Goal: Task Accomplishment & Management: Complete application form

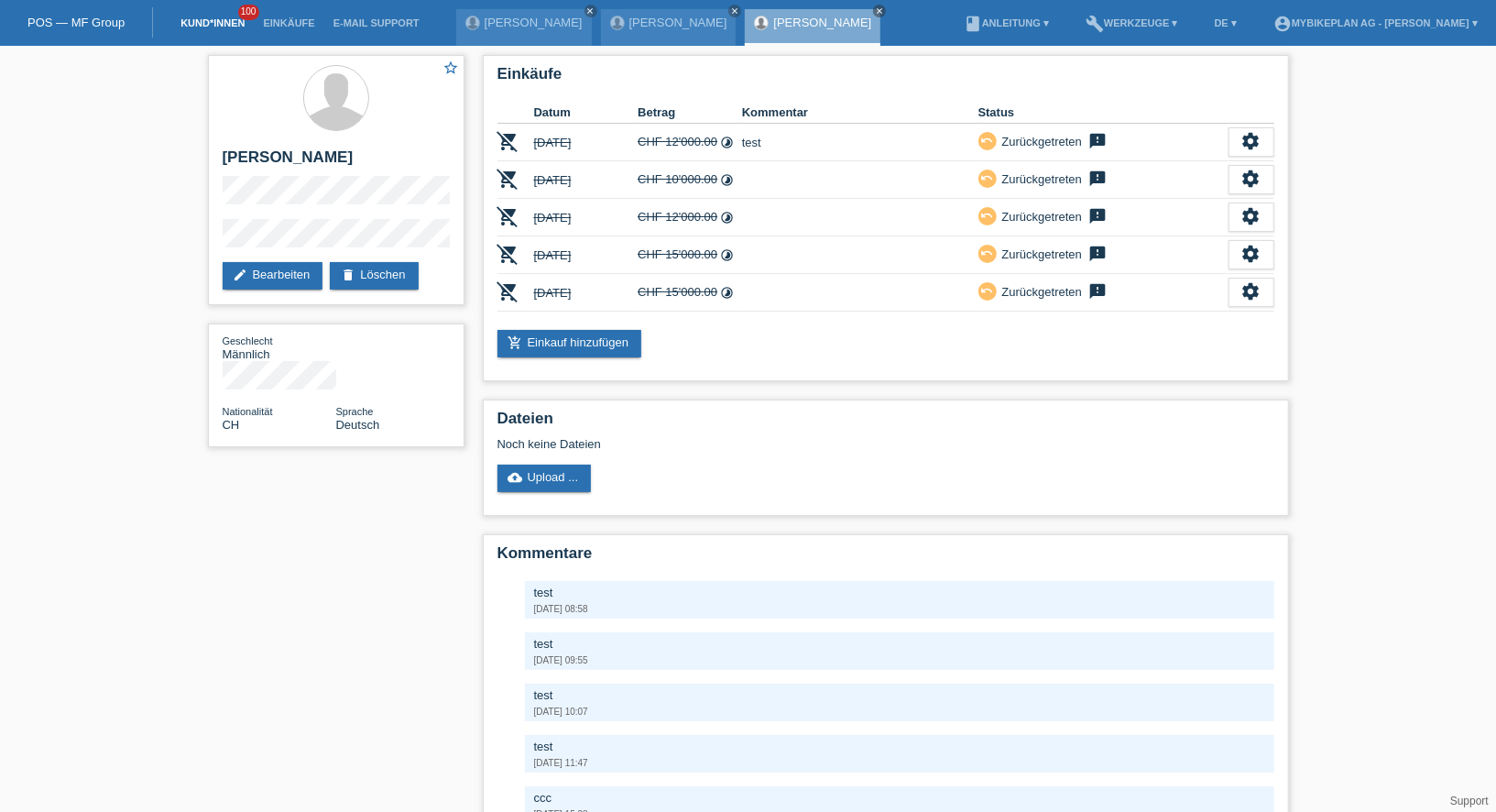
click at [199, 24] on link "Kund*innen" at bounding box center [213, 23] width 82 height 11
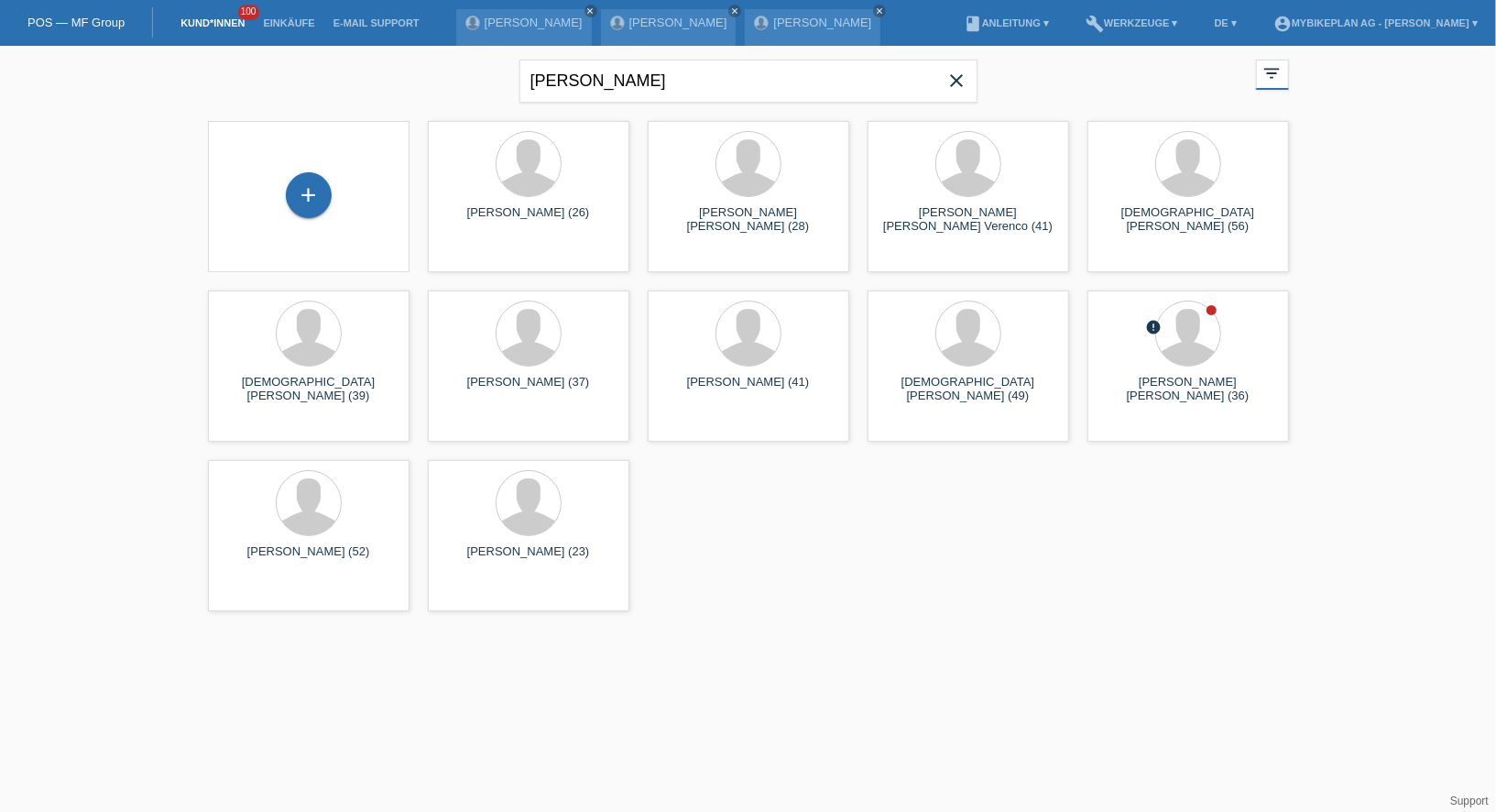
click at [951, 78] on icon "close" at bounding box center [957, 80] width 22 height 22
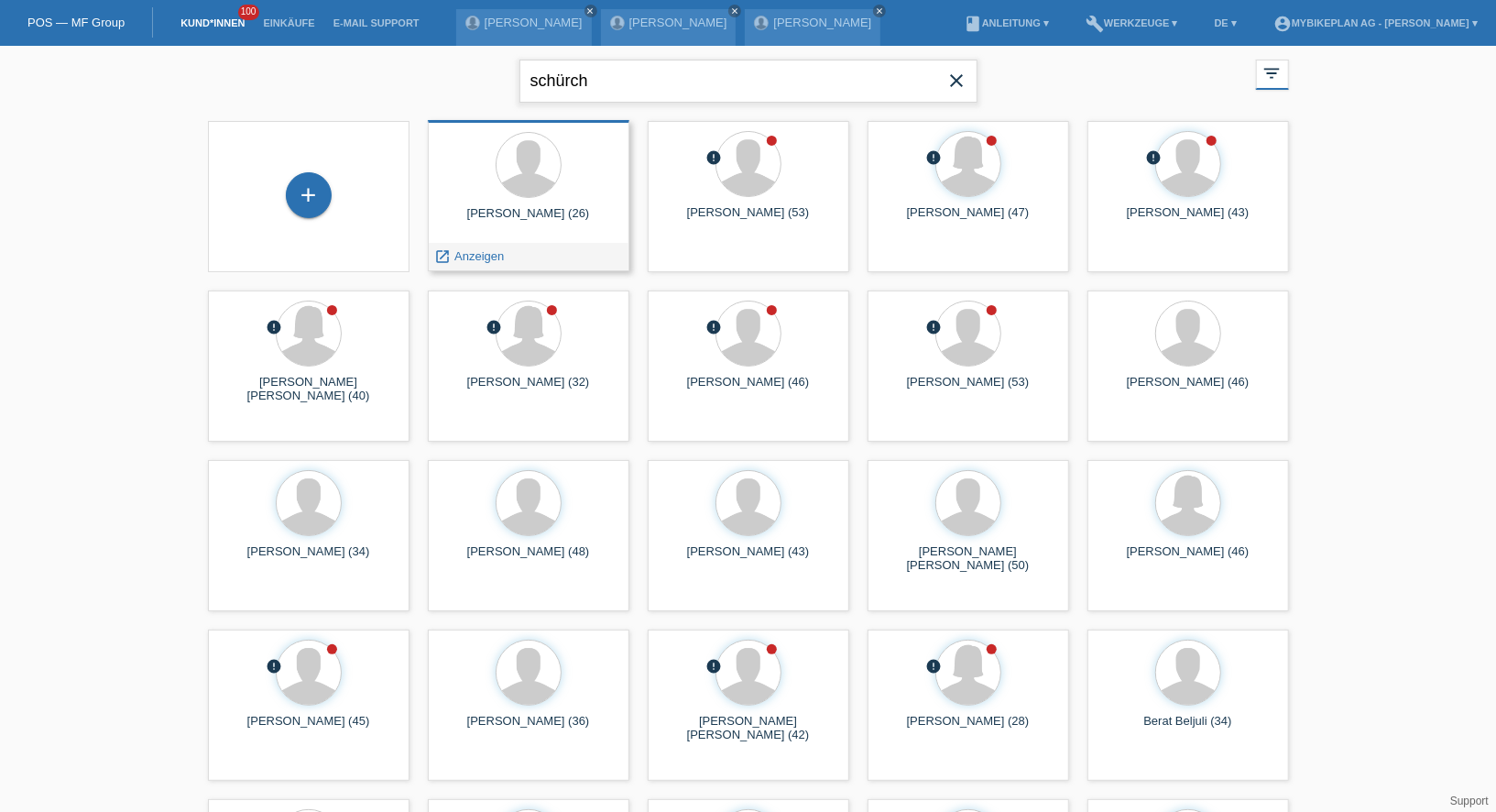
type input "schürch"
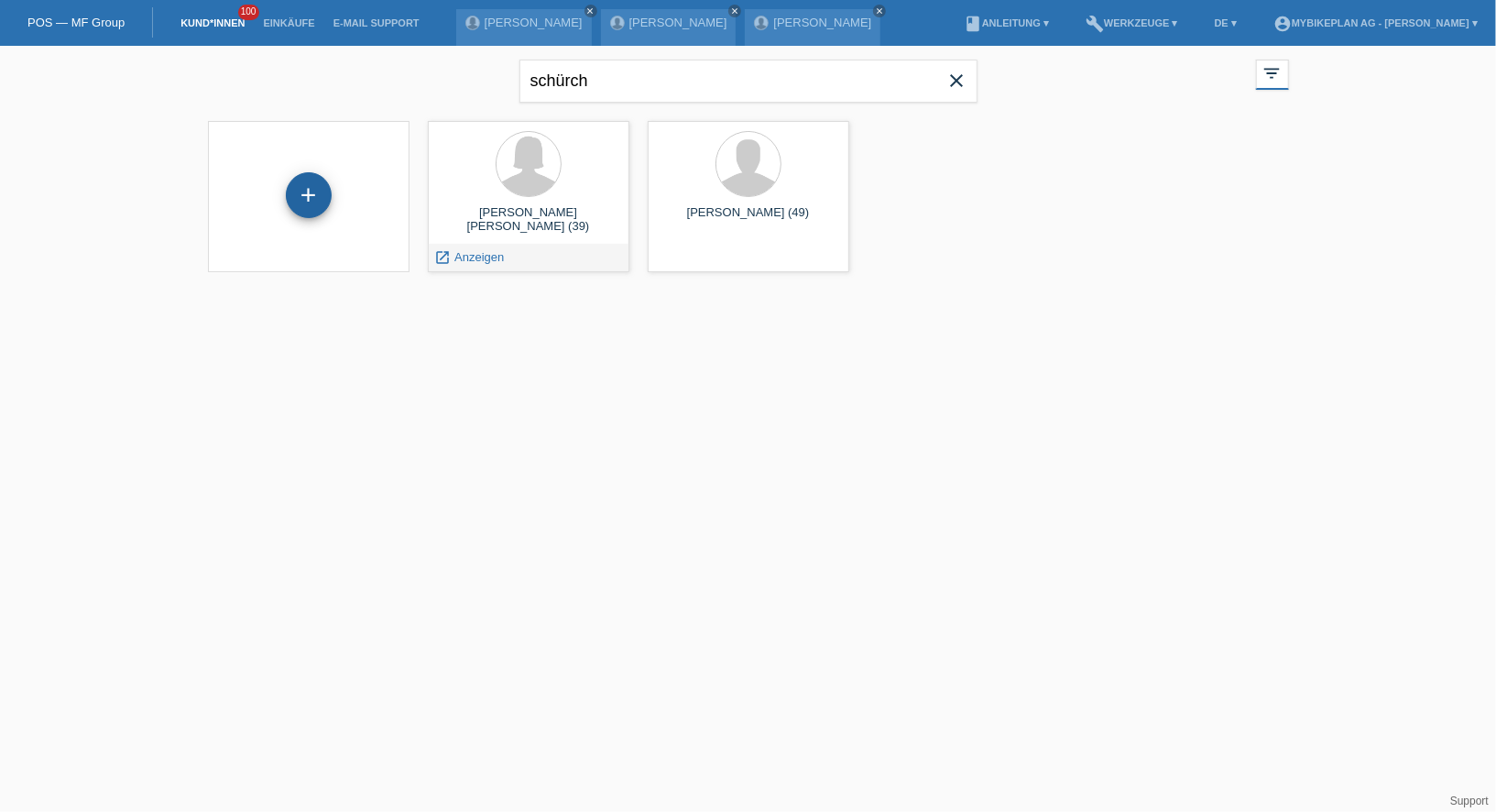
click at [300, 213] on div "+" at bounding box center [309, 195] width 46 height 46
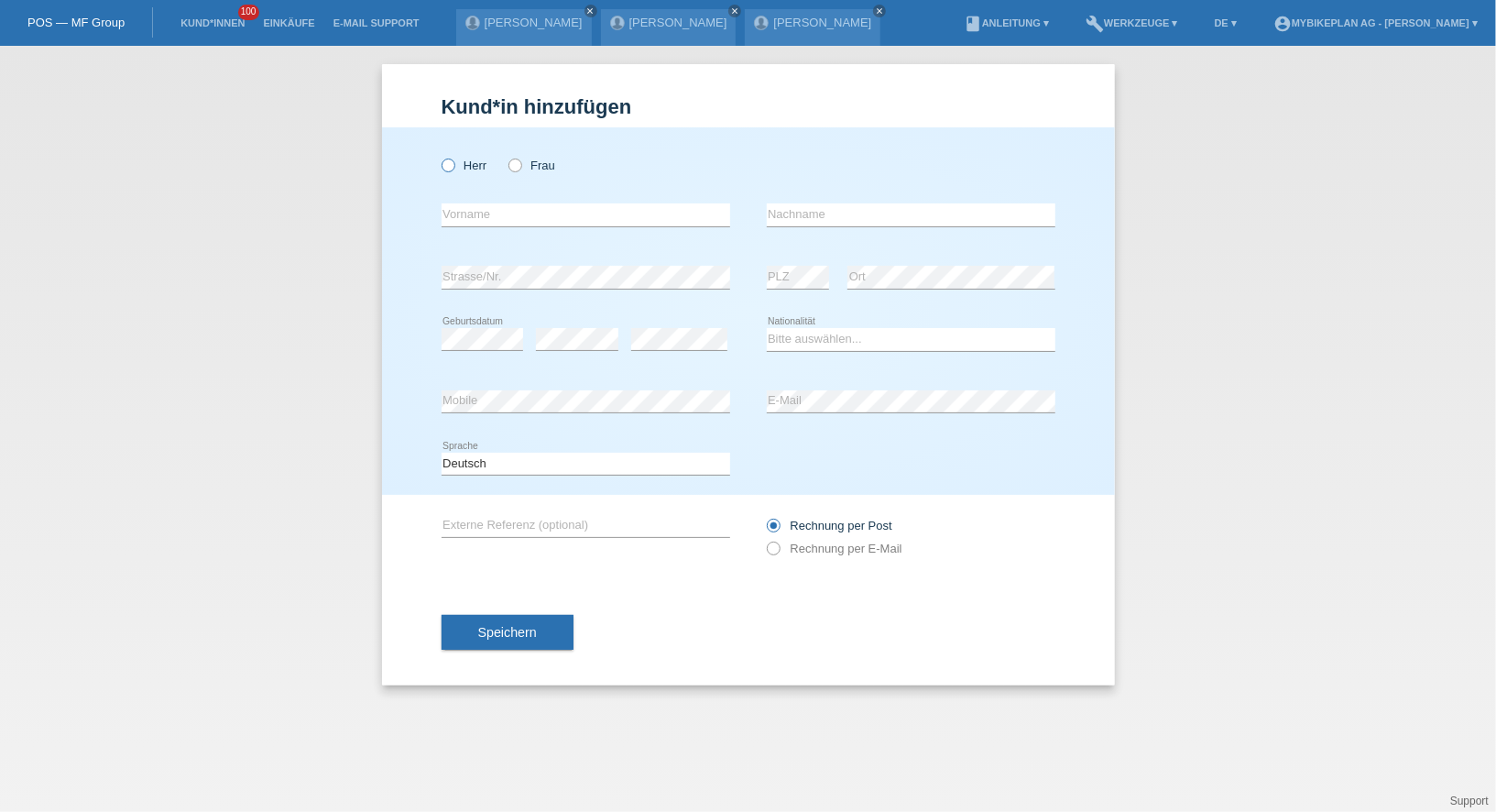
click at [472, 170] on label "Herr" at bounding box center [464, 166] width 46 height 14
click at [454, 170] on input "Herr" at bounding box center [448, 165] width 12 height 12
radio input "true"
click at [481, 199] on div "error Vorname" at bounding box center [586, 215] width 289 height 63
click at [481, 216] on input "text" at bounding box center [586, 215] width 289 height 23
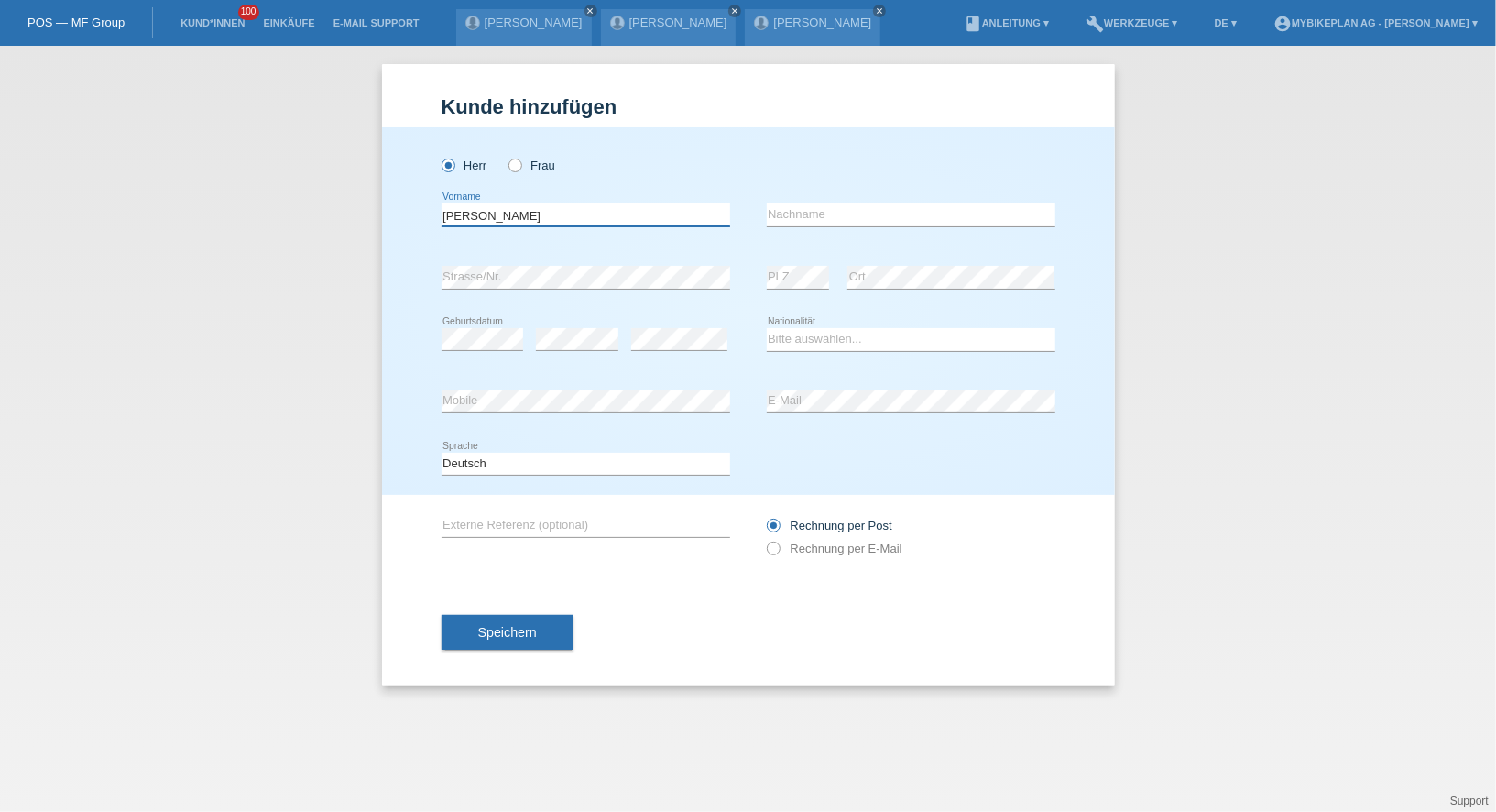
type input "[PERSON_NAME]"
type input "Schürch"
select select "CH"
click at [881, 550] on label "Rechnung per E-Mail" at bounding box center [835, 549] width 135 height 14
click at [779, 550] on input "Rechnung per E-Mail" at bounding box center [773, 552] width 12 height 23
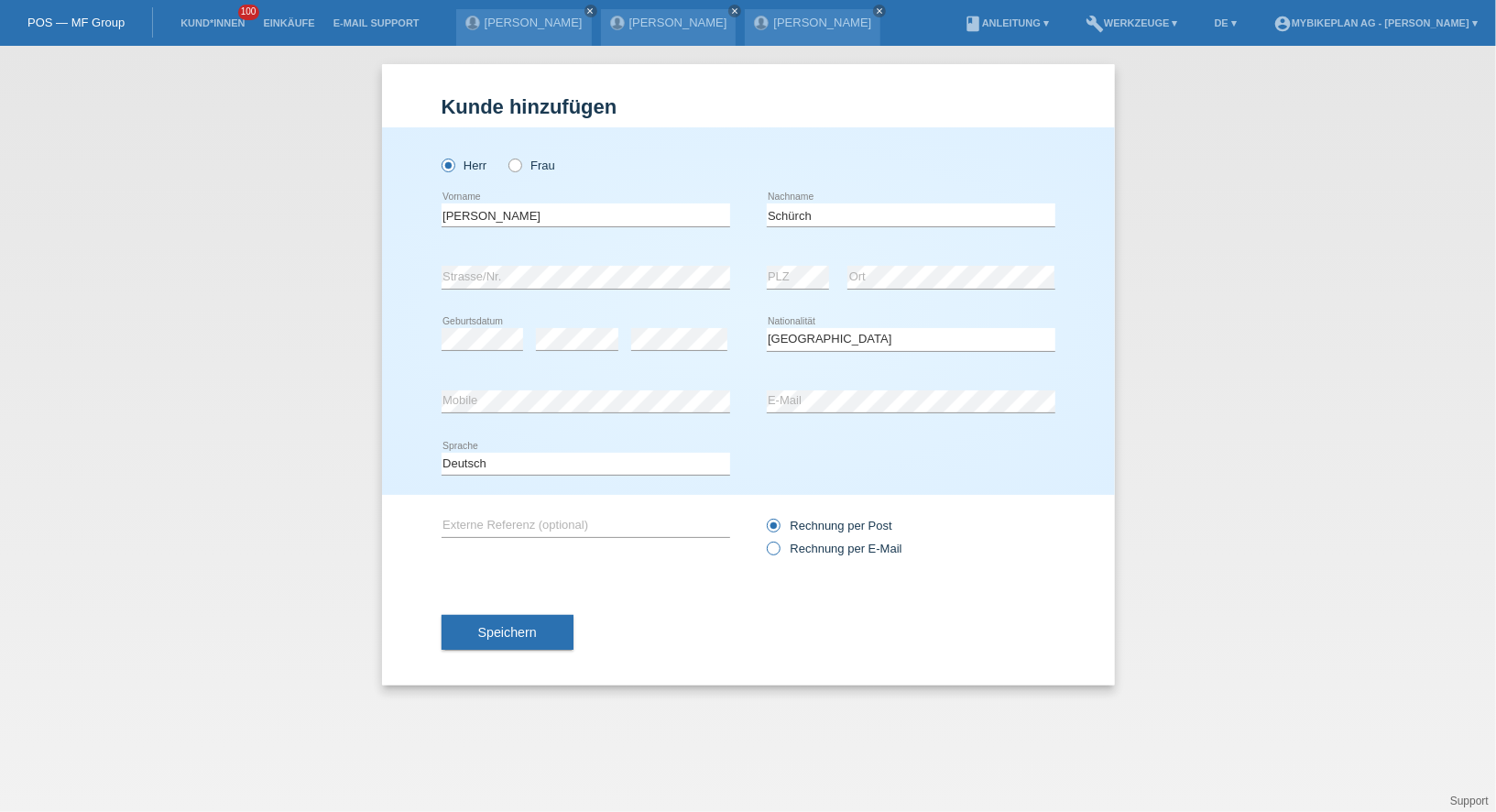
radio input "true"
click at [527, 626] on span "Speichern" at bounding box center [507, 632] width 59 height 15
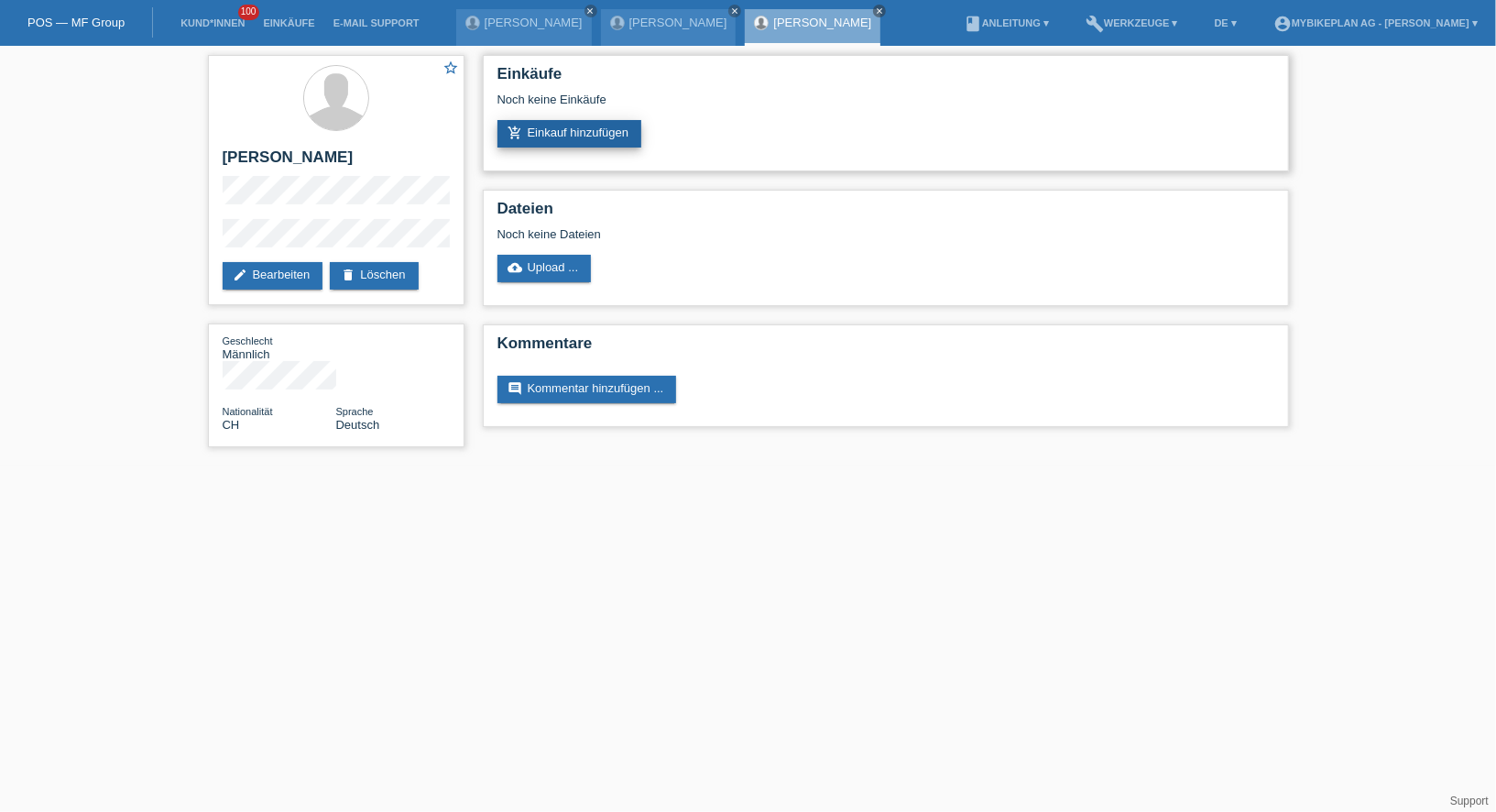
click at [579, 120] on link "add_shopping_cart Einkauf hinzufügen" at bounding box center [570, 134] width 145 height 27
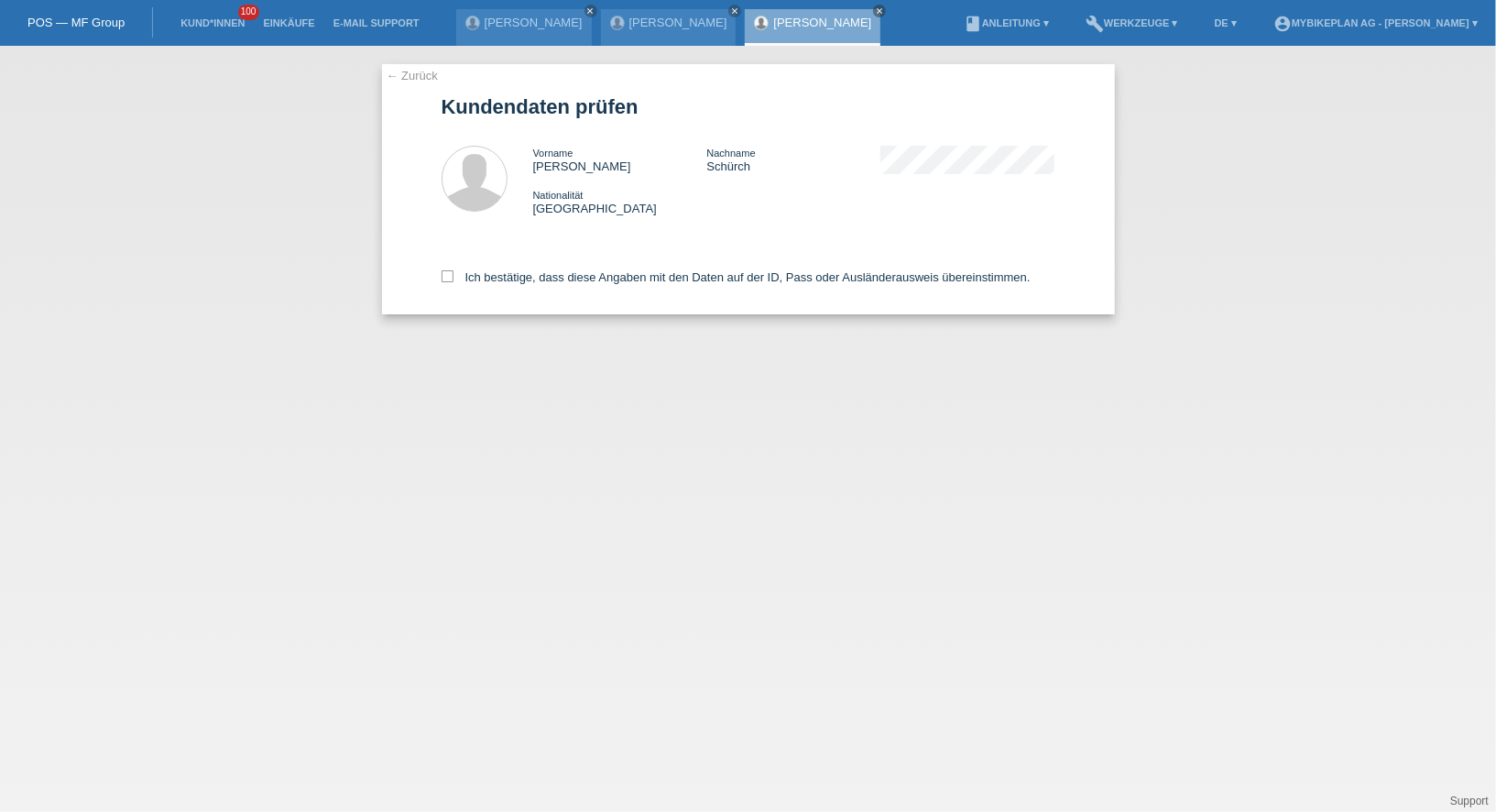
click at [459, 288] on div "Ich bestätige, dass diese Angaben mit den Daten auf der ID, Pass oder Ausländer…" at bounding box center [748, 273] width 614 height 80
click at [447, 278] on icon at bounding box center [448, 276] width 12 height 12
click at [447, 278] on input "Ich bestätige, dass diese Angaben mit den Daten auf der ID, Pass oder Ausländer…" at bounding box center [448, 276] width 12 height 12
checkbox input "true"
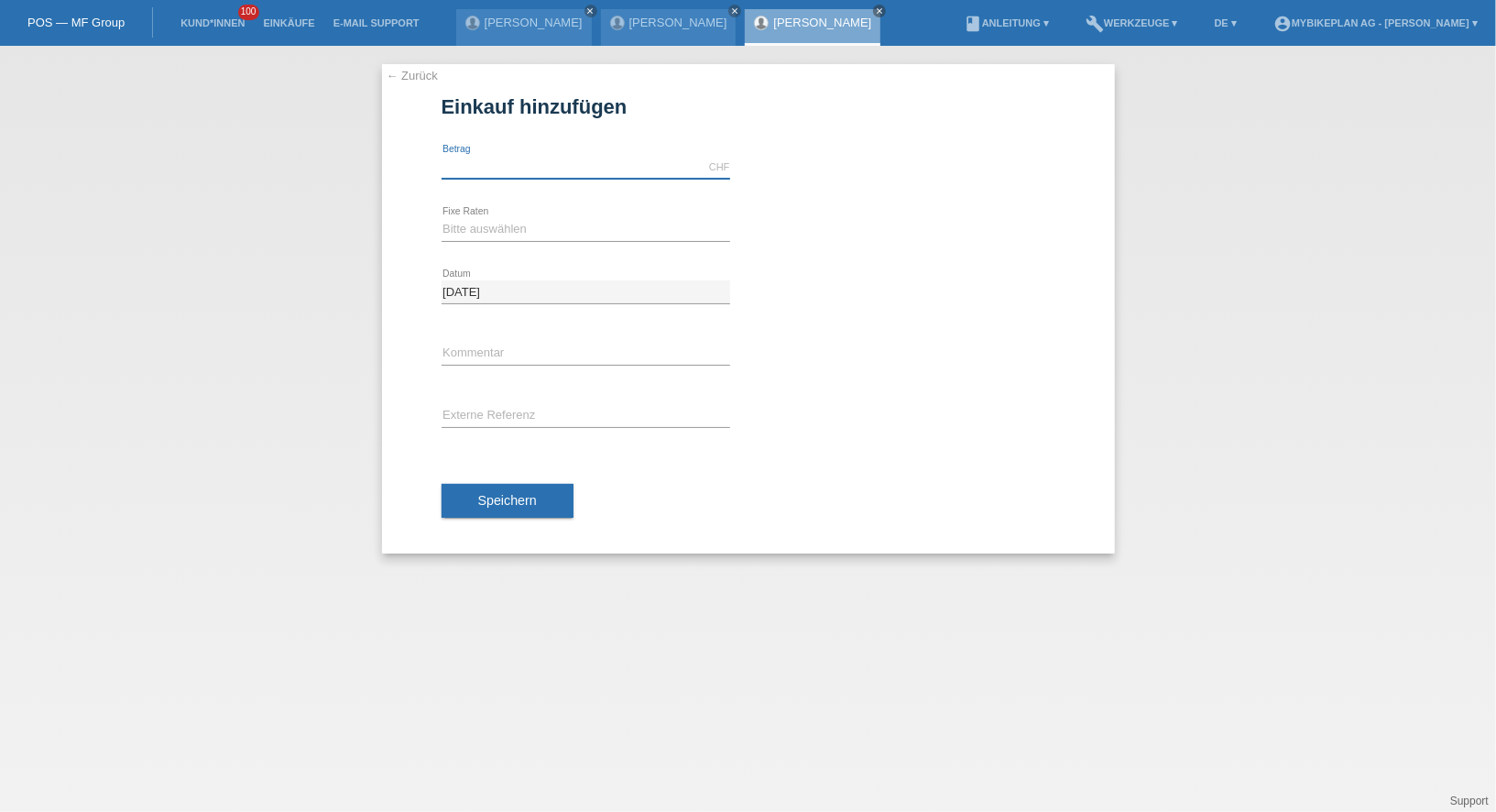
click at [521, 158] on input "text" at bounding box center [586, 167] width 289 height 23
type input "6300.00"
click at [447, 233] on select "Bitte auswählen 6 Raten 12 Raten 18 Raten 24 Raten 36 Raten 48 Raten" at bounding box center [586, 229] width 289 height 22
click at [558, 235] on select "Bitte auswählen 6 Raten 12 Raten 18 Raten 24 Raten 36 Raten 48 Raten" at bounding box center [586, 229] width 289 height 22
select select "488"
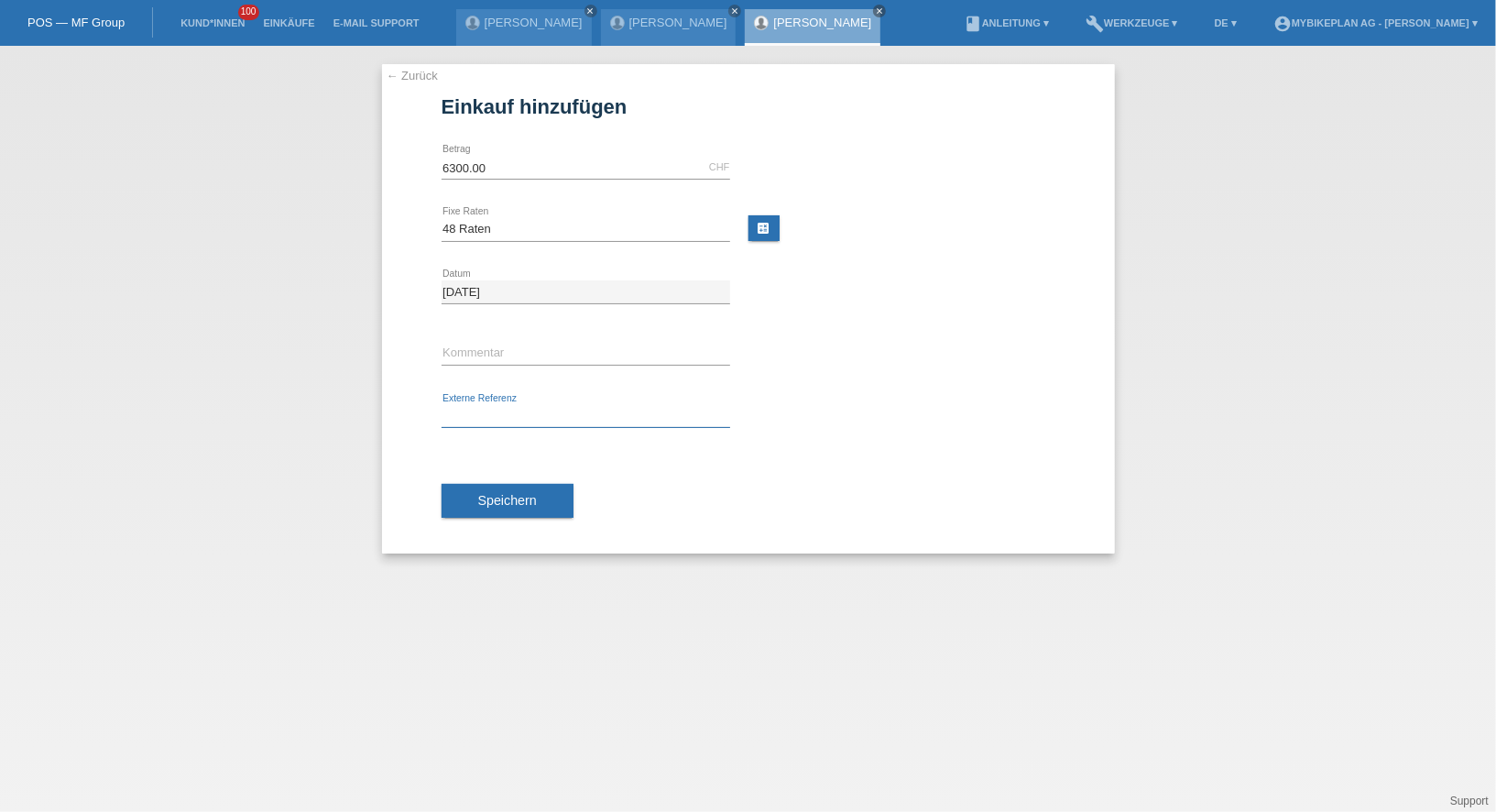
click at [501, 407] on input "text" at bounding box center [586, 415] width 289 height 23
paste input "43234800668"
type input "43234800668"
click at [492, 497] on span "Speichern" at bounding box center [507, 500] width 59 height 15
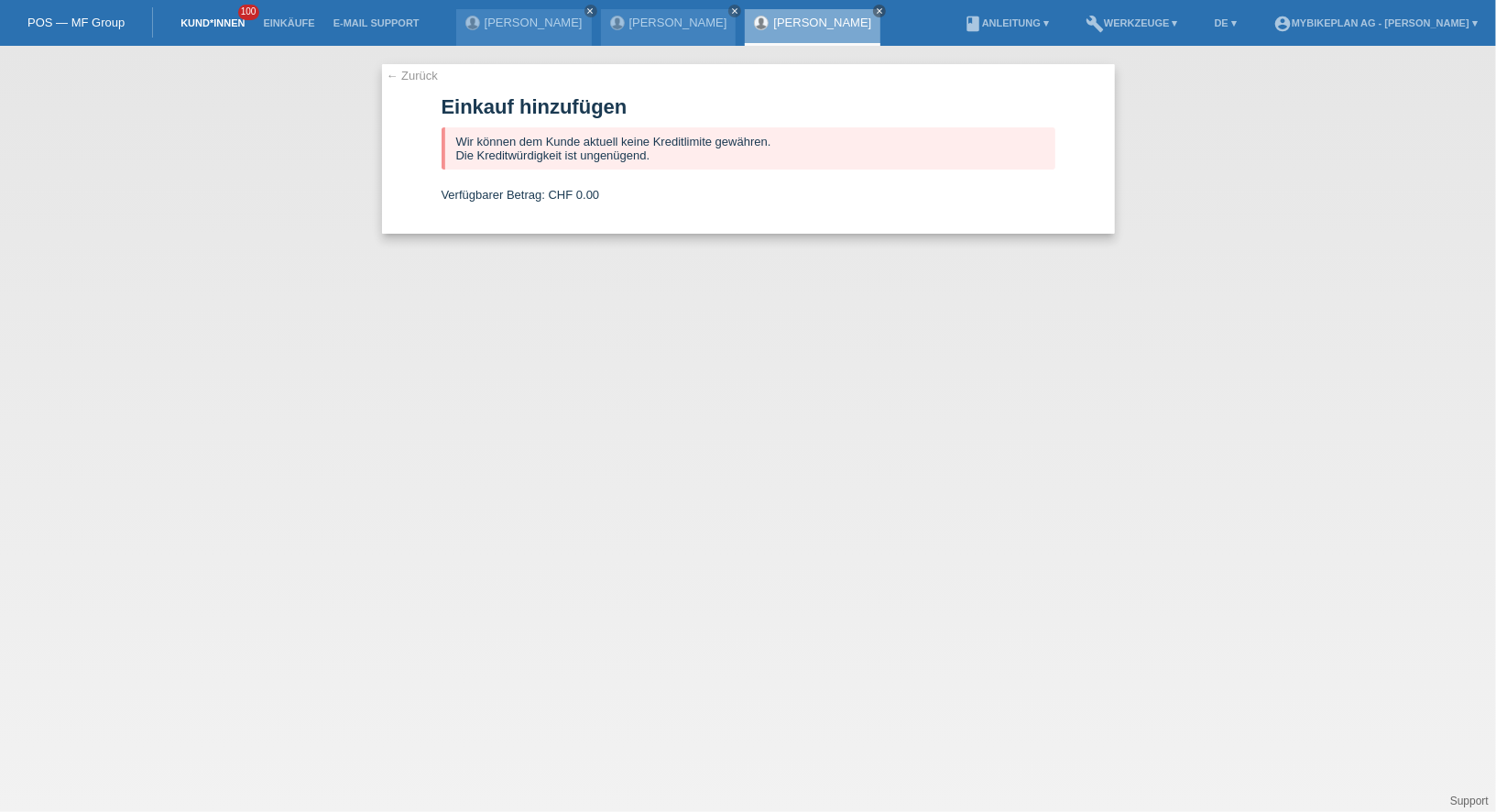
click at [212, 28] on link "Kund*innen" at bounding box center [213, 23] width 82 height 11
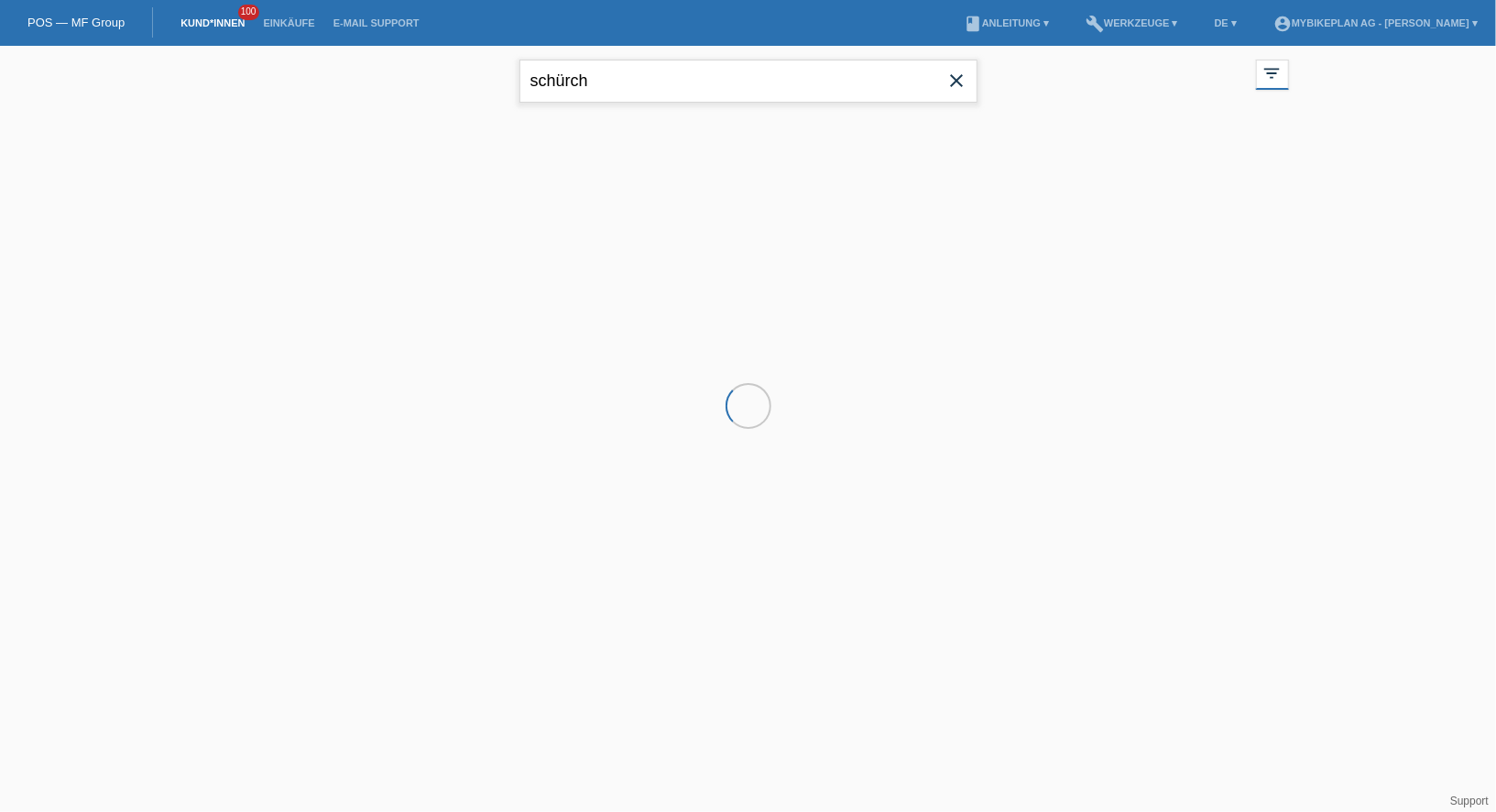
click at [667, 92] on input "schürch" at bounding box center [748, 81] width 458 height 43
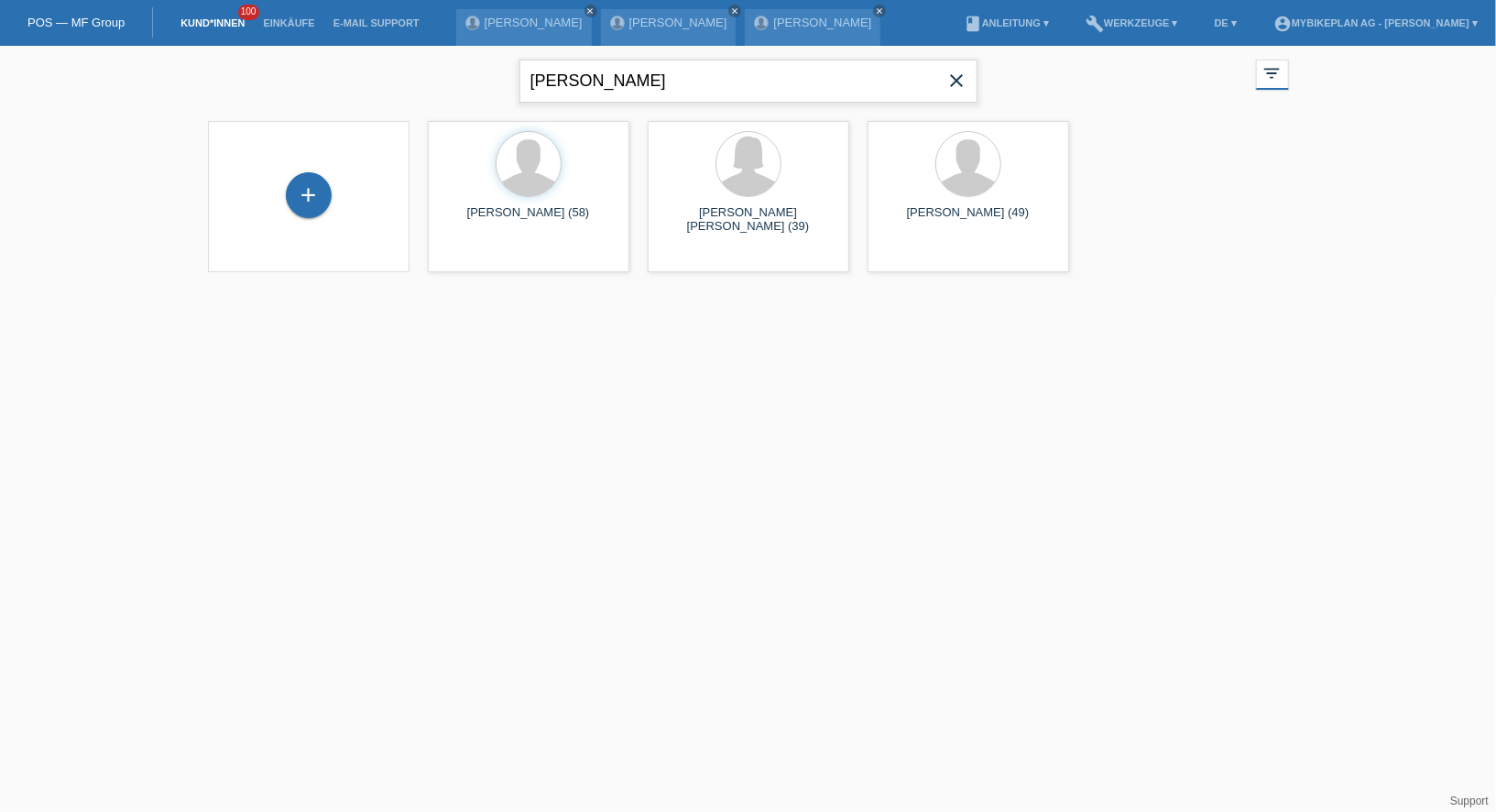
type input "kasper"
click at [308, 196] on div "+" at bounding box center [309, 195] width 46 height 46
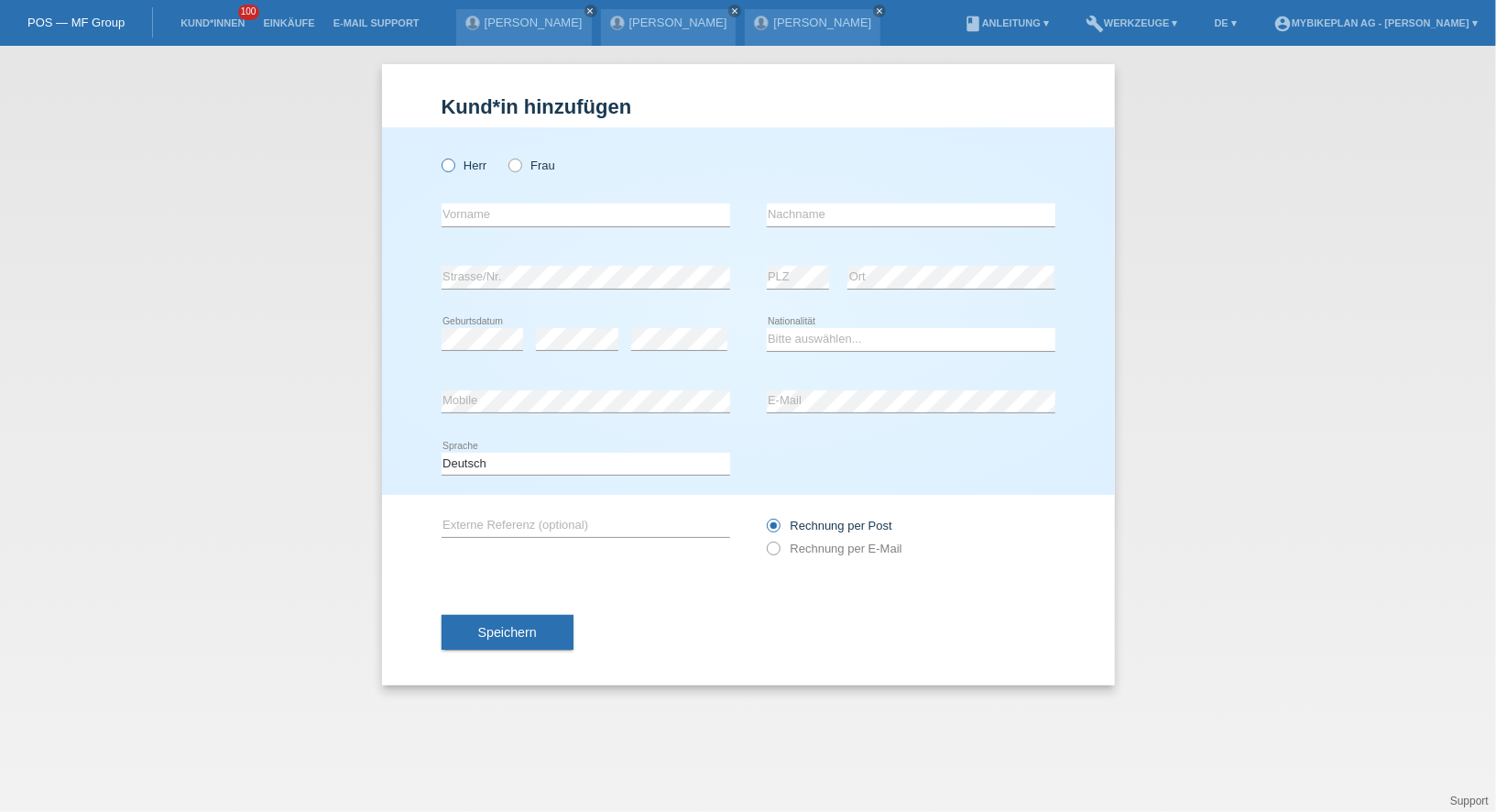
click at [438, 156] on icon at bounding box center [438, 156] width 0 height 0
click at [448, 165] on input "Herr" at bounding box center [448, 165] width 12 height 12
radio input "true"
click at [480, 230] on div "error Vorname" at bounding box center [586, 215] width 289 height 63
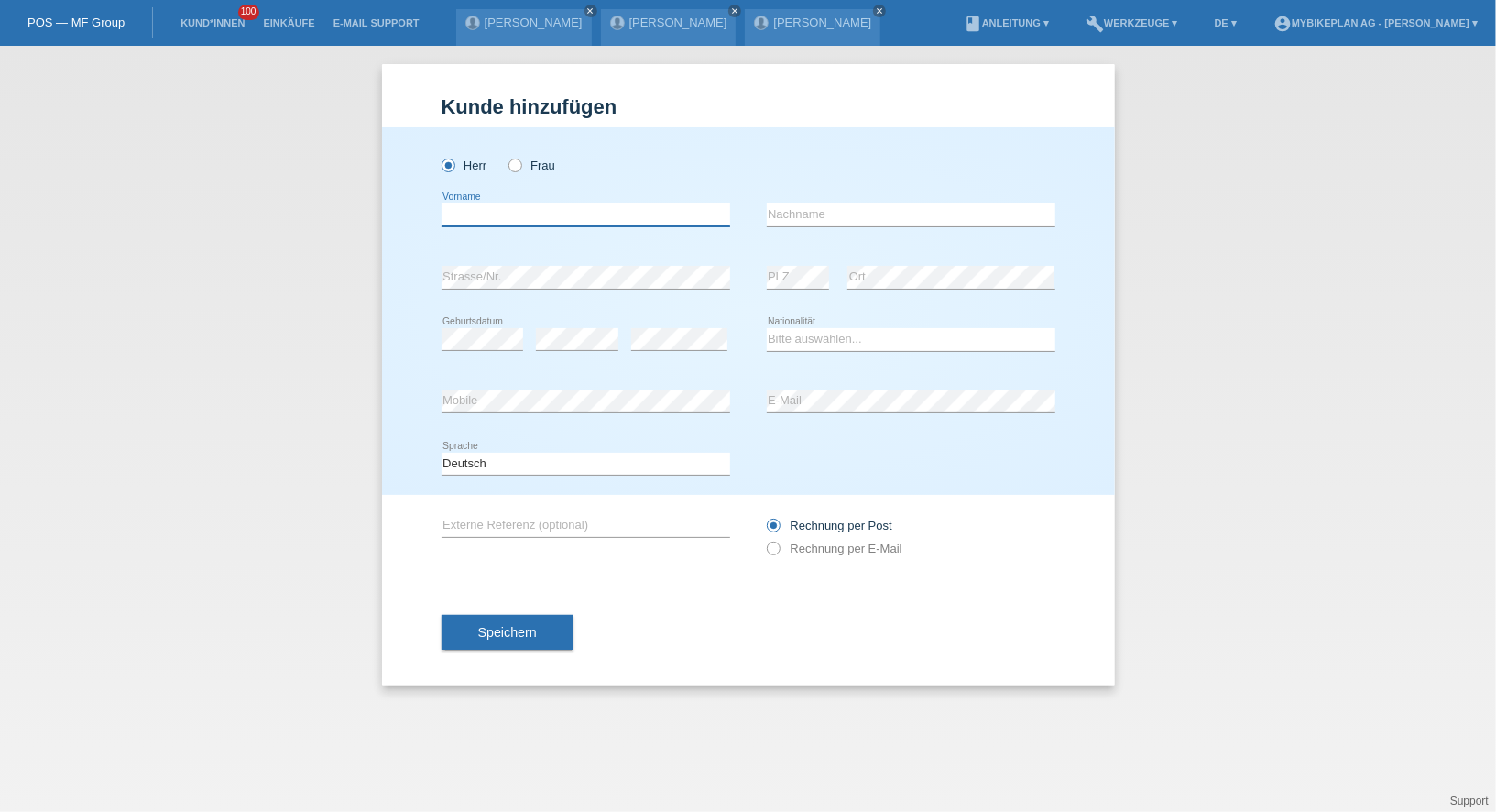
click at [491, 223] on input "text" at bounding box center [586, 215] width 289 height 23
type input "Samuel"
type input "Kasper"
click at [1260, 386] on div "Kund*in hinzufügen Kunde hinzufügen Kundin hinzufügen Herr Frau Samuel error Vo…" at bounding box center [748, 429] width 1496 height 766
select select "CH"
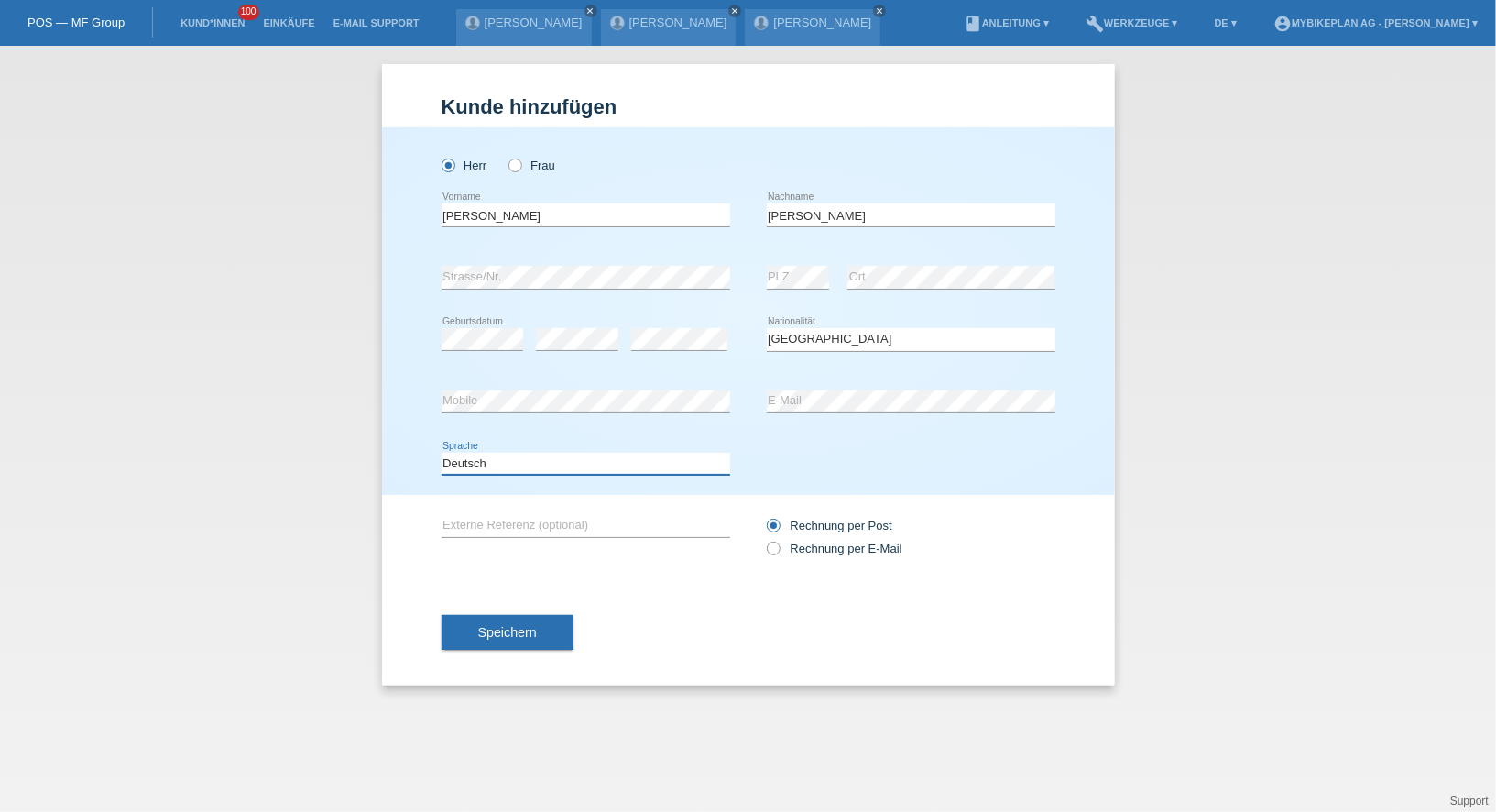
click at [597, 471] on select "Deutsch Français Italiano English" at bounding box center [586, 463] width 289 height 22
click at [816, 542] on label "Rechnung per E-Mail" at bounding box center [835, 549] width 135 height 14
click at [779, 542] on input "Rechnung per E-Mail" at bounding box center [773, 552] width 12 height 23
radio input "true"
click at [516, 651] on div "Speichern" at bounding box center [748, 632] width 614 height 106
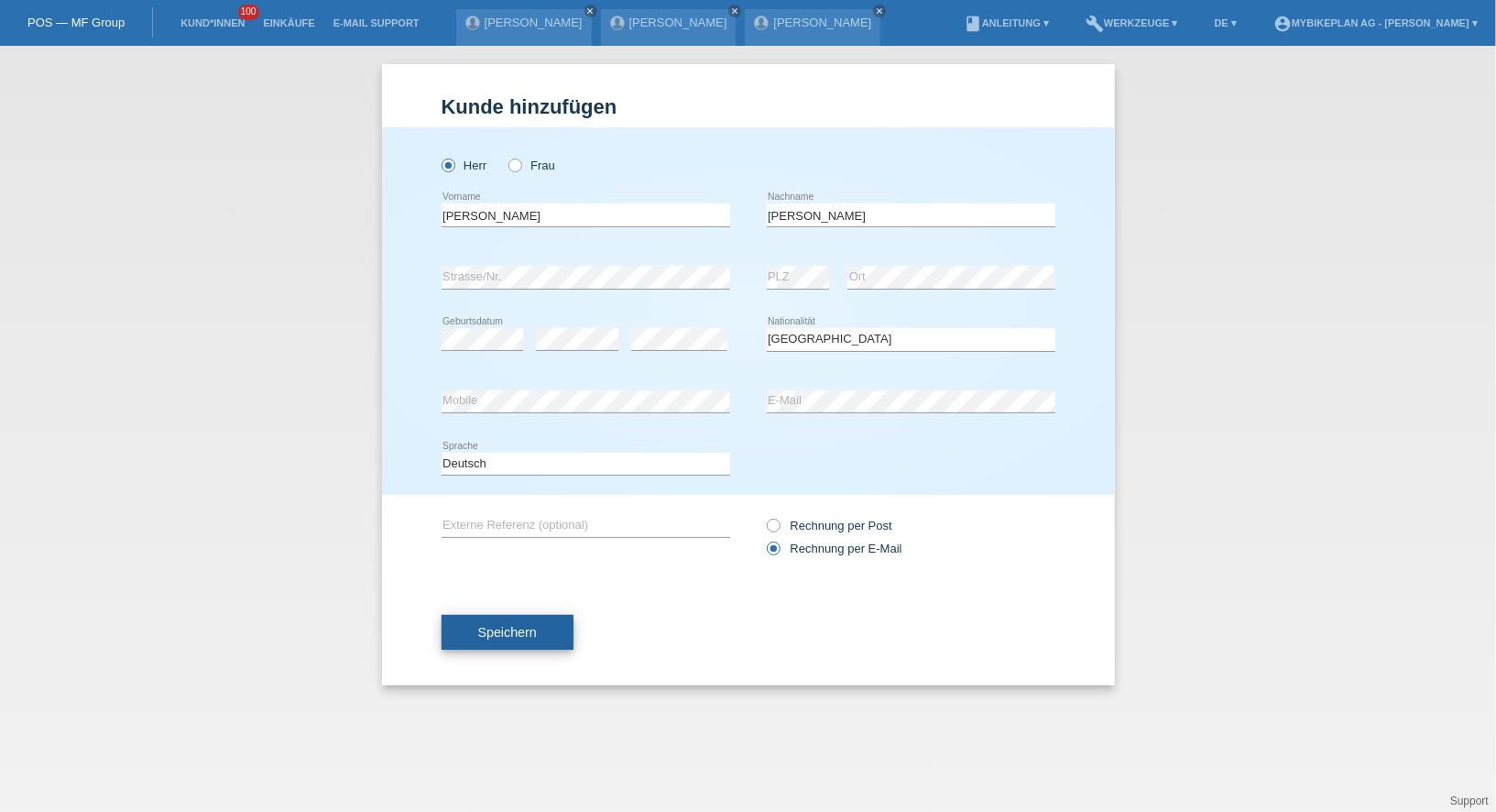
click at [550, 621] on button "Speichern" at bounding box center [507, 633] width 132 height 35
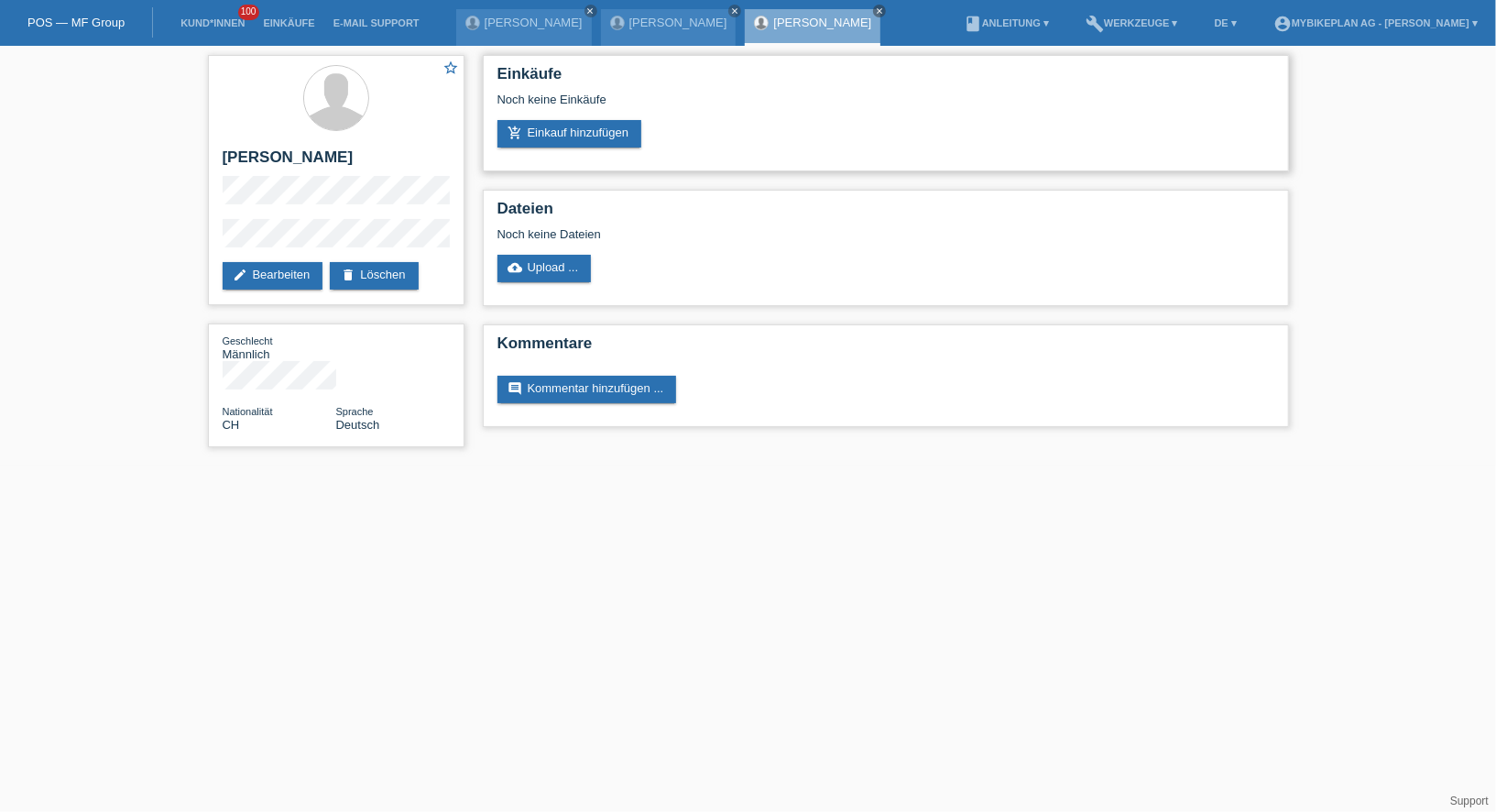
click at [570, 164] on div "Einkäufe Noch keine Einkäufe add_shopping_cart Einkauf hinzufügen" at bounding box center [886, 113] width 806 height 117
click at [579, 139] on link "add_shopping_cart Einkauf hinzufügen" at bounding box center [570, 134] width 145 height 27
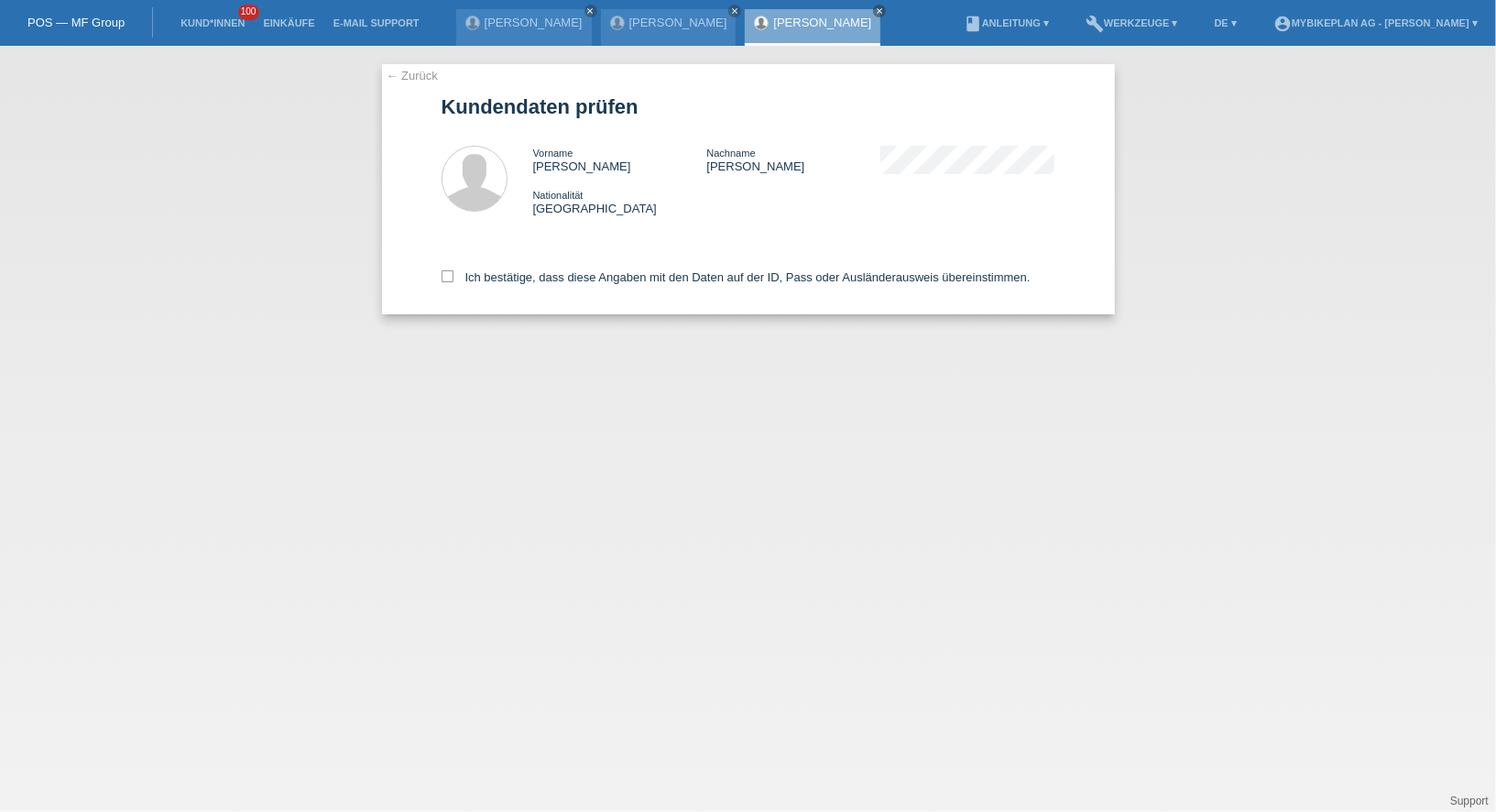
click at [560, 299] on div "Ich bestätige, dass diese Angaben mit den Daten auf der ID, Pass oder Ausländer…" at bounding box center [748, 273] width 614 height 80
click at [565, 289] on div "Ich bestätige, dass diese Angaben mit den Daten auf der ID, Pass oder Ausländer…" at bounding box center [748, 273] width 614 height 80
click at [573, 282] on label "Ich bestätige, dass diese Angaben mit den Daten auf der ID, Pass oder Ausländer…" at bounding box center [736, 277] width 589 height 14
click at [454, 282] on input "Ich bestätige, dass diese Angaben mit den Daten auf der ID, Pass oder Ausländer…" at bounding box center [448, 276] width 12 height 12
checkbox input "true"
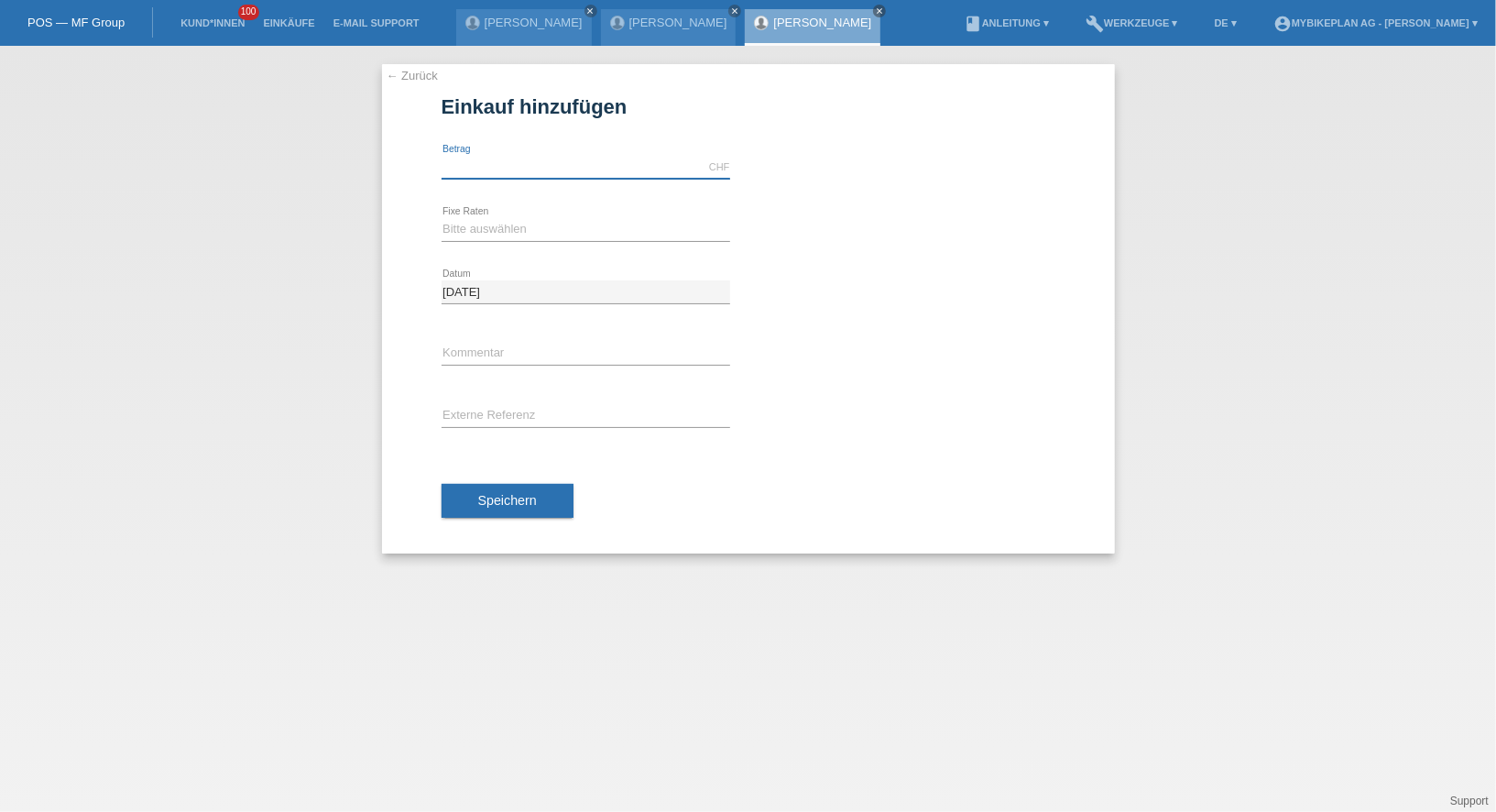
click at [591, 160] on input "text" at bounding box center [586, 167] width 289 height 23
type input "5900.00"
click at [468, 226] on select "Bitte auswählen 6 Raten 12 Raten 18 Raten 24 Raten 36 Raten 48 Raten" at bounding box center [586, 229] width 289 height 22
select select "487"
click at [486, 403] on div "error Externe Referenz" at bounding box center [586, 417] width 289 height 63
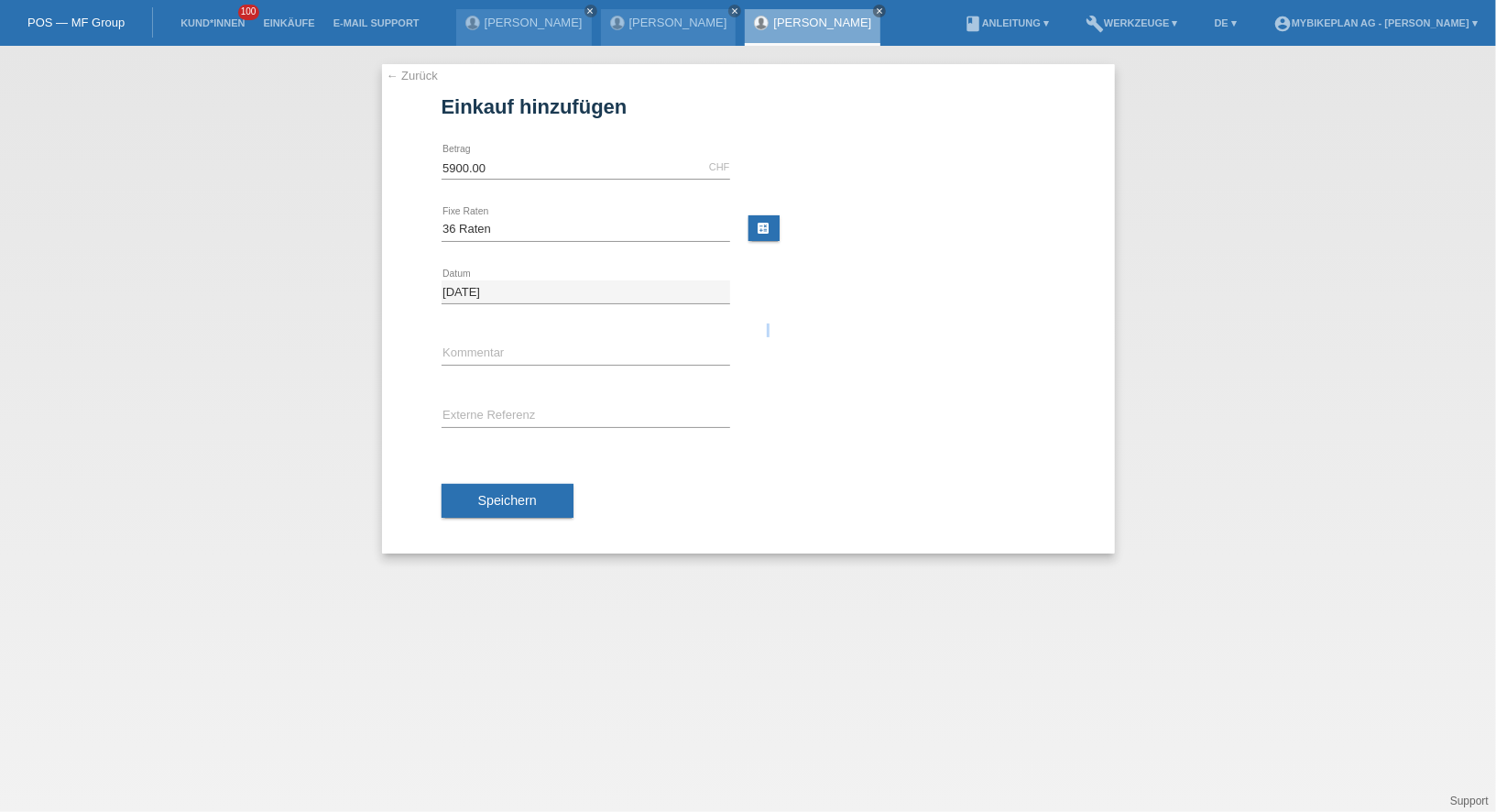
click at [486, 403] on div "error Externe Referenz" at bounding box center [586, 417] width 289 height 63
click at [484, 406] on input "text" at bounding box center [586, 415] width 289 height 23
paste input "43216255067"
type input "43216255067"
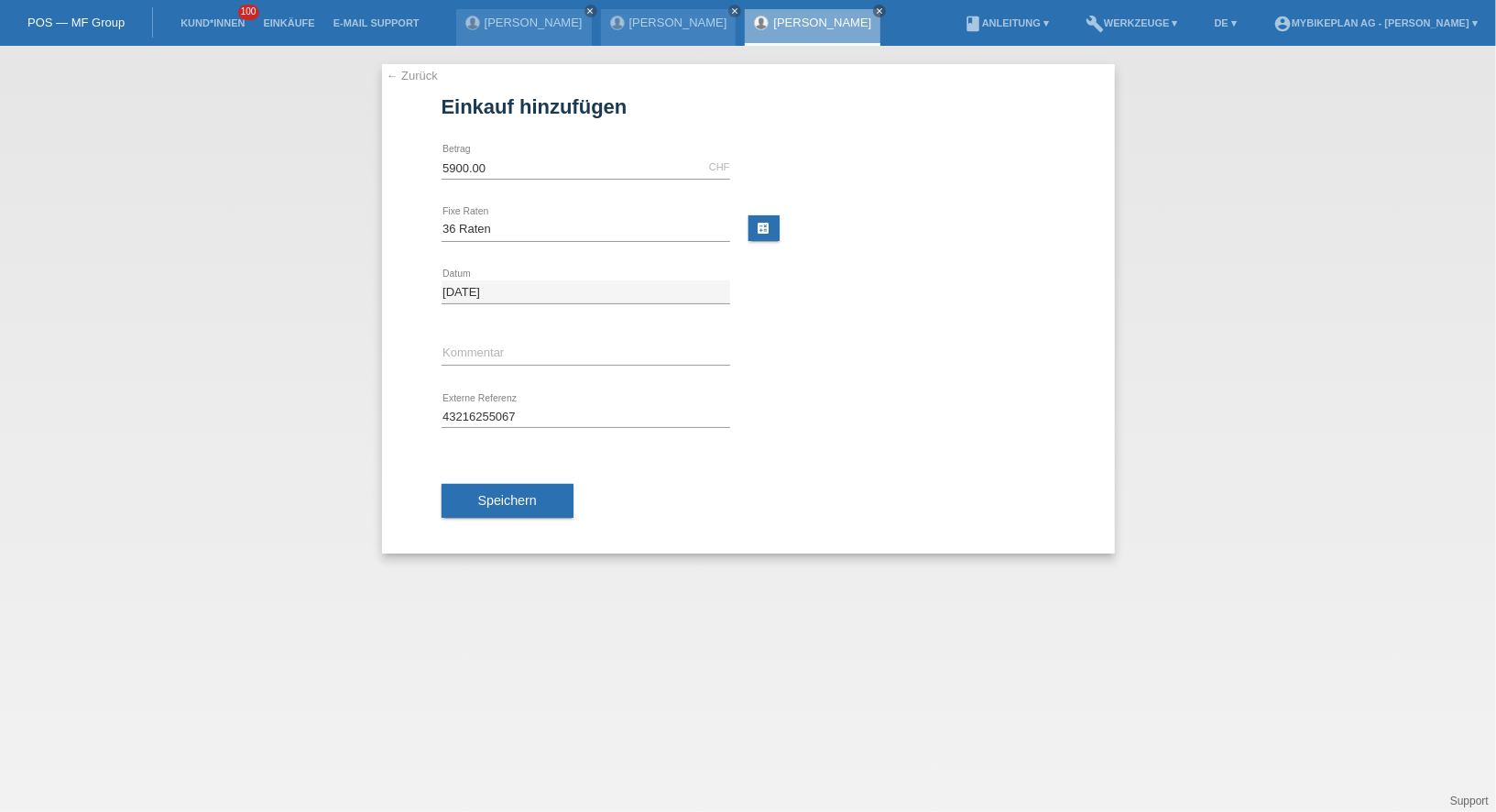
click at [491, 523] on div "Speichern" at bounding box center [748, 501] width 614 height 106
click at [494, 505] on button "Speichern" at bounding box center [507, 502] width 132 height 35
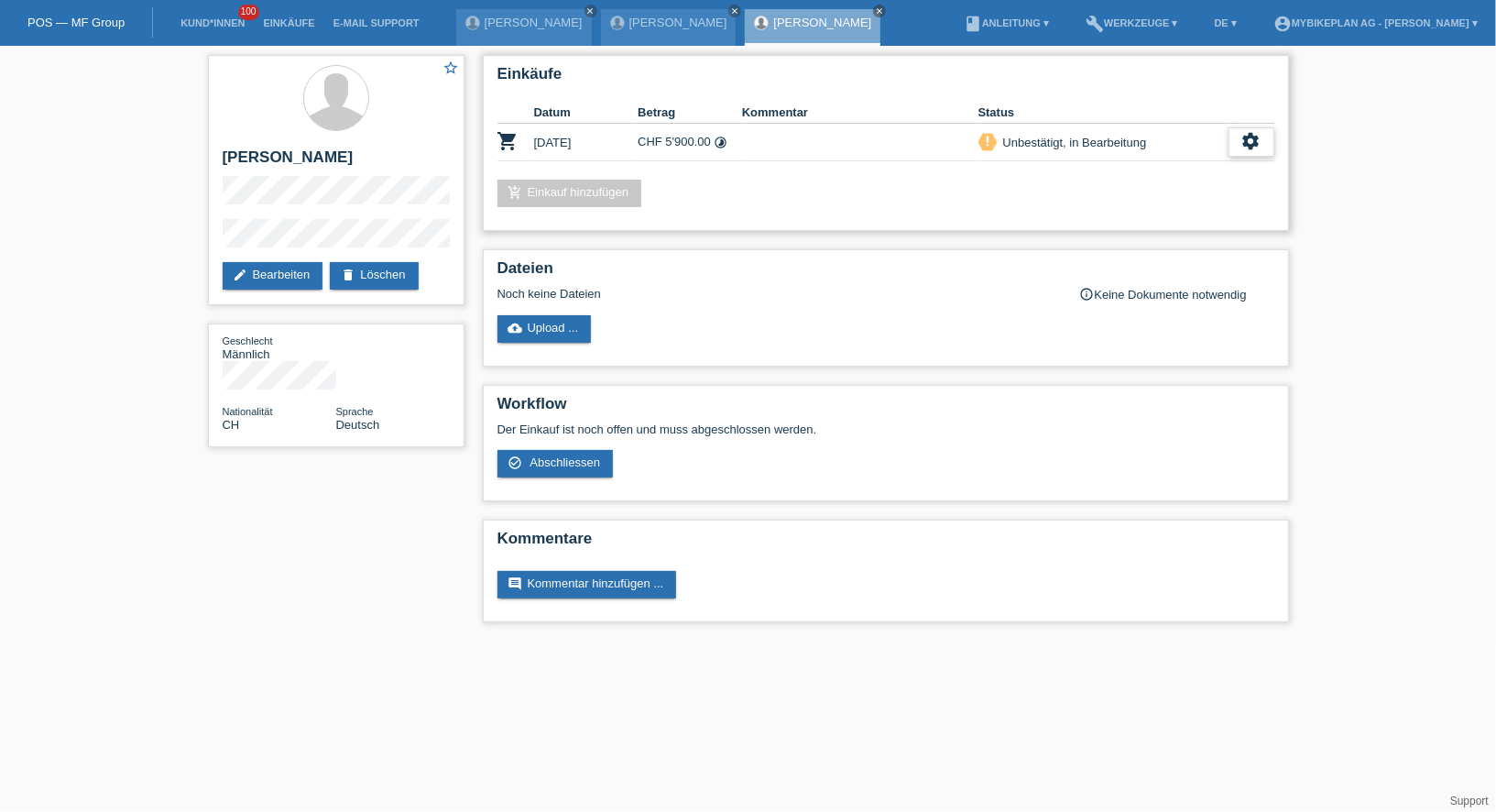
click at [1239, 140] on div "settings" at bounding box center [1251, 142] width 46 height 29
click at [1214, 168] on div "fullscreen Anzeigen" at bounding box center [1156, 170] width 232 height 27
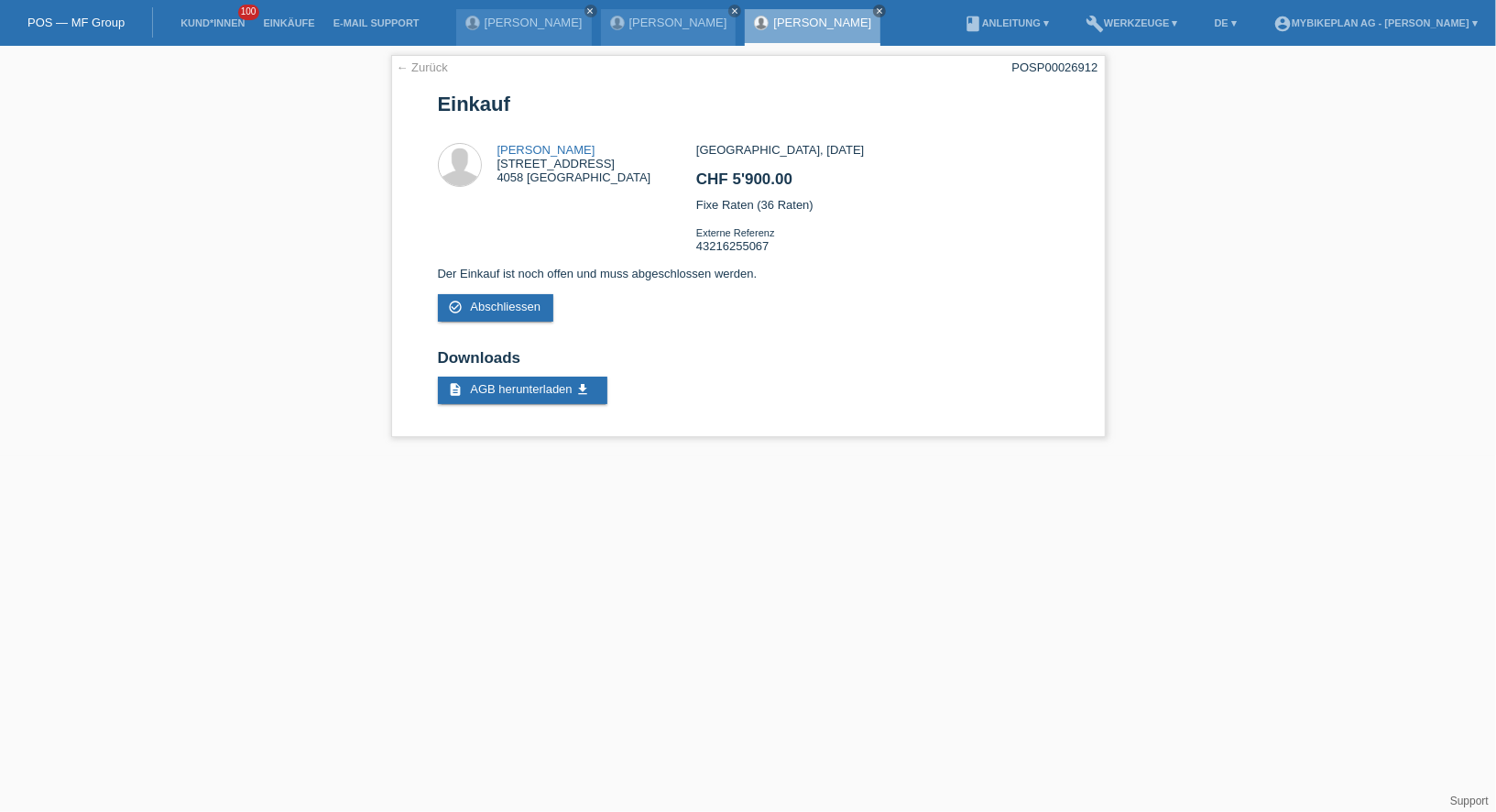
click at [1082, 68] on div "POSP00026912" at bounding box center [1055, 68] width 86 height 14
copy div "POSP00026912"
click at [521, 148] on link "[PERSON_NAME]" at bounding box center [547, 150] width 98 height 14
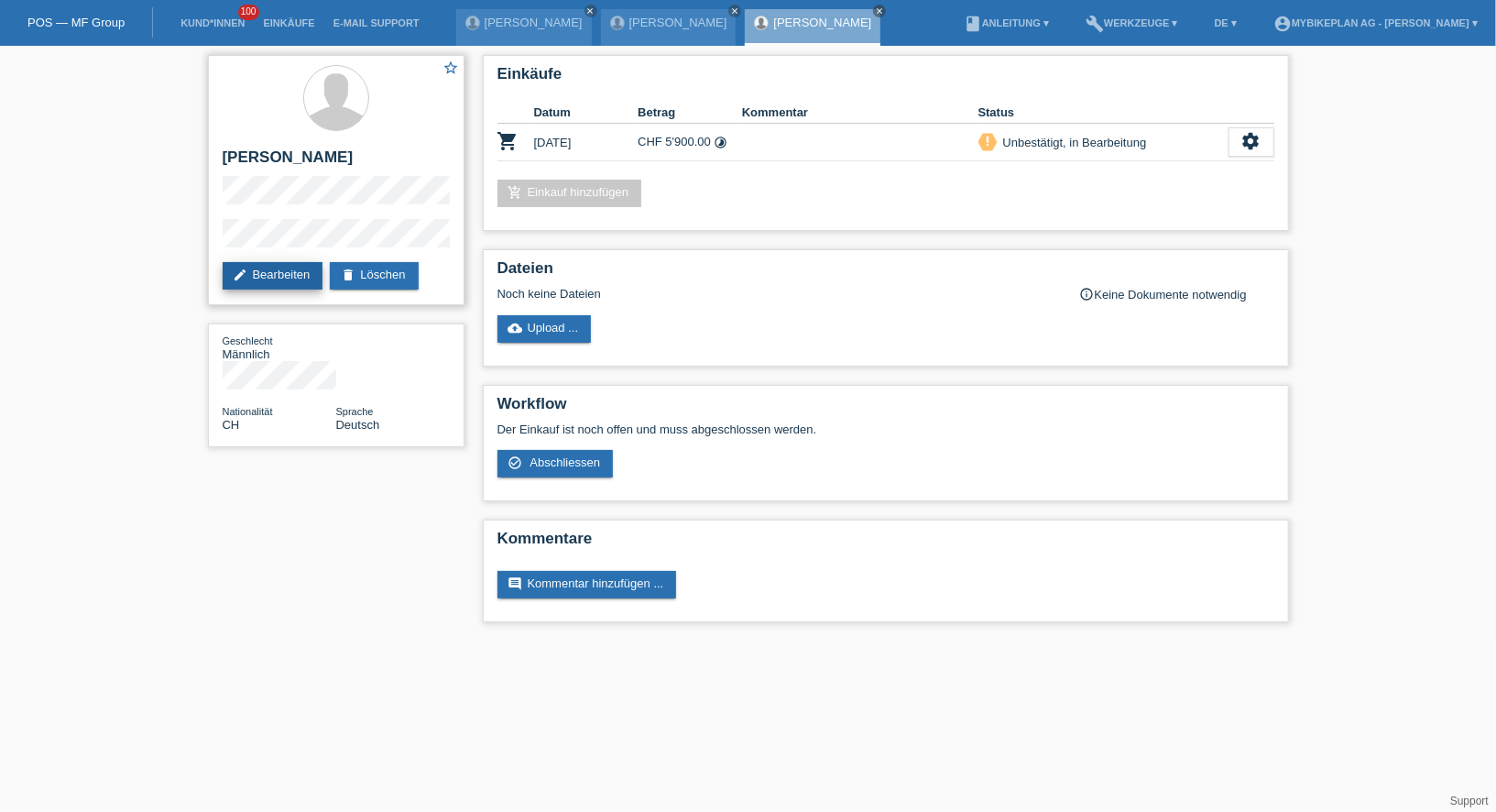
click at [262, 266] on link "edit Bearbeiten" at bounding box center [272, 275] width 101 height 27
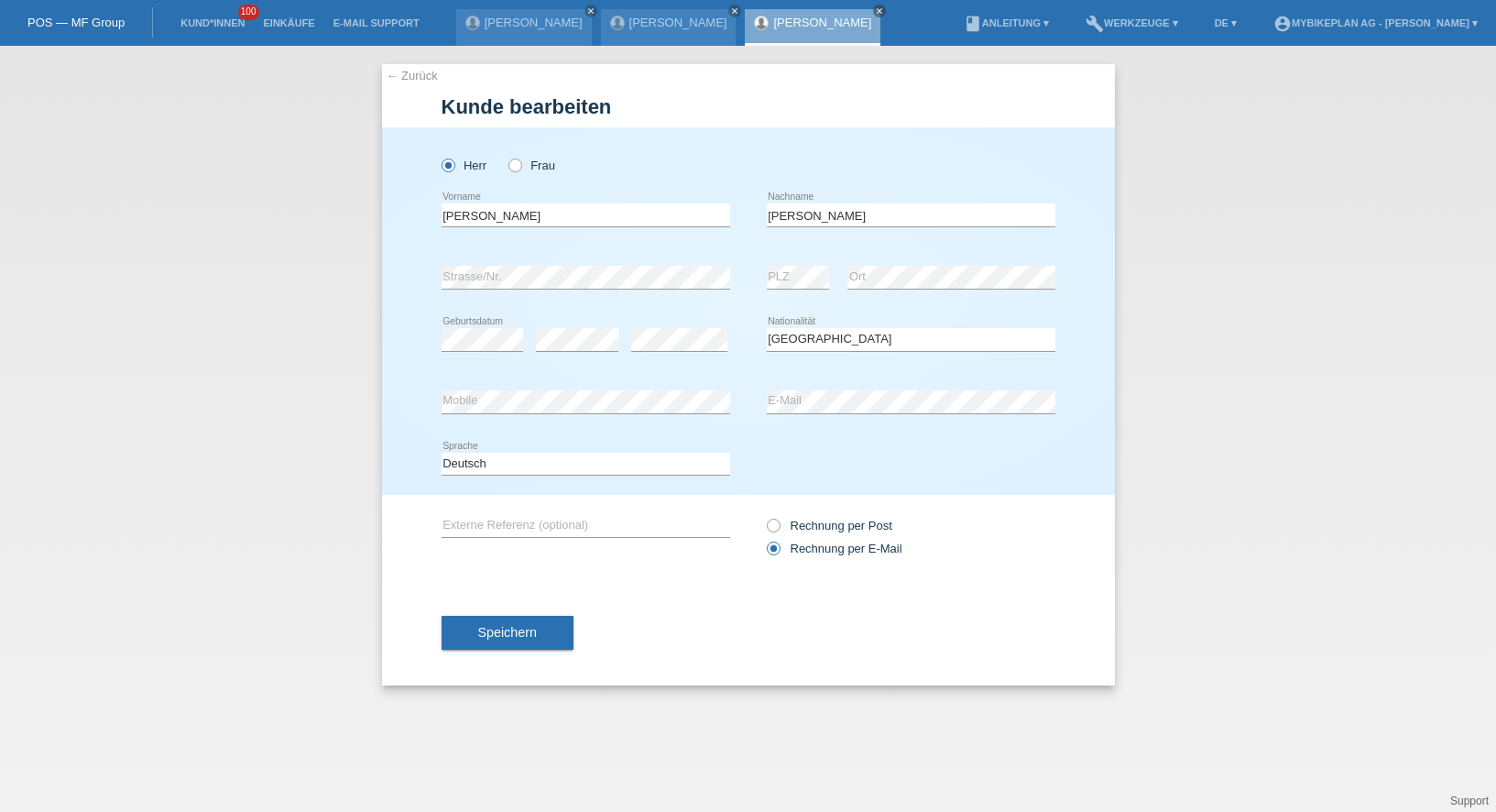
select select "CH"
click at [532, 219] on input "Samuel" at bounding box center [586, 215] width 289 height 23
type input "[PERSON_NAME]"
click at [488, 641] on button "Speichern" at bounding box center [507, 633] width 132 height 35
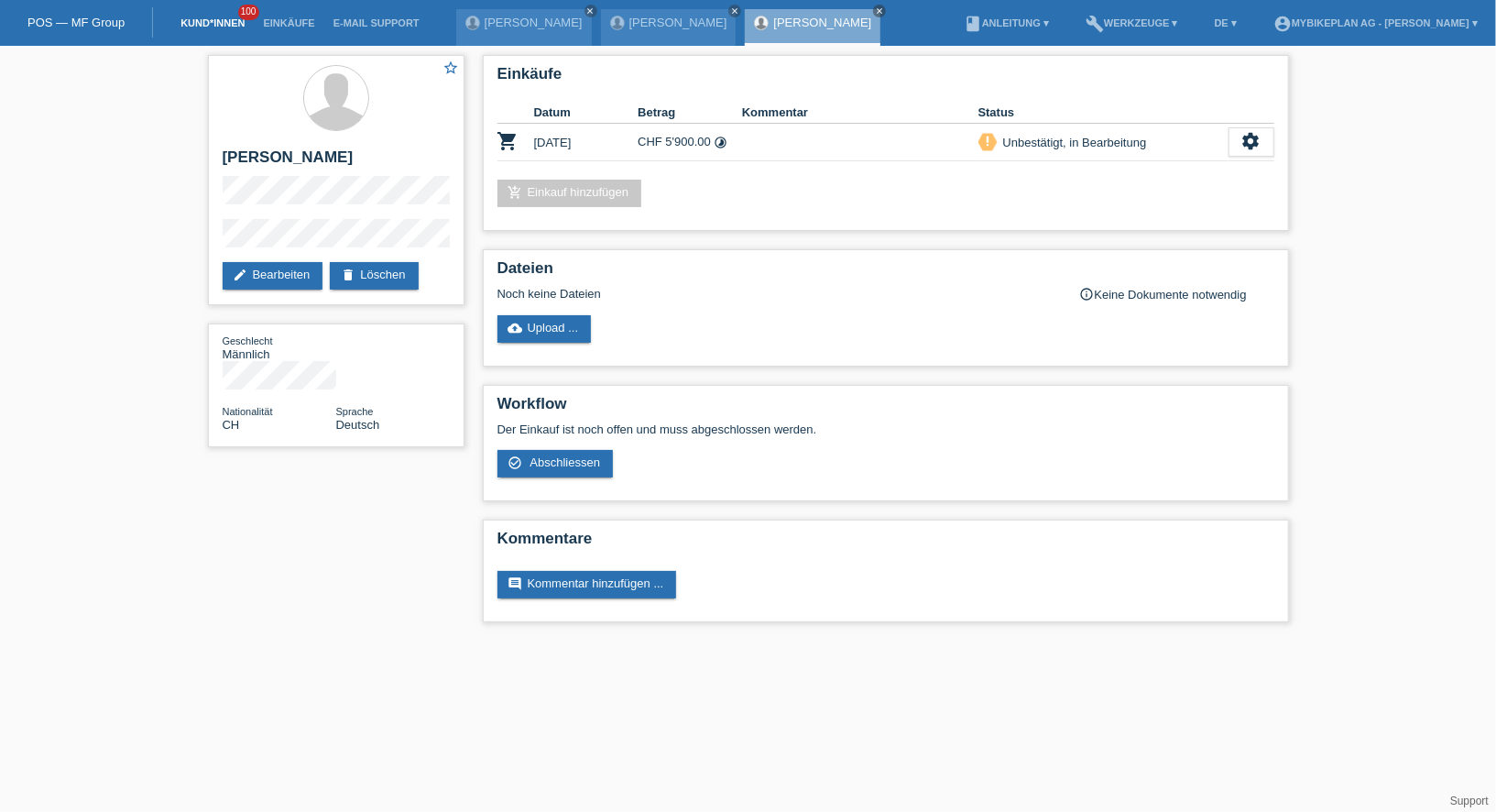
click at [201, 25] on link "Kund*innen" at bounding box center [213, 23] width 82 height 11
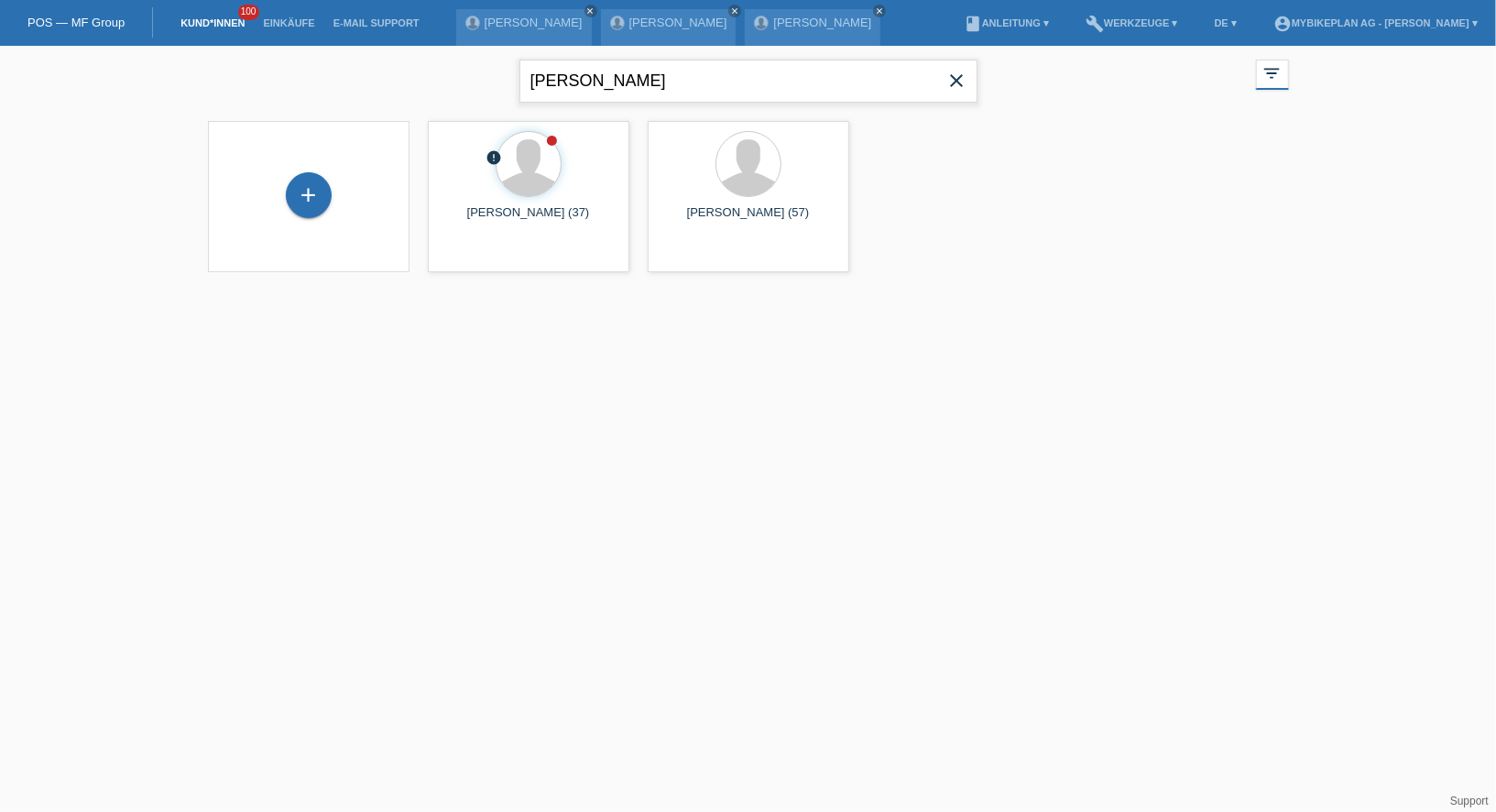
click at [881, 88] on input "kasper" at bounding box center [748, 81] width 458 height 43
type input "korn"
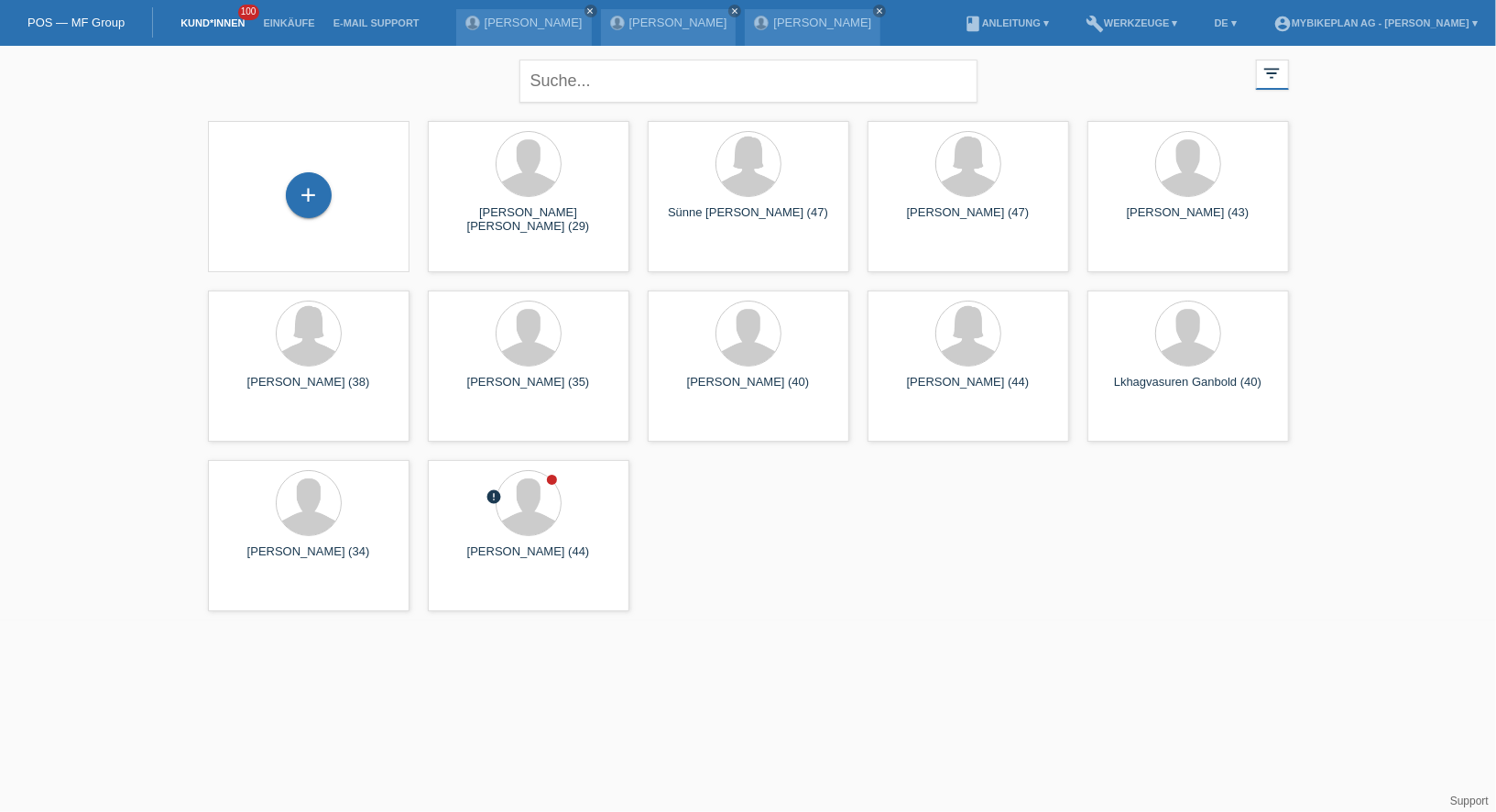
click at [331, 205] on div "+" at bounding box center [309, 197] width 172 height 49
click at [323, 191] on div "+" at bounding box center [309, 195] width 46 height 46
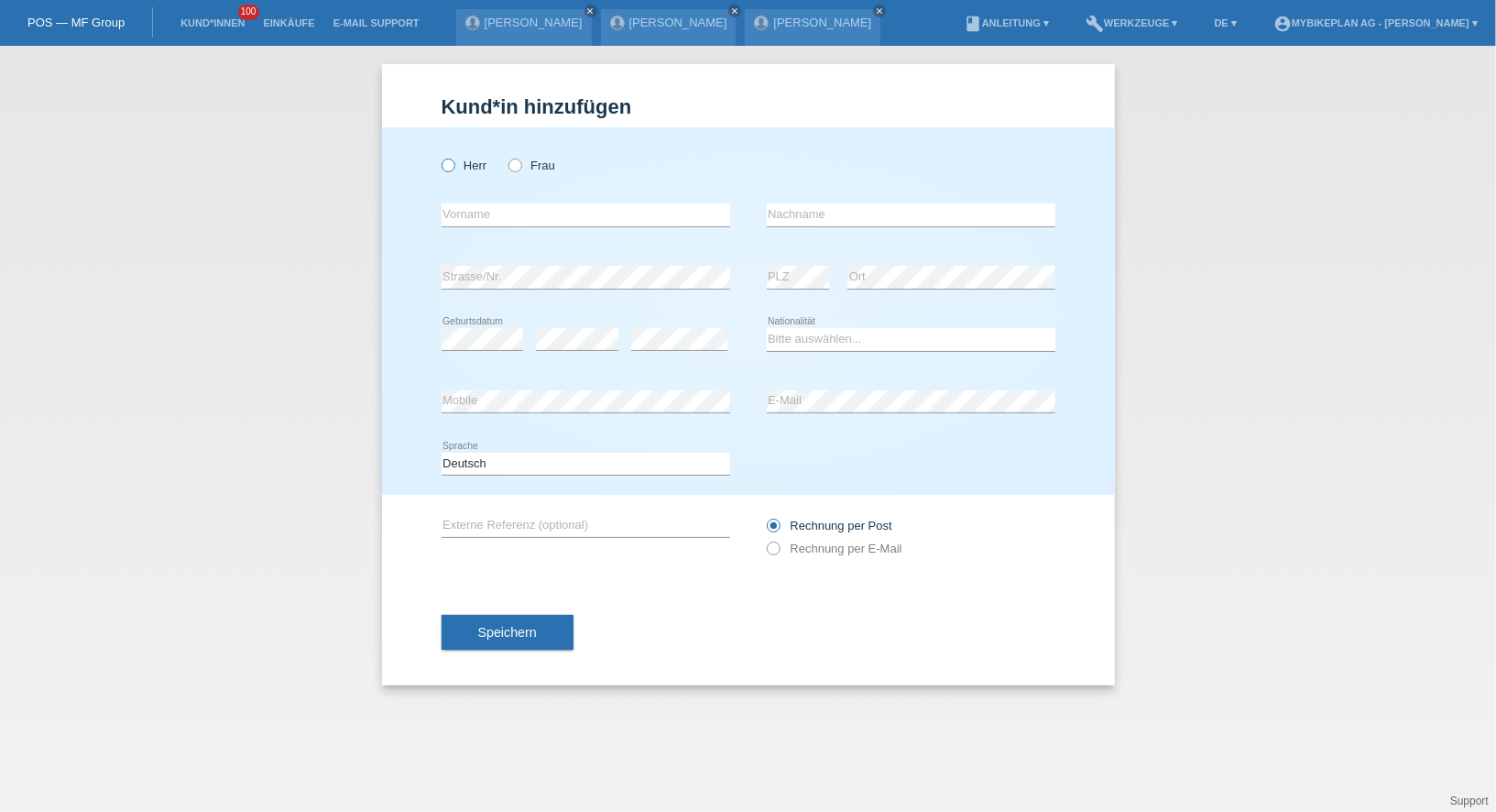
click at [456, 163] on label "Herr" at bounding box center [464, 166] width 46 height 14
click at [454, 163] on input "Herr" at bounding box center [448, 165] width 12 height 12
radio input "true"
click at [472, 215] on input "text" at bounding box center [586, 215] width 289 height 23
type input "[PERSON_NAME]"
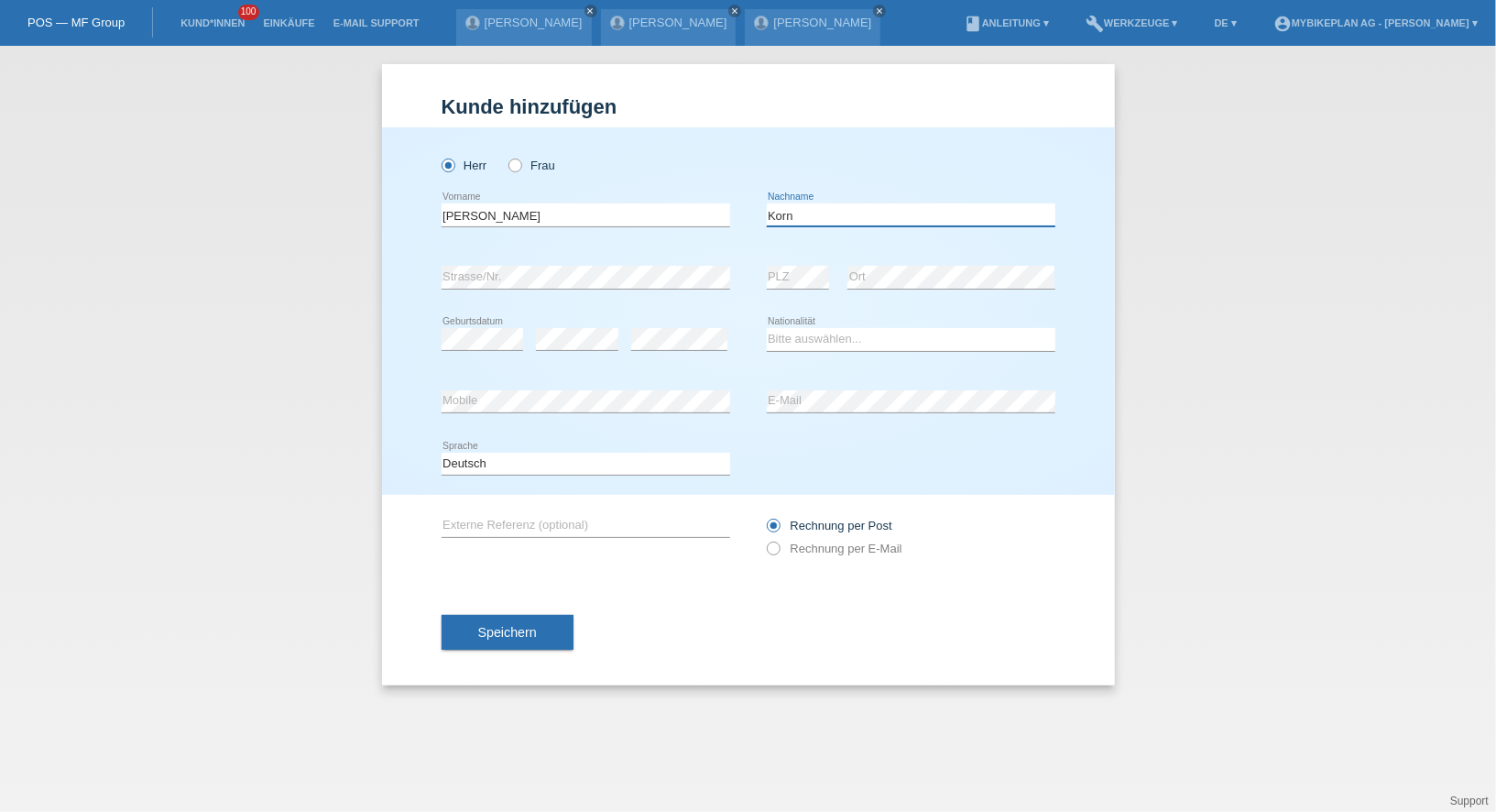
type input "Korn"
select select "CH"
click at [829, 547] on label "Rechnung per E-Mail" at bounding box center [835, 549] width 135 height 14
click at [779, 547] on input "Rechnung per E-Mail" at bounding box center [773, 552] width 12 height 23
radio input "true"
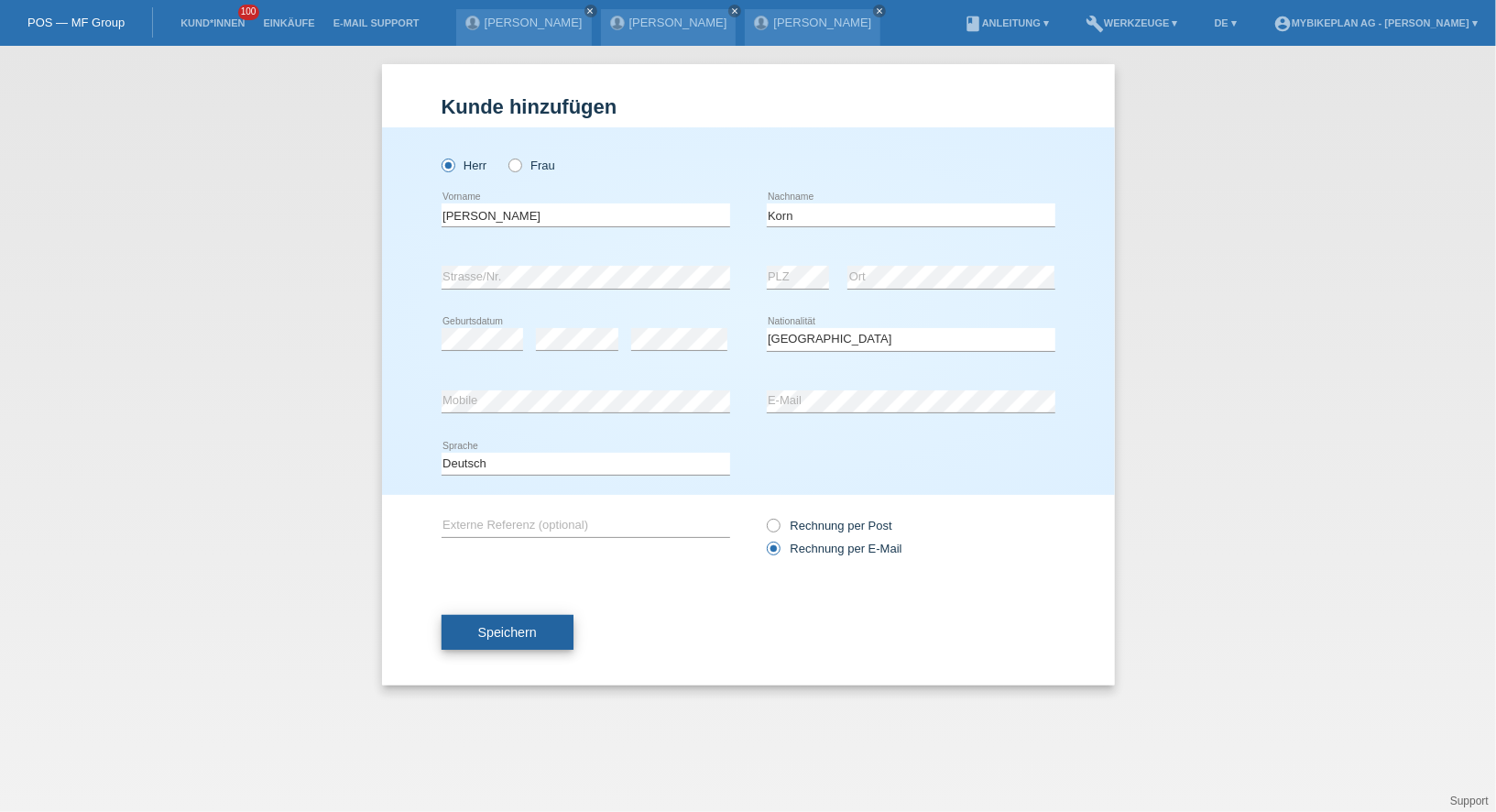
click at [504, 616] on button "Speichern" at bounding box center [507, 633] width 132 height 35
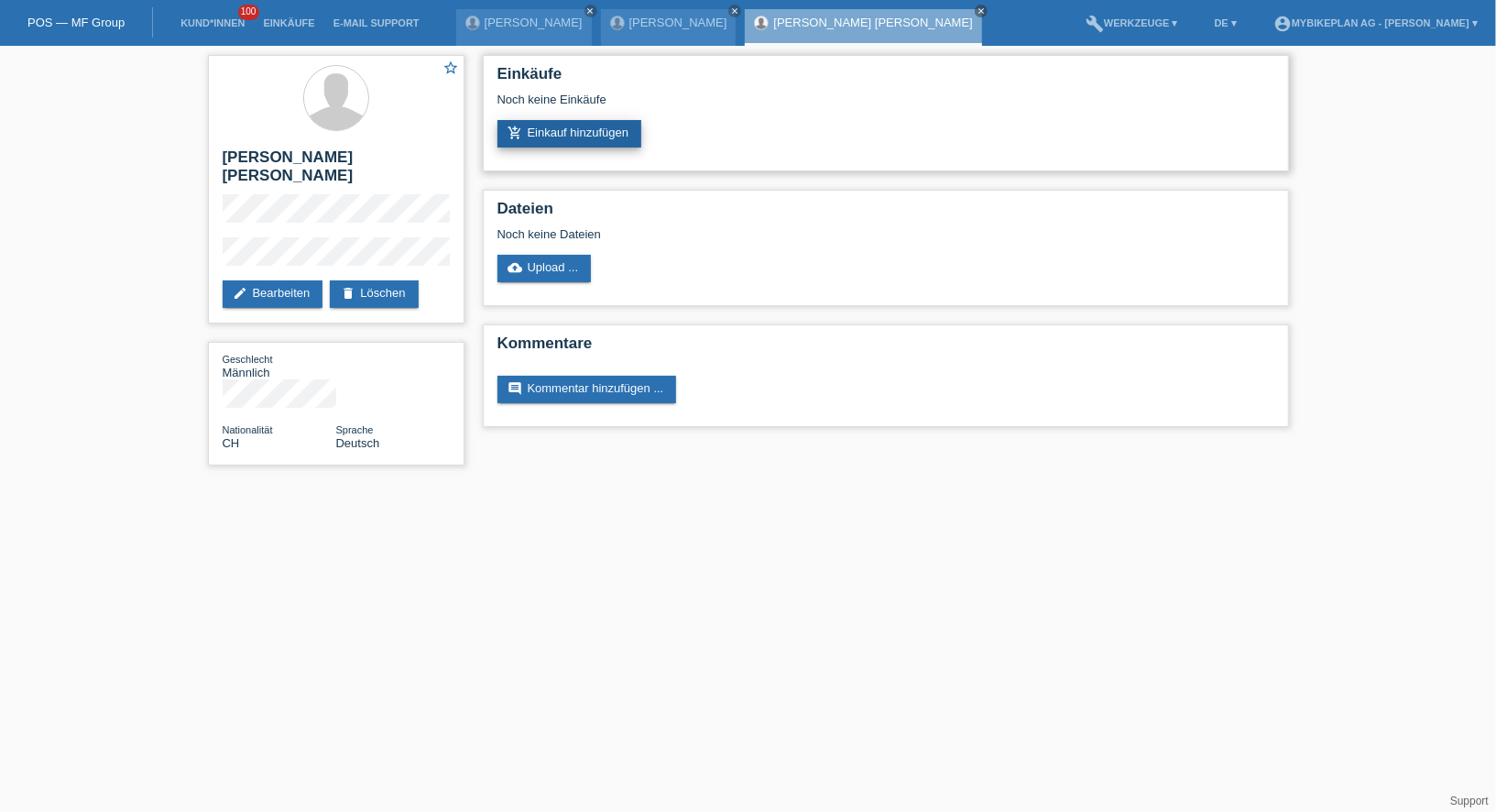
click at [587, 141] on link "add_shopping_cart Einkauf hinzufügen" at bounding box center [570, 134] width 145 height 27
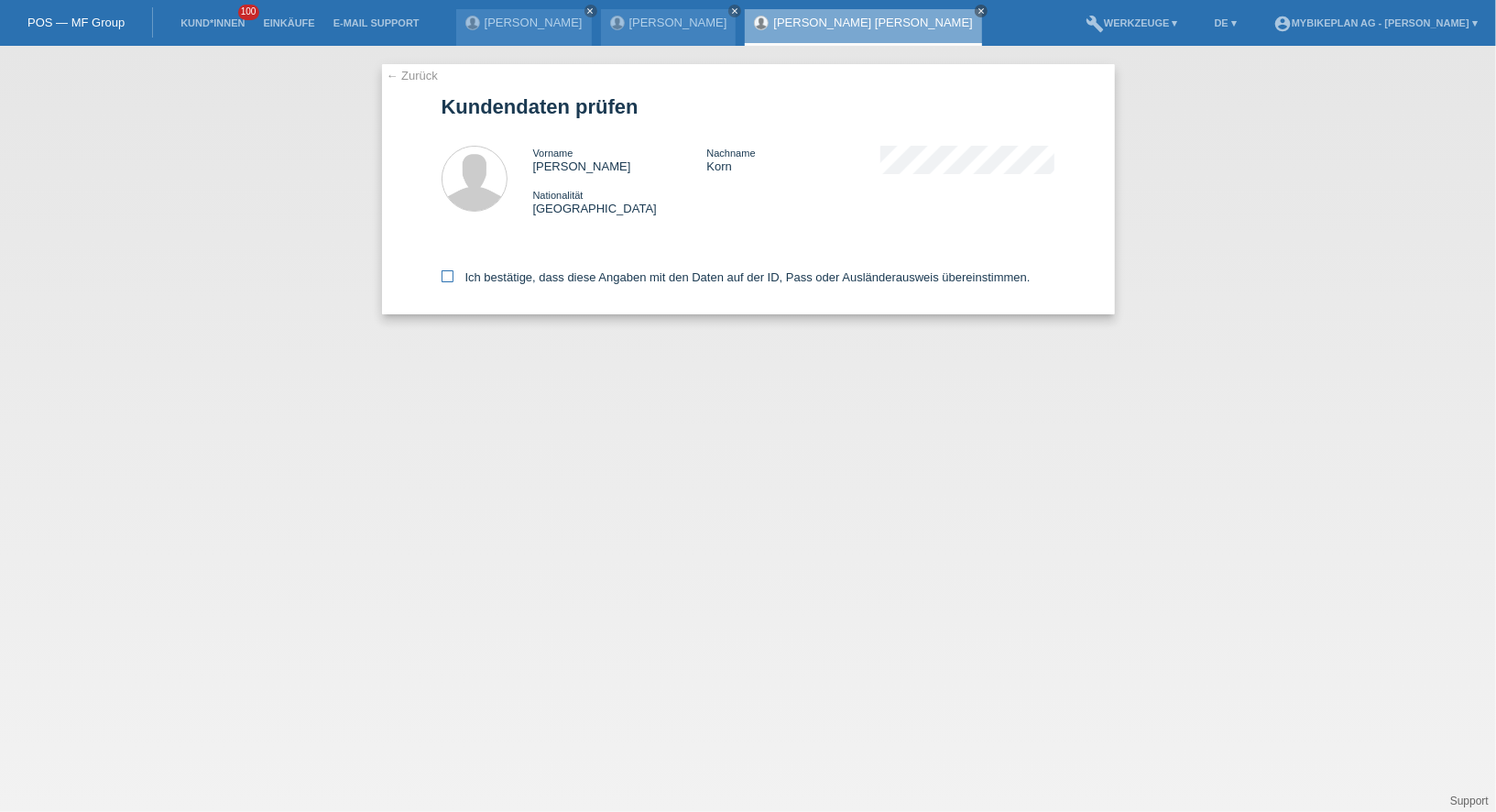
click at [548, 280] on label "Ich bestätige, dass diese Angaben mit den Daten auf der ID, Pass oder Ausländer…" at bounding box center [736, 277] width 589 height 14
click at [454, 280] on input "Ich bestätige, dass diese Angaben mit den Daten auf der ID, Pass oder Ausländer…" at bounding box center [448, 276] width 12 height 12
checkbox input "true"
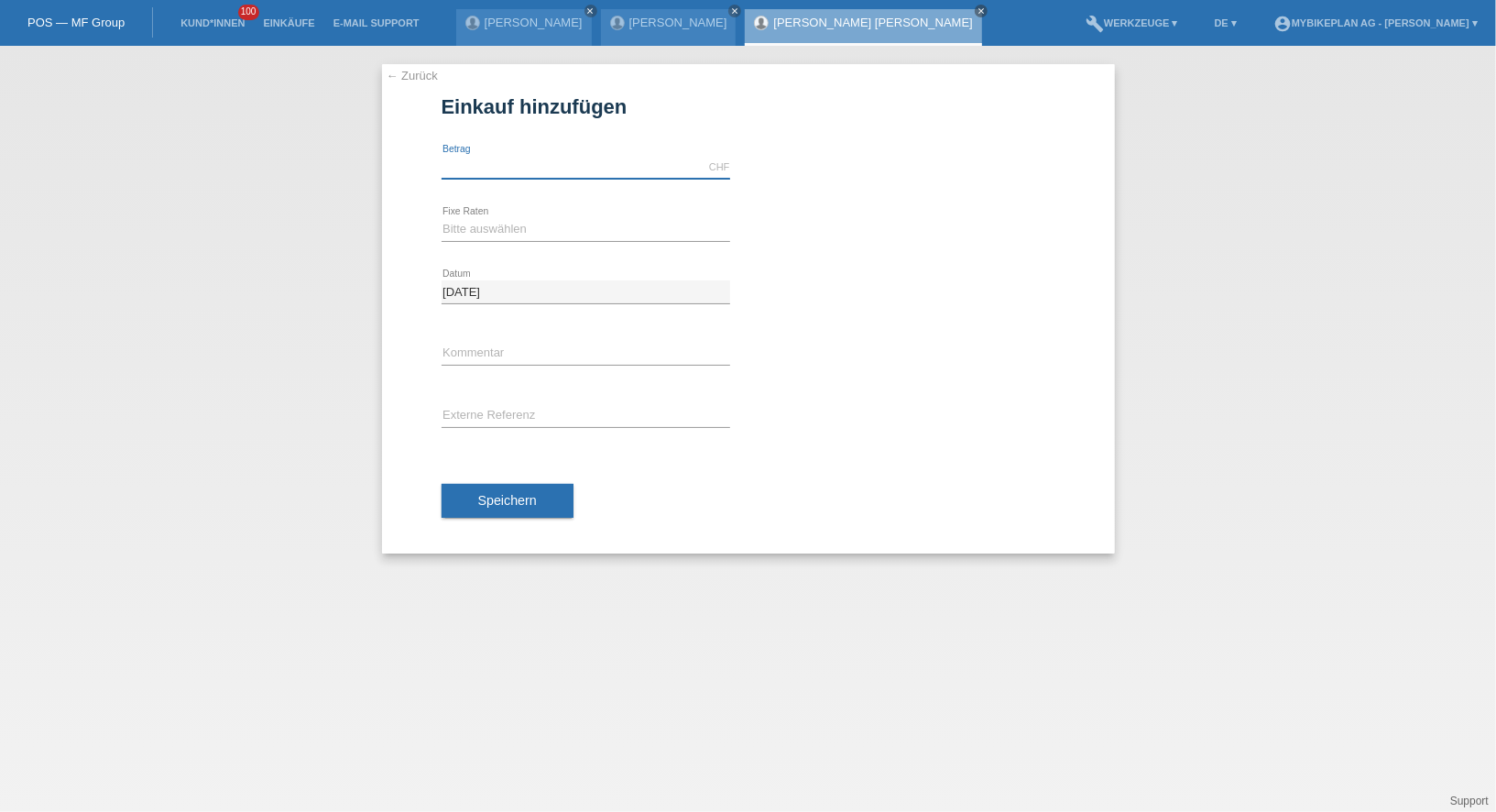
click at [554, 176] on input "text" at bounding box center [586, 167] width 289 height 23
type input "5999.00"
click at [477, 215] on div "Bitte auswählen 6 Raten 12 Raten 18 Raten 24 Raten 36 Raten 48 Raten error Fixe…" at bounding box center [586, 230] width 289 height 63
click at [479, 221] on select "Bitte auswählen 6 Raten 12 Raten 18 Raten 24 Raten 36 Raten 48 Raten" at bounding box center [586, 229] width 289 height 22
select select "486"
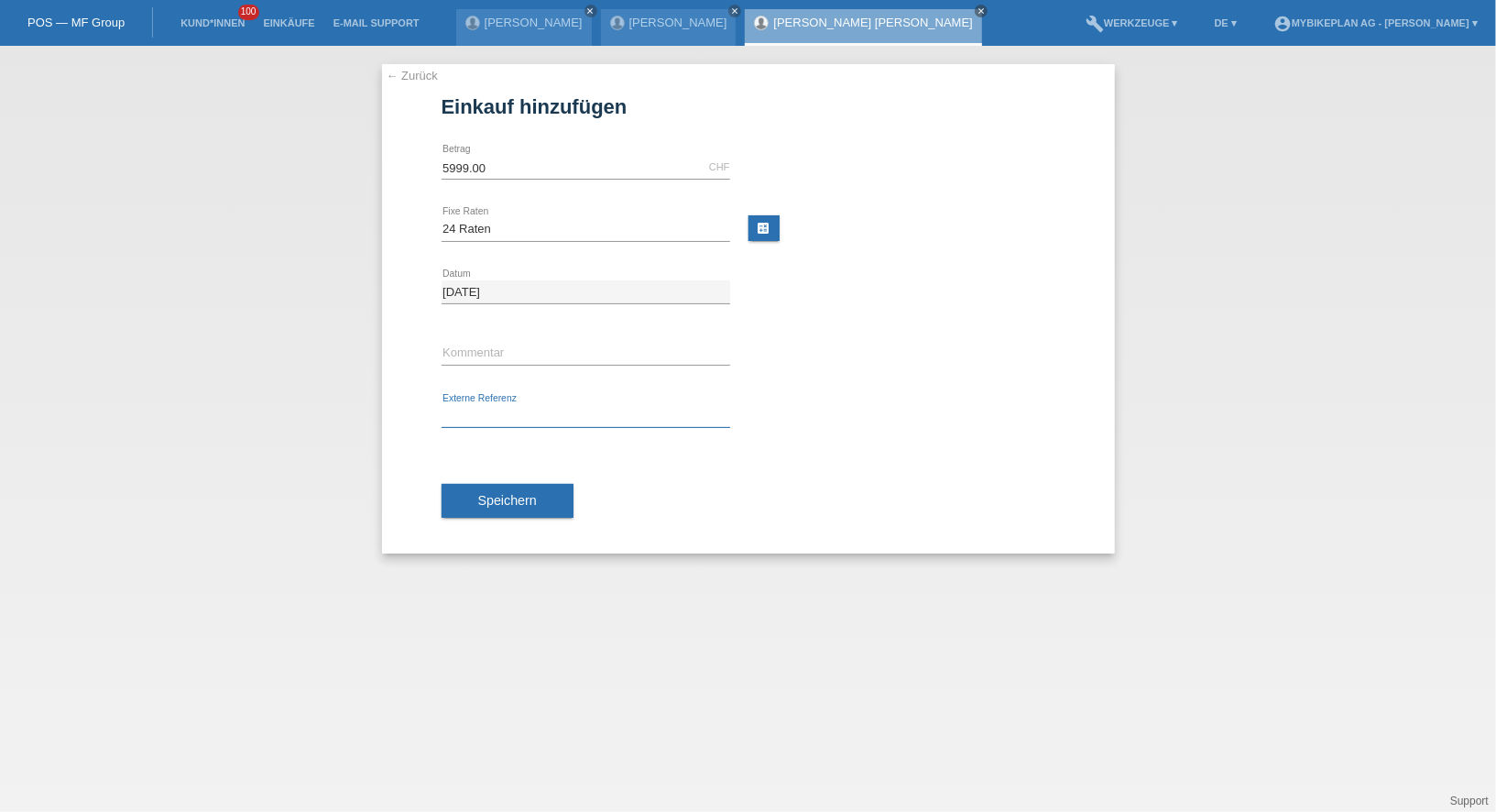
click at [505, 414] on input "text" at bounding box center [586, 415] width 289 height 23
paste input "43238138485"
type input "43238138485"
click at [514, 509] on button "Speichern" at bounding box center [507, 502] width 132 height 35
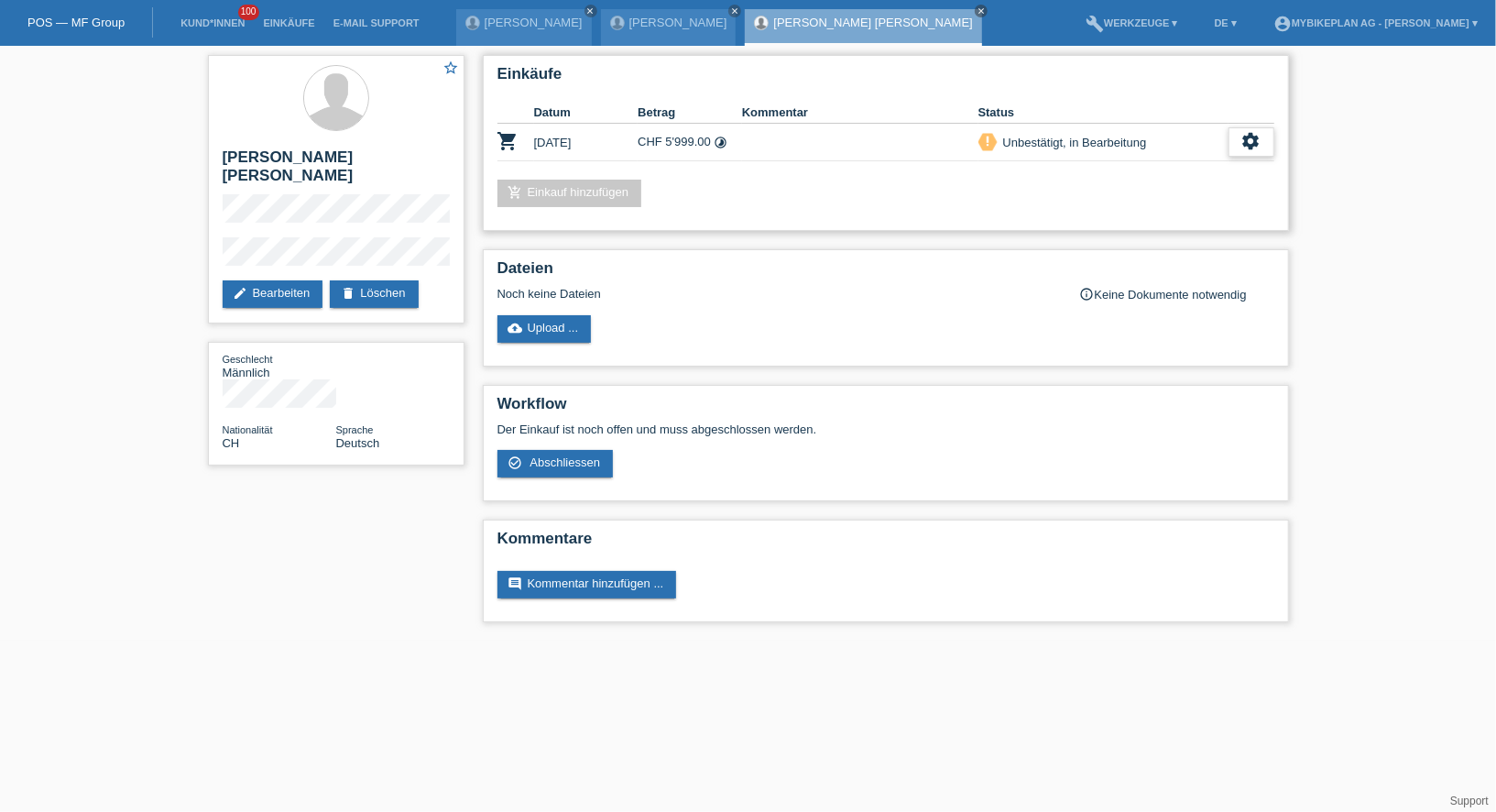
click at [1266, 153] on div "settings" at bounding box center [1251, 142] width 46 height 29
click at [1196, 172] on div "fullscreen Anzeigen" at bounding box center [1156, 170] width 232 height 27
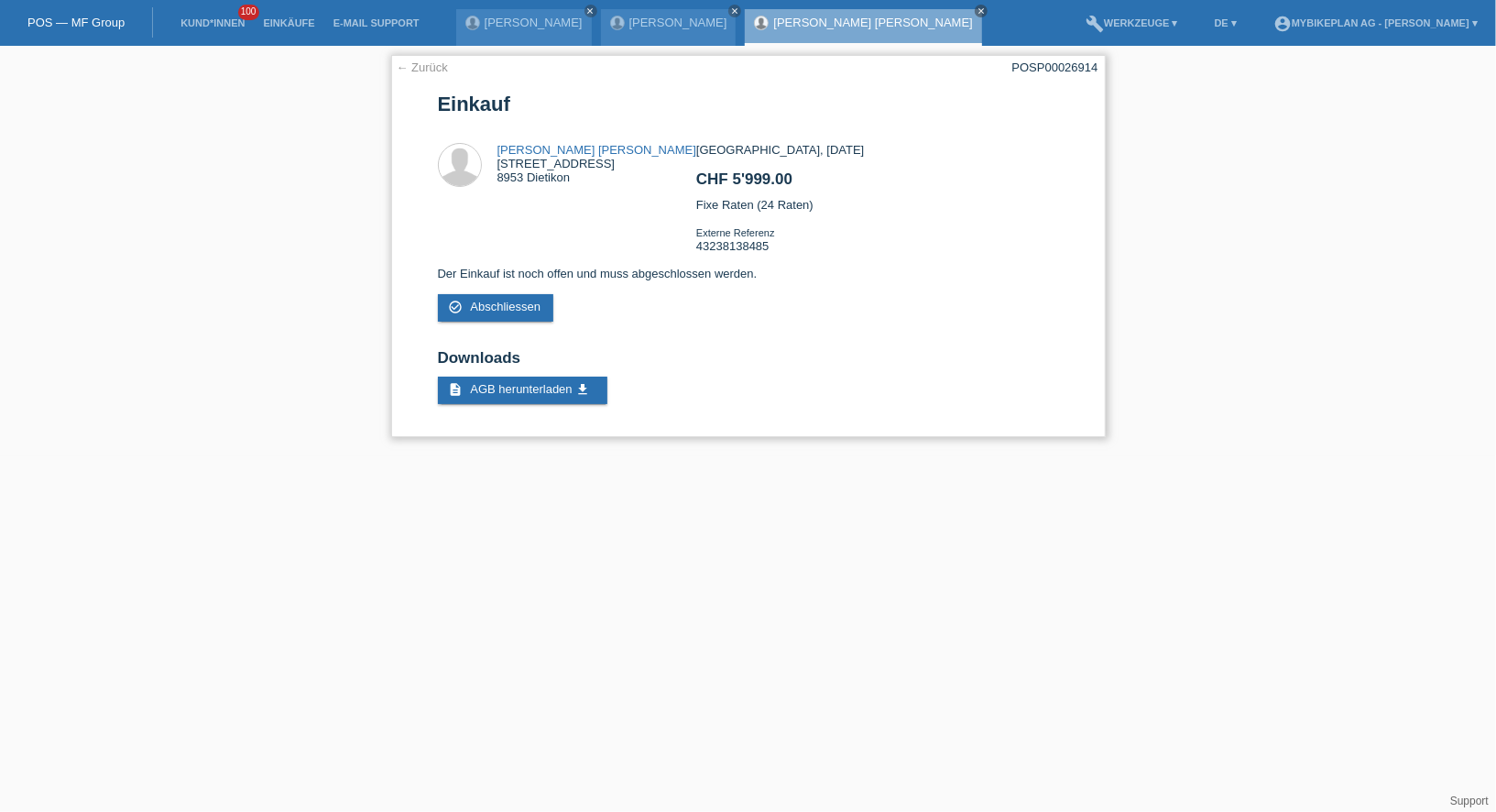
click at [1053, 69] on div "POSP00026914" at bounding box center [1055, 68] width 86 height 14
copy div "POSP00026914"
click at [214, 31] on li "Kund*innen 100" at bounding box center [213, 24] width 82 height 47
click at [209, 15] on li "Kund*innen 100" at bounding box center [213, 24] width 82 height 47
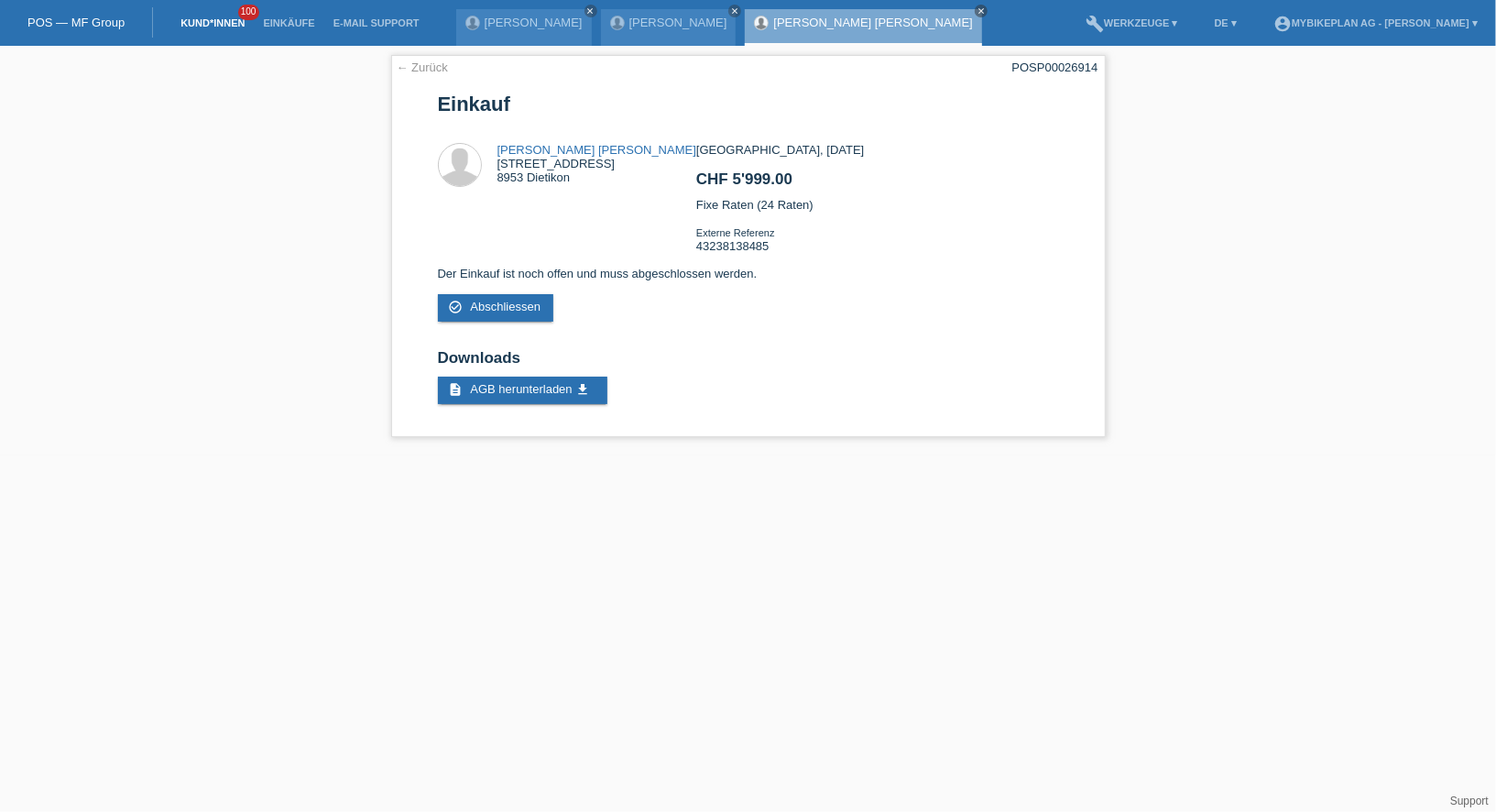
click at [209, 19] on link "Kund*innen" at bounding box center [213, 23] width 82 height 11
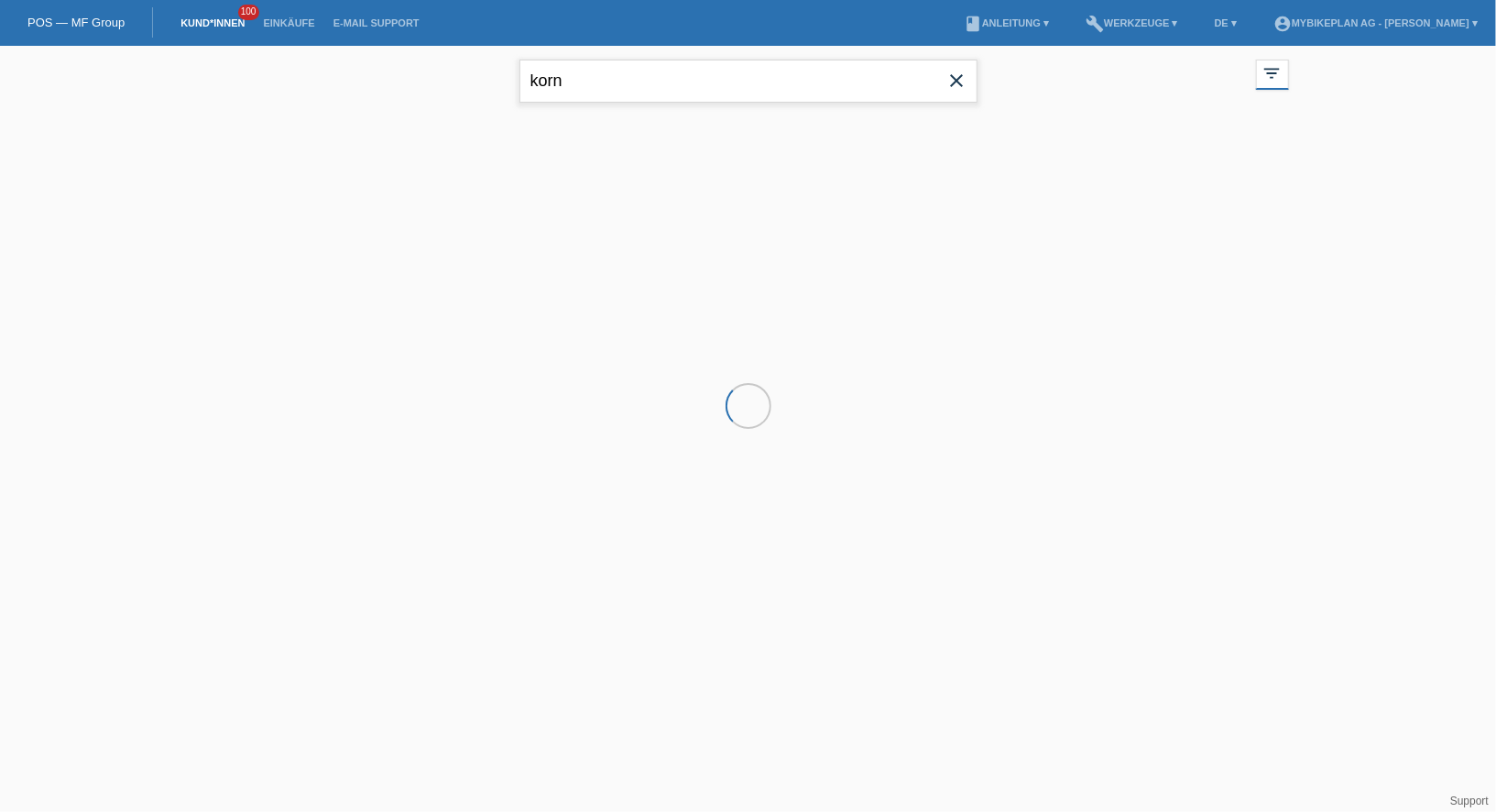
click at [579, 63] on input "korn" at bounding box center [748, 81] width 458 height 43
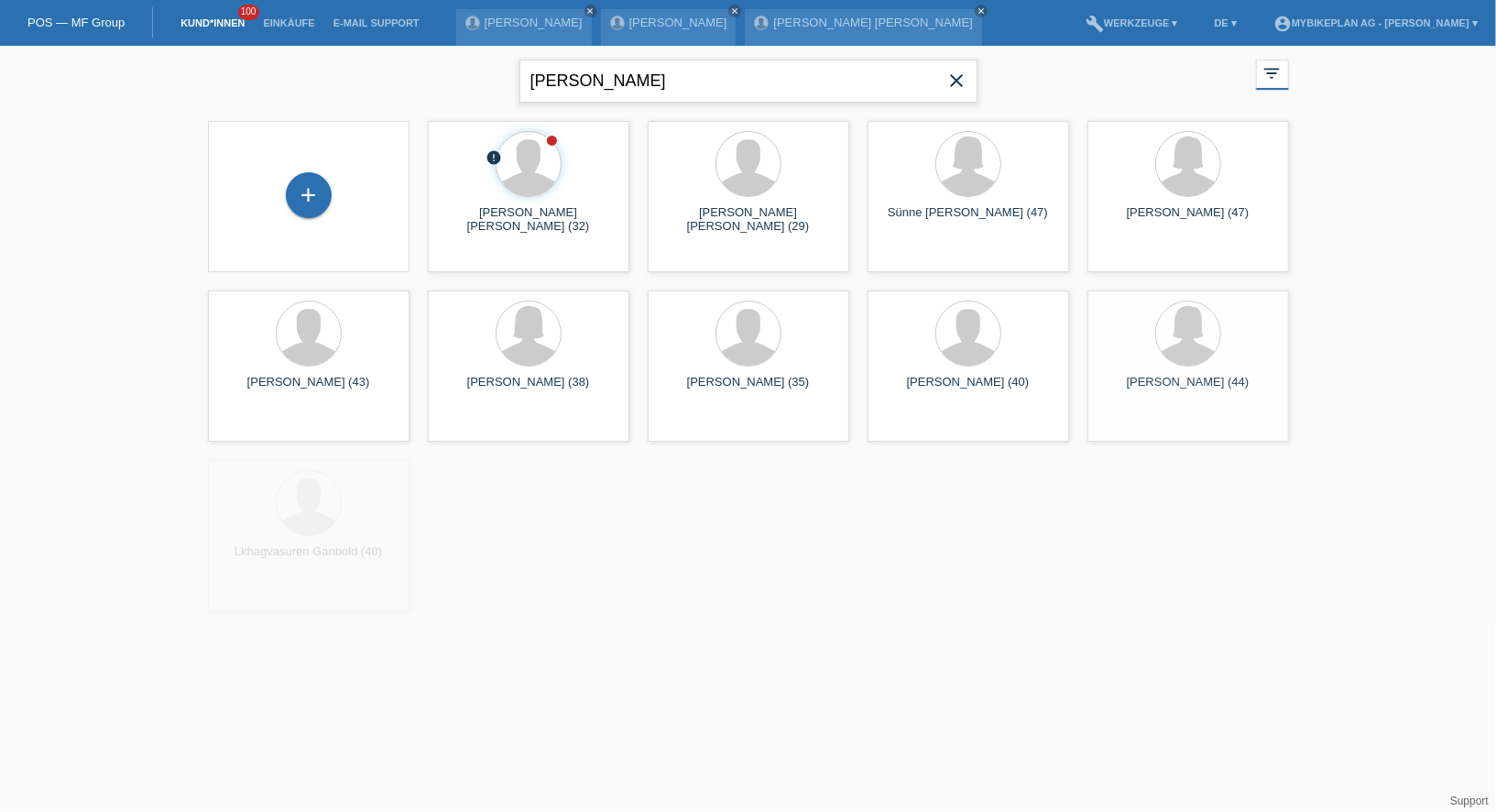
type input "[PERSON_NAME]"
click at [300, 201] on div "+" at bounding box center [309, 195] width 46 height 46
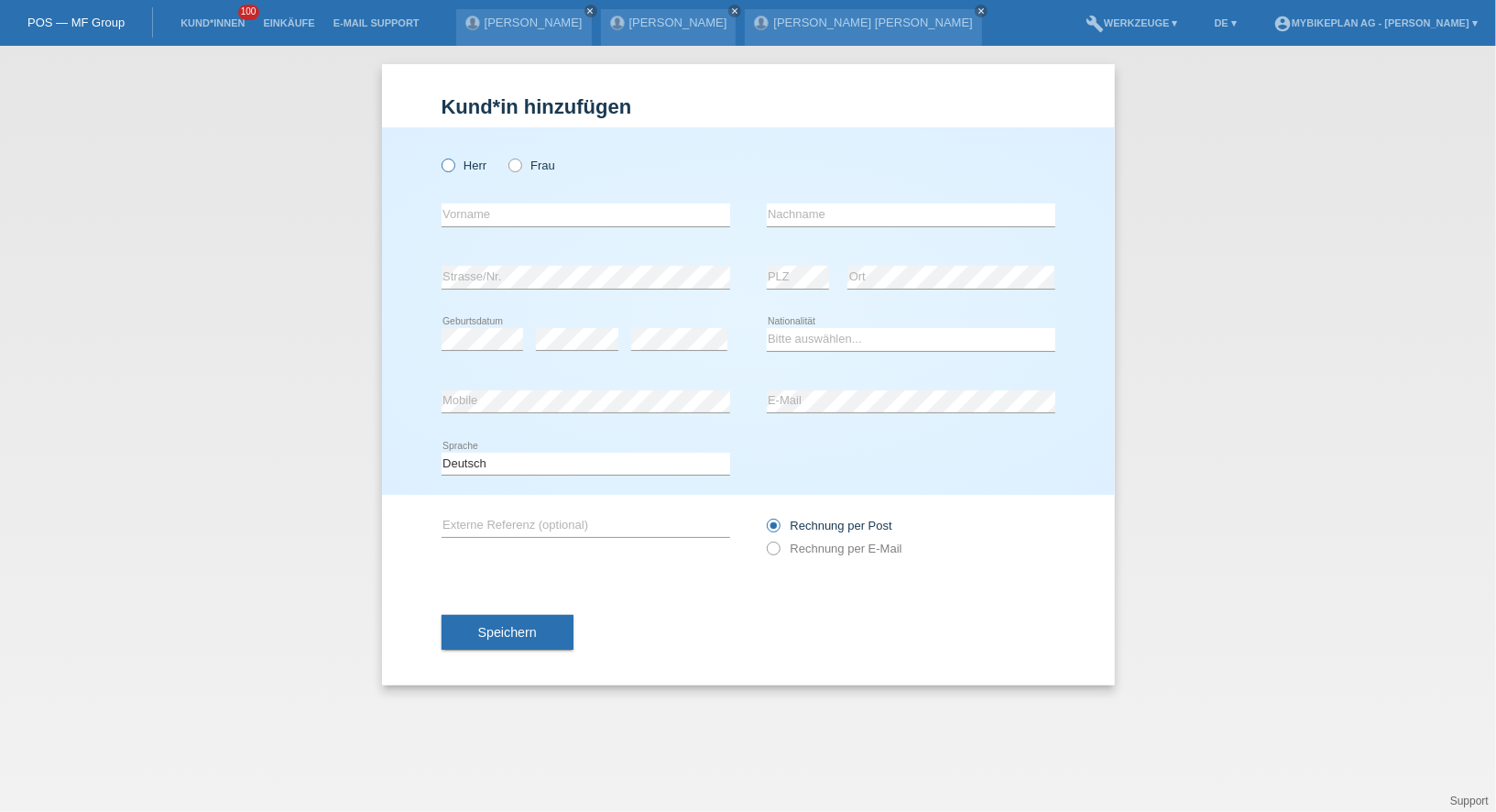
click at [438, 156] on icon at bounding box center [438, 156] width 0 height 0
click at [452, 168] on input "Herr" at bounding box center [448, 165] width 12 height 12
radio input "true"
click at [486, 201] on div "error Vorname" at bounding box center [586, 215] width 289 height 63
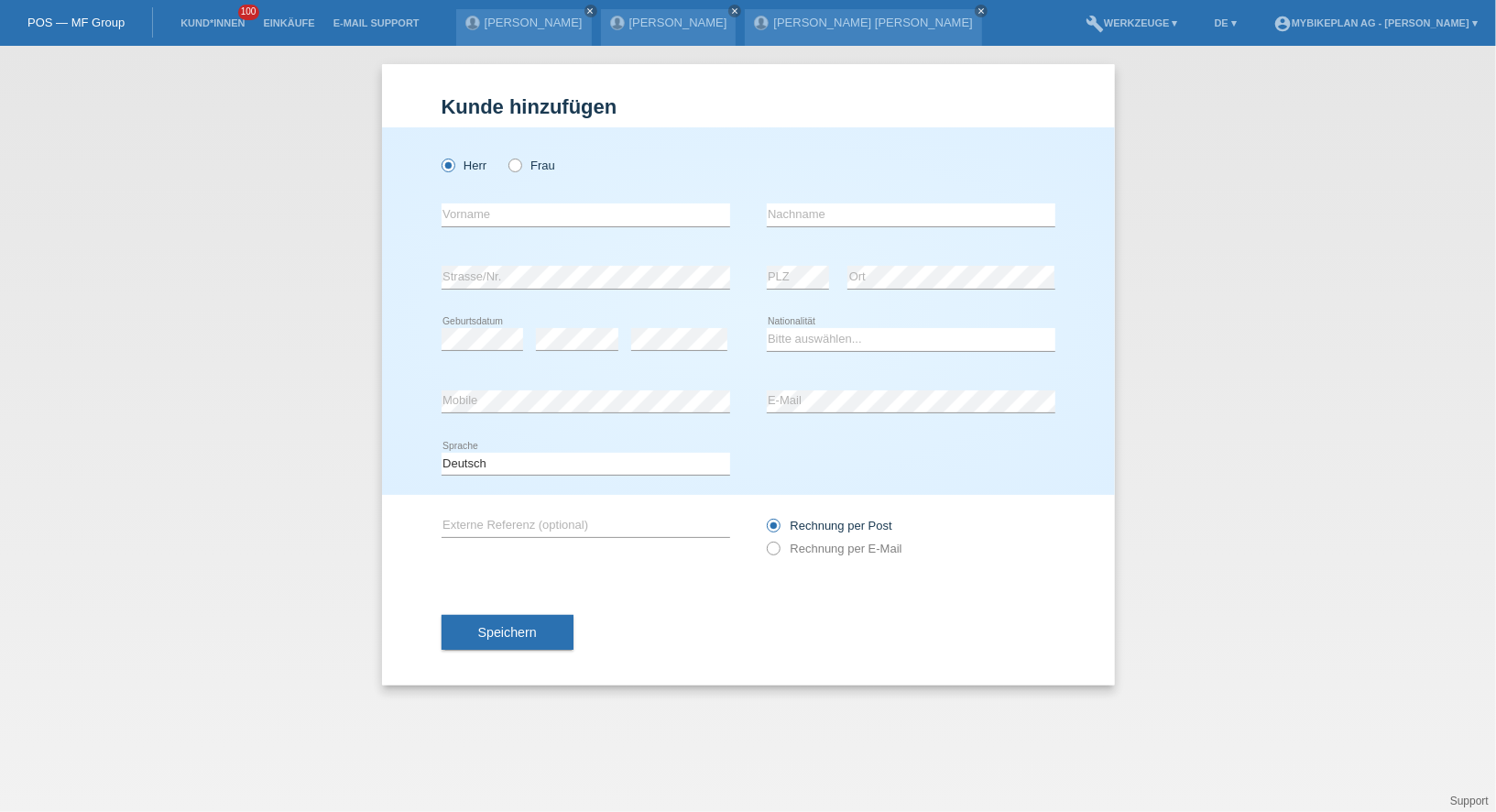
click at [486, 202] on div "error Vorname" at bounding box center [586, 215] width 289 height 63
click at [485, 207] on input "text" at bounding box center [586, 215] width 289 height 23
type input "Dominik"
type input "Stalder"
select select "CH"
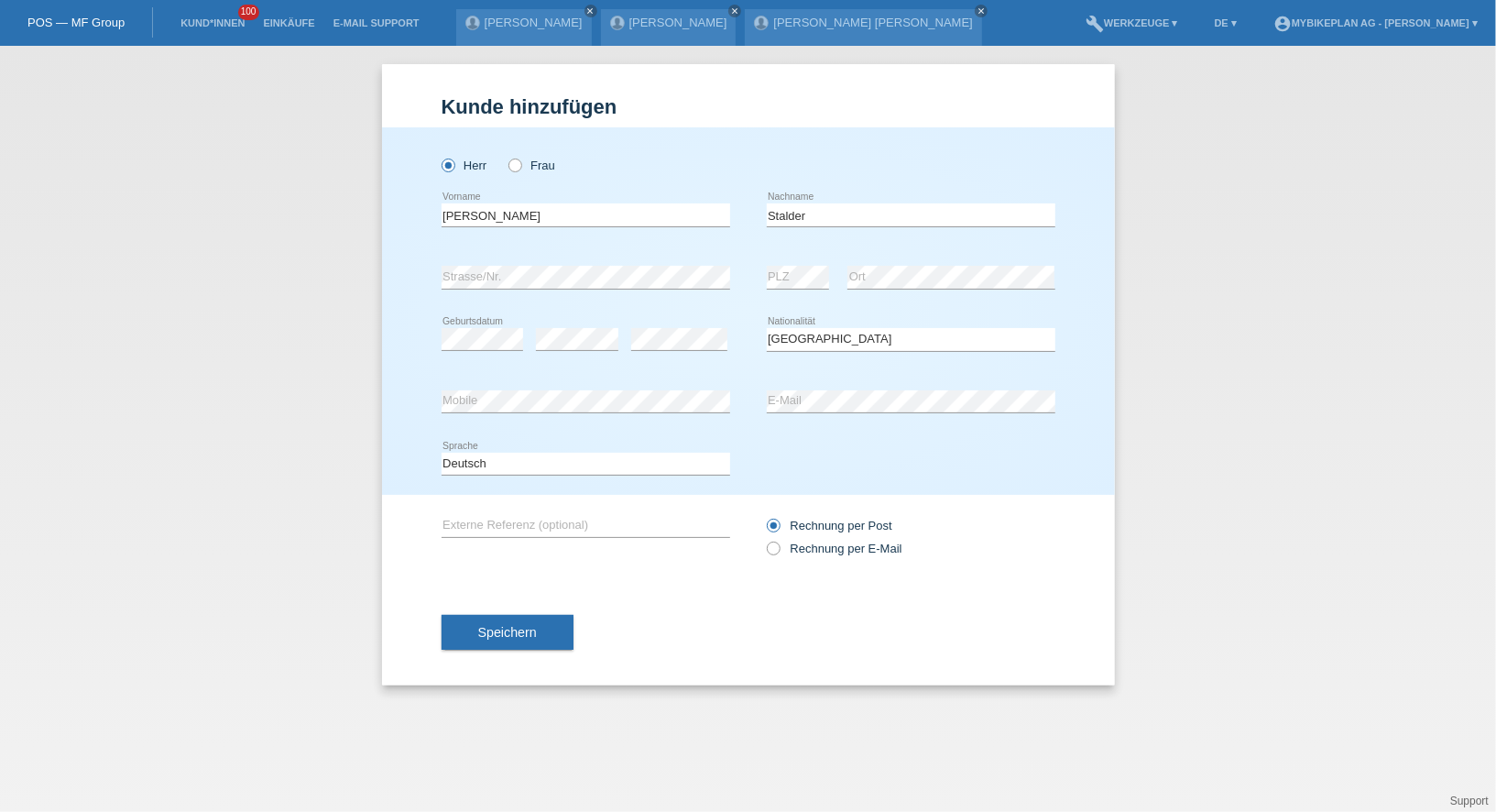
click at [824, 539] on div "Rechnung per Post Rechnung per E-Mail" at bounding box center [911, 537] width 289 height 46
click at [806, 547] on label "Rechnung per E-Mail" at bounding box center [835, 549] width 135 height 14
click at [779, 547] on input "Rechnung per E-Mail" at bounding box center [773, 552] width 12 height 23
radio input "true"
click at [536, 624] on button "Speichern" at bounding box center [507, 633] width 132 height 35
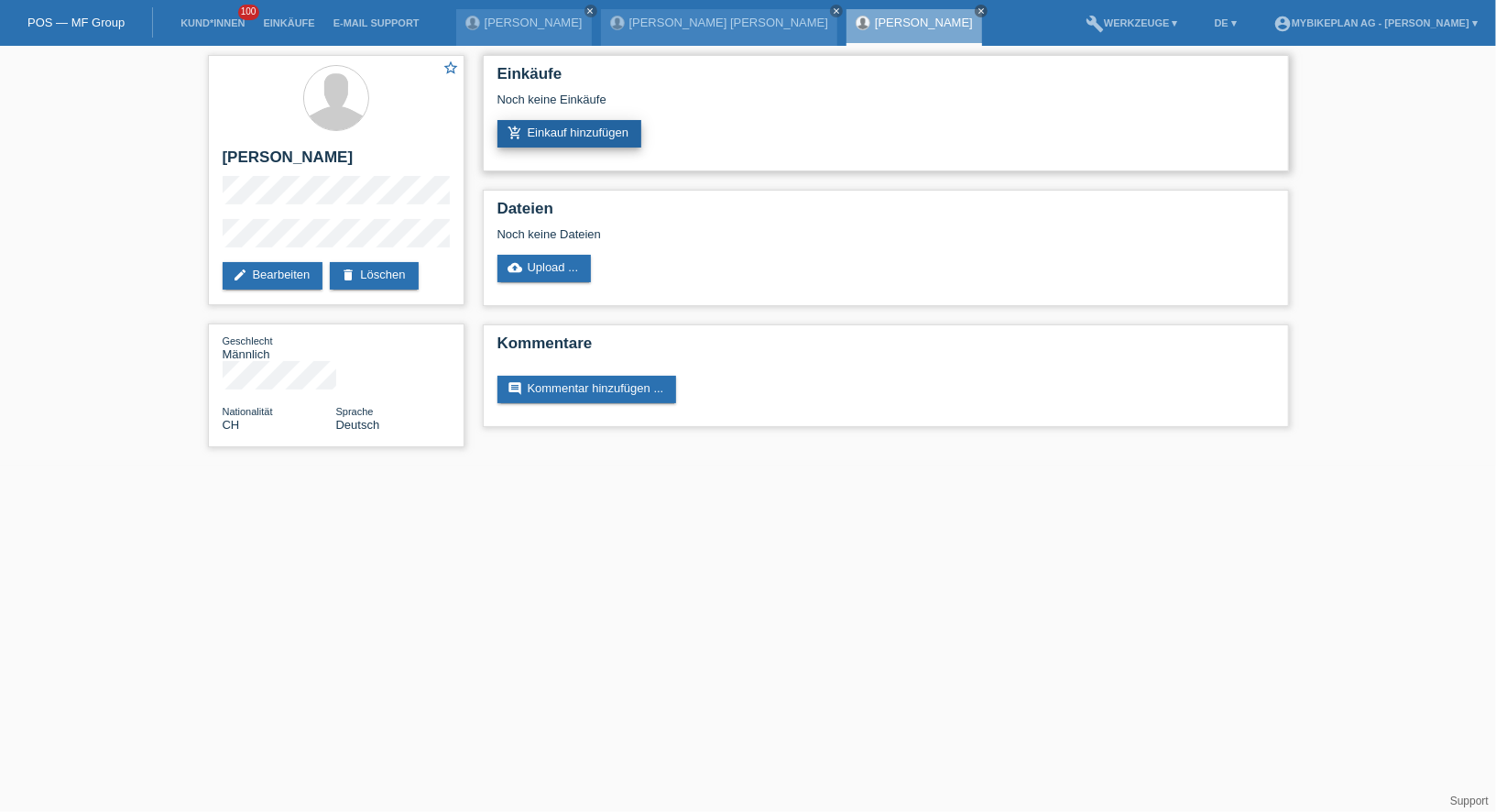
click at [574, 134] on link "add_shopping_cart Einkauf hinzufügen" at bounding box center [570, 134] width 145 height 27
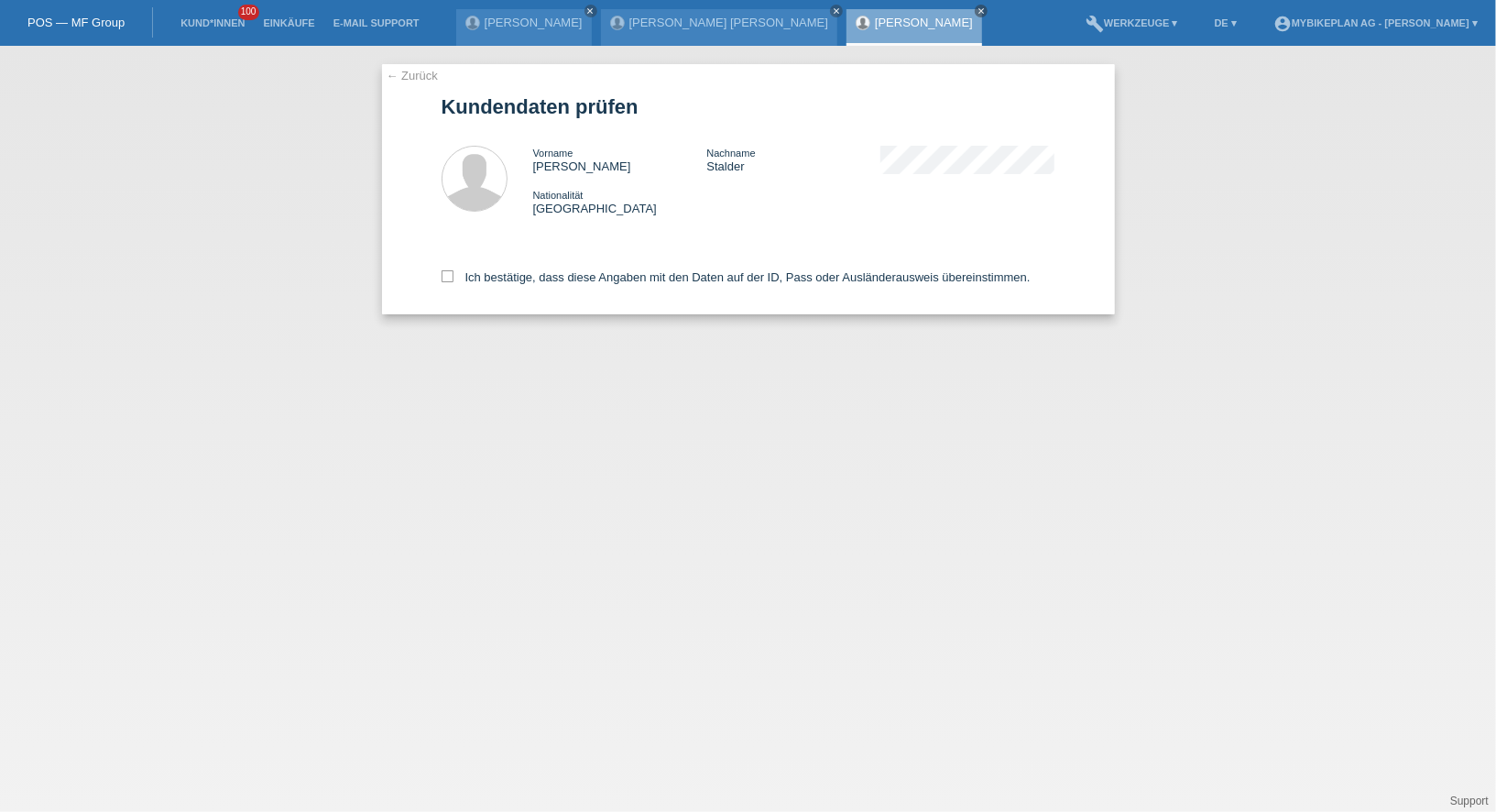
click at [541, 292] on div "Ich bestätige, dass diese Angaben mit den Daten auf der ID, Pass oder Ausländer…" at bounding box center [748, 273] width 614 height 80
click at [543, 286] on div "Ich bestätige, dass diese Angaben mit den Daten auf der ID, Pass oder Ausländer…" at bounding box center [748, 273] width 614 height 80
click at [543, 280] on label "Ich bestätige, dass diese Angaben mit den Daten auf der ID, Pass oder Ausländer…" at bounding box center [736, 277] width 589 height 14
click at [454, 280] on input "Ich bestätige, dass diese Angaben mit den Daten auf der ID, Pass oder Ausländer…" at bounding box center [448, 276] width 12 height 12
checkbox input "true"
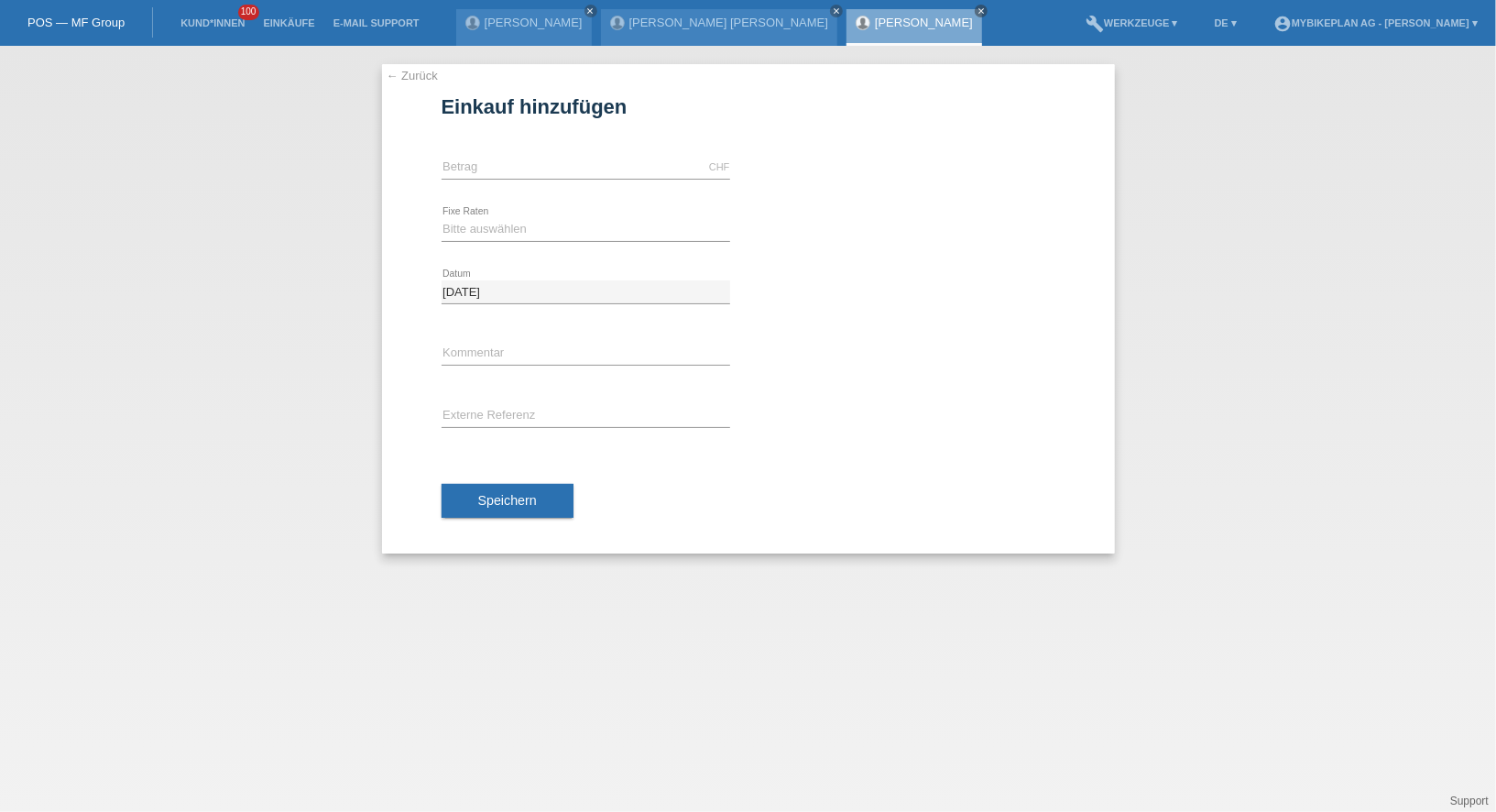
click at [518, 163] on input "text" at bounding box center [586, 167] width 289 height 23
type input "3899.00"
click at [463, 226] on select "Bitte auswählen 6 Raten 12 Raten 18 Raten 24 Raten 36 Raten 48 Raten" at bounding box center [586, 229] width 289 height 22
select select "488"
click at [485, 405] on input "text" at bounding box center [586, 415] width 289 height 23
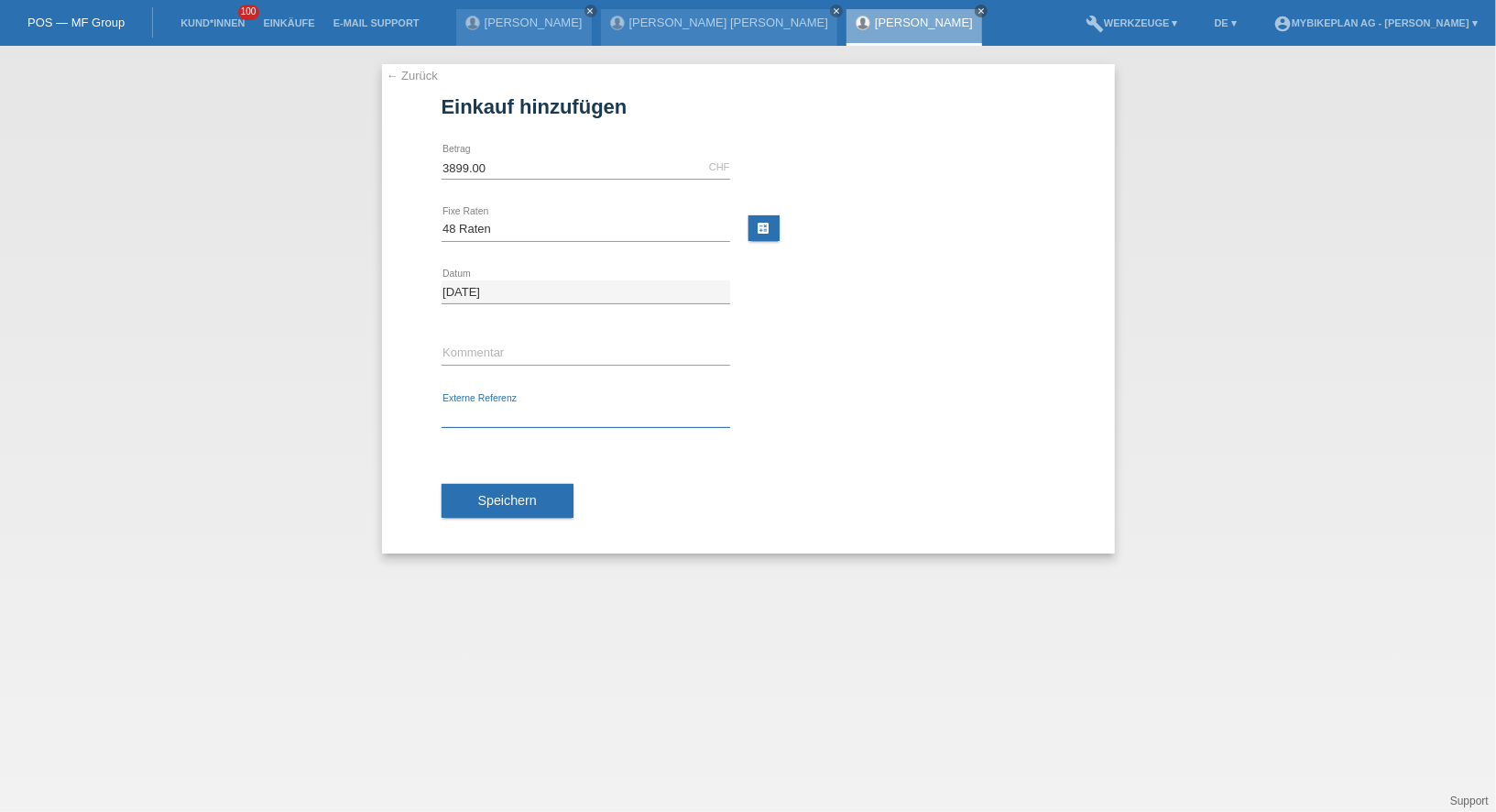
paste input "43238138486"
type input "43238138486"
click at [488, 502] on span "Speichern" at bounding box center [507, 500] width 59 height 15
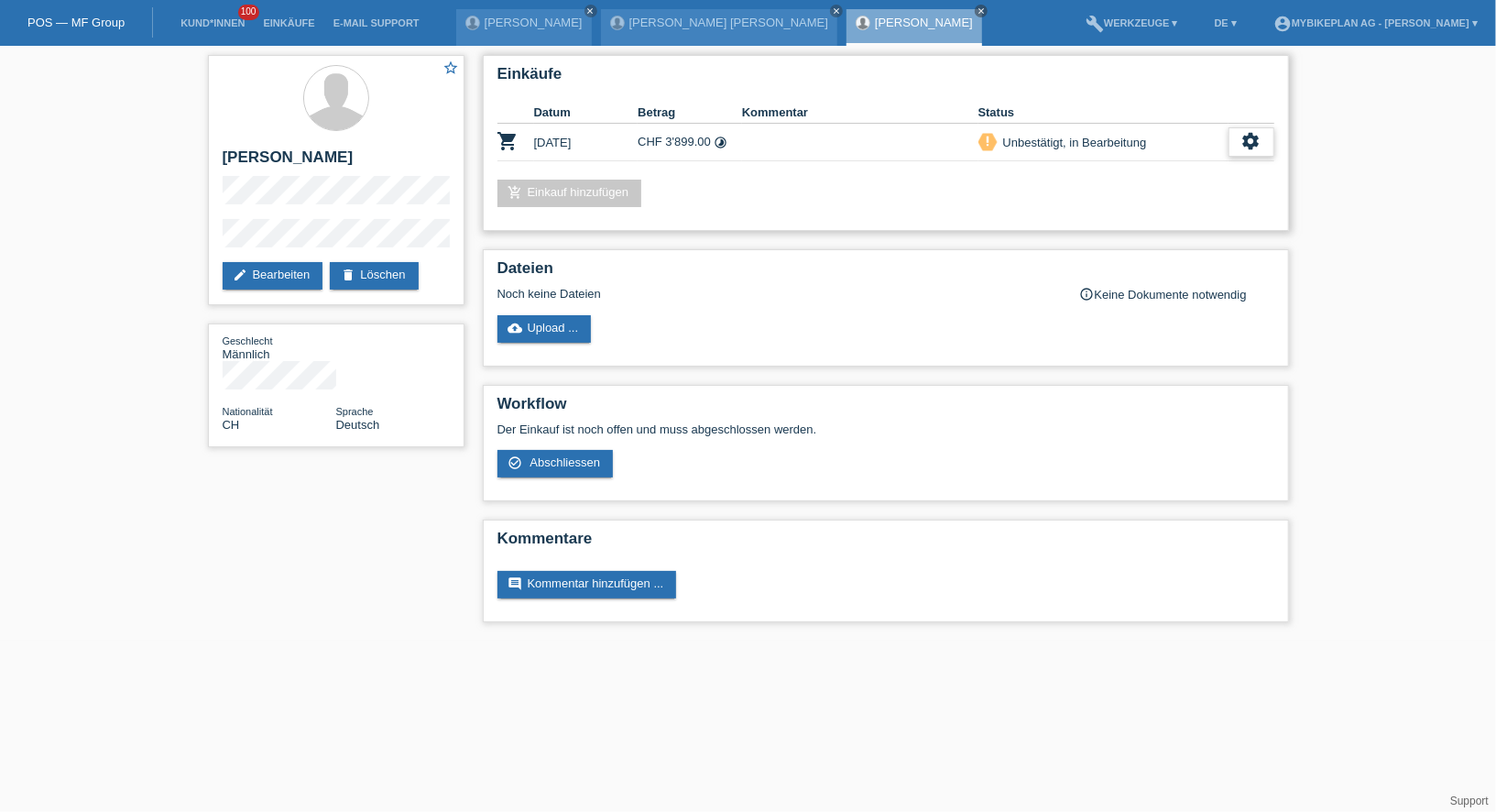
click at [1251, 145] on icon "settings" at bounding box center [1251, 141] width 21 height 21
click at [1214, 174] on div "fullscreen Anzeigen" at bounding box center [1156, 170] width 232 height 27
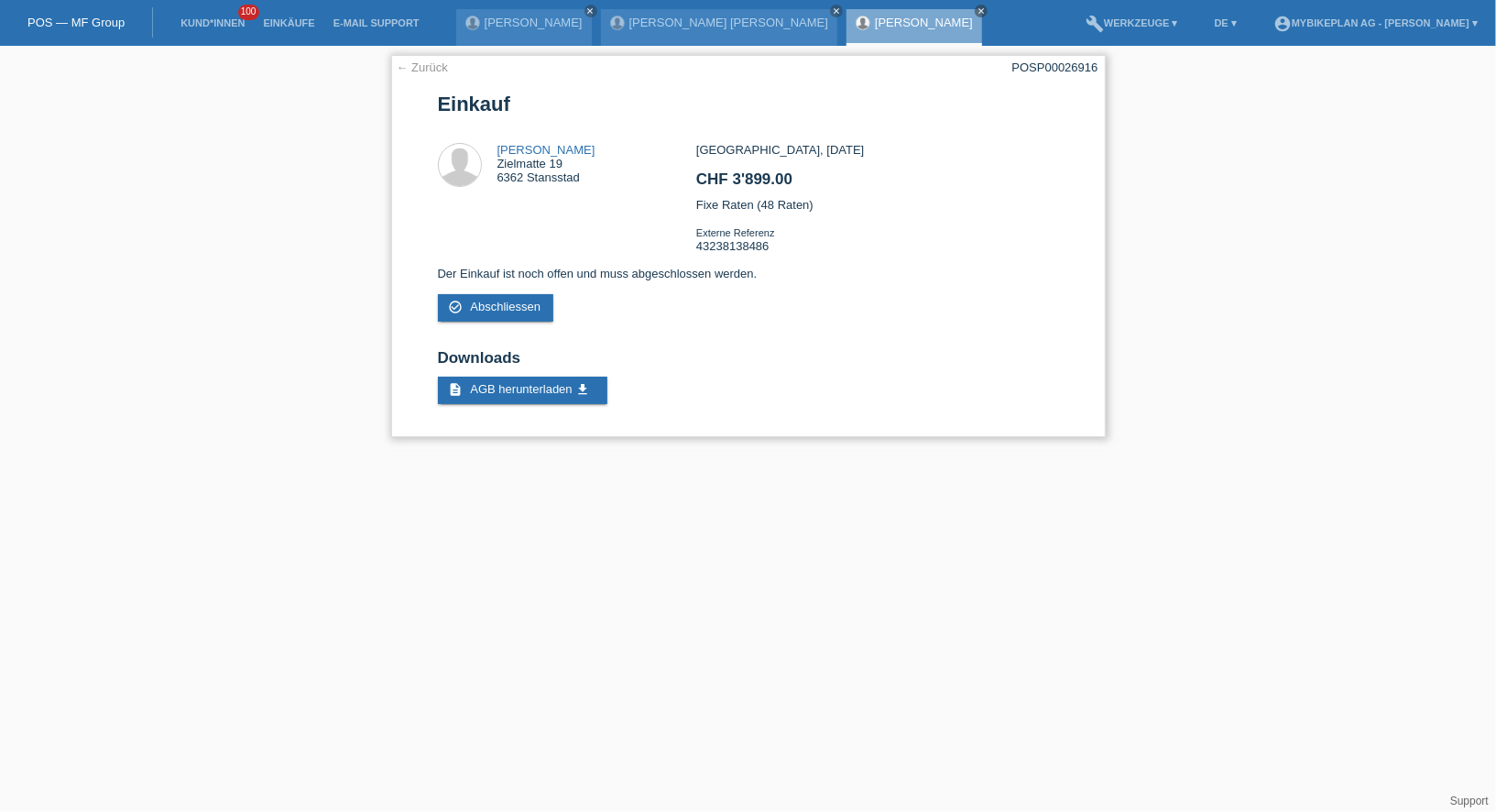
click at [1086, 69] on div "POSP00026916" at bounding box center [1055, 68] width 86 height 14
copy div "POSP00026916"
click at [221, 26] on link "Kund*innen" at bounding box center [213, 23] width 82 height 11
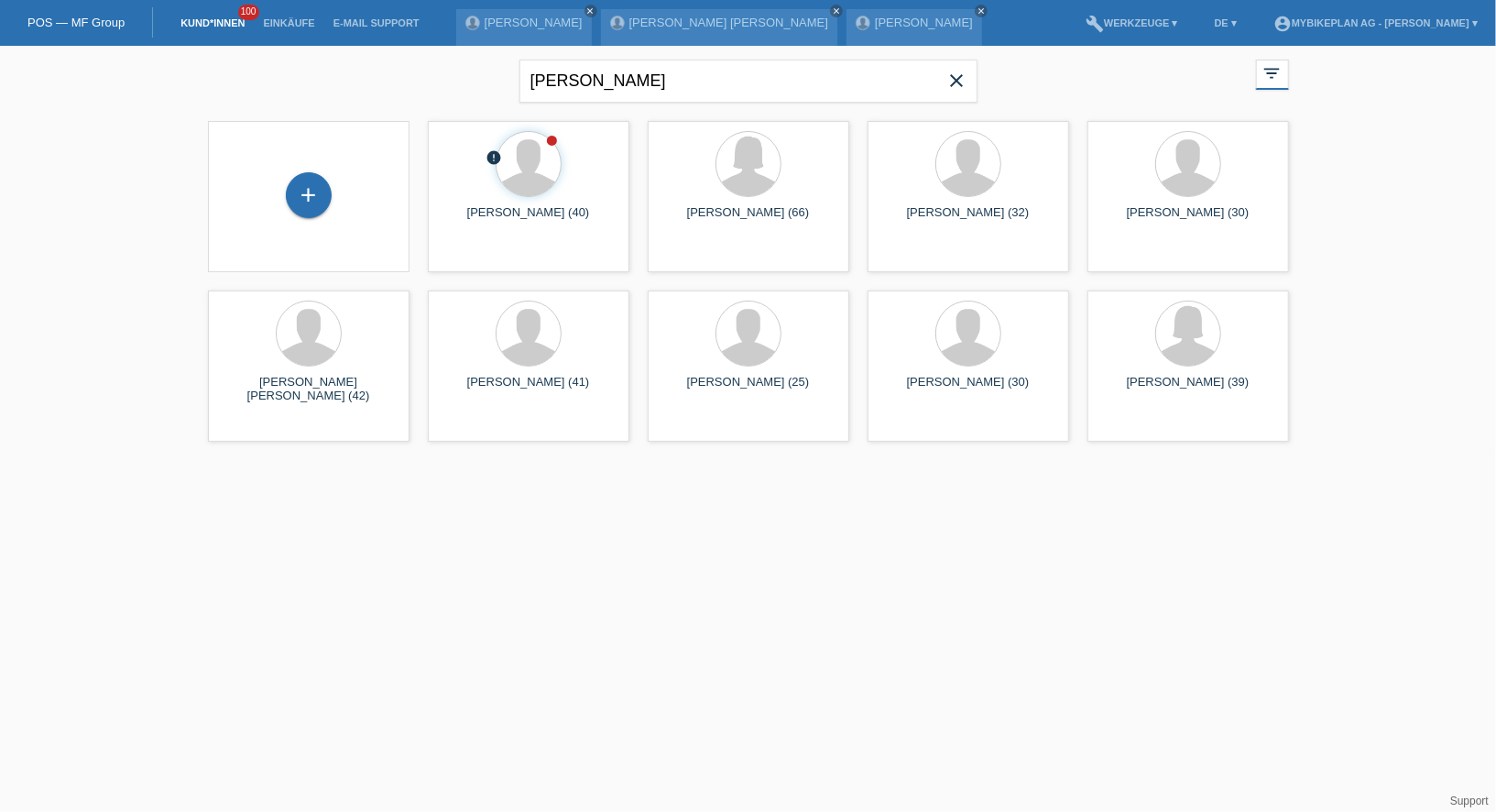
click at [329, 204] on div "+" at bounding box center [309, 197] width 172 height 49
click at [964, 75] on icon "close" at bounding box center [957, 80] width 22 height 22
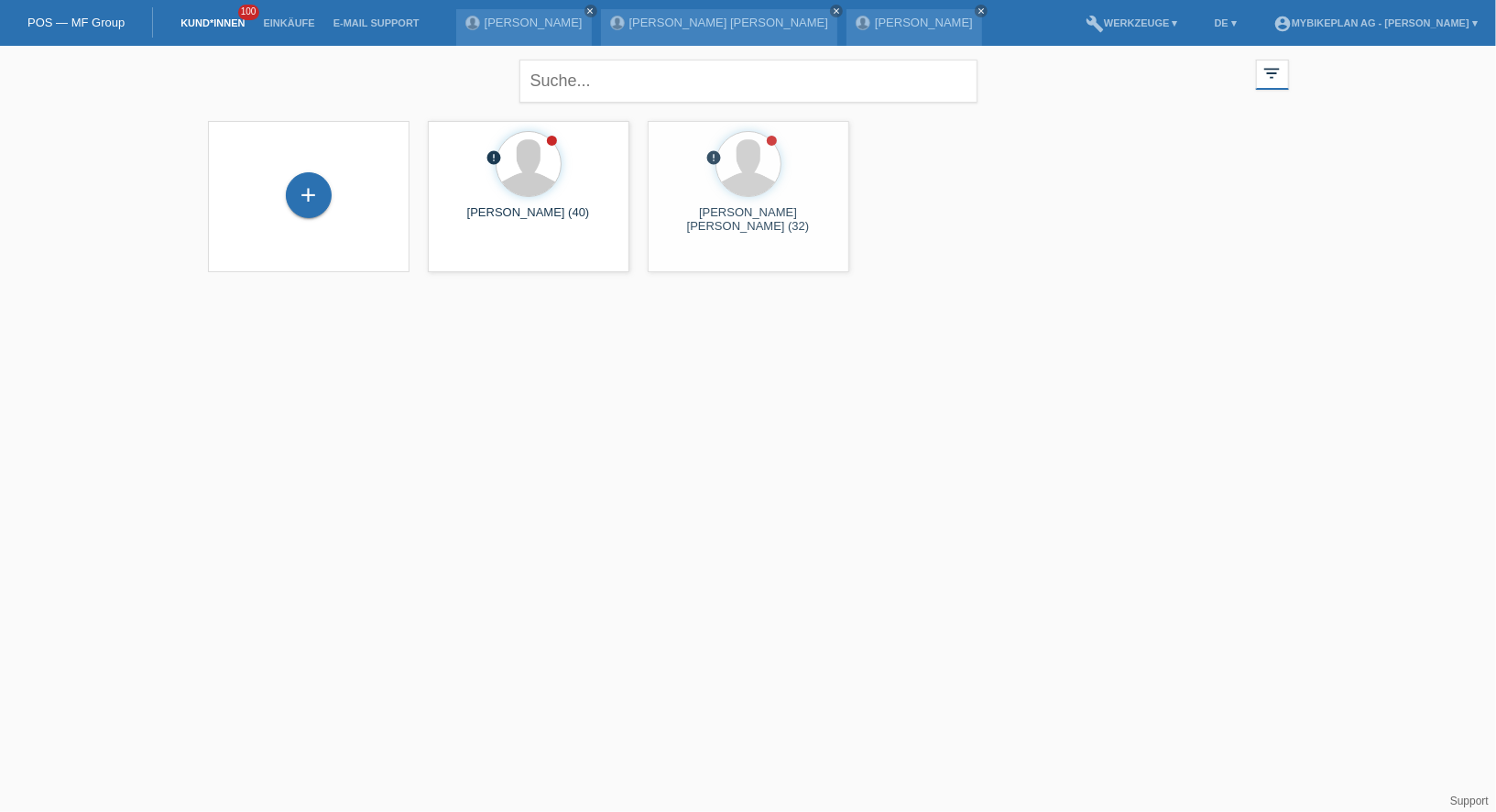
click at [331, 202] on div "+" at bounding box center [309, 197] width 172 height 49
click at [315, 202] on div "+" at bounding box center [309, 195] width 46 height 46
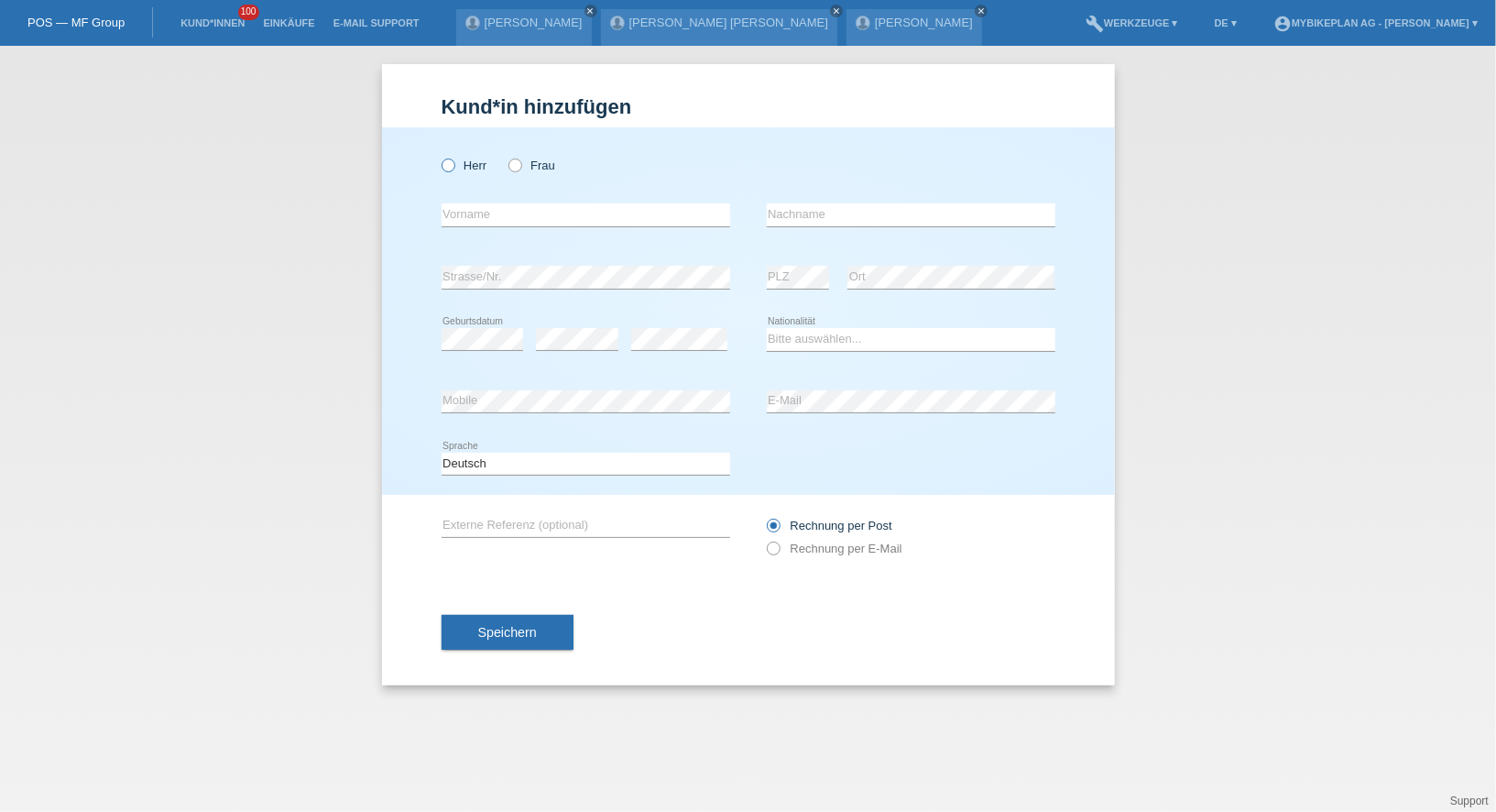
click at [458, 166] on label "Herr" at bounding box center [464, 166] width 46 height 14
click at [454, 166] on input "Herr" at bounding box center [448, 165] width 12 height 12
radio input "true"
click at [464, 215] on input "text" at bounding box center [586, 215] width 289 height 23
type input "Daniel"
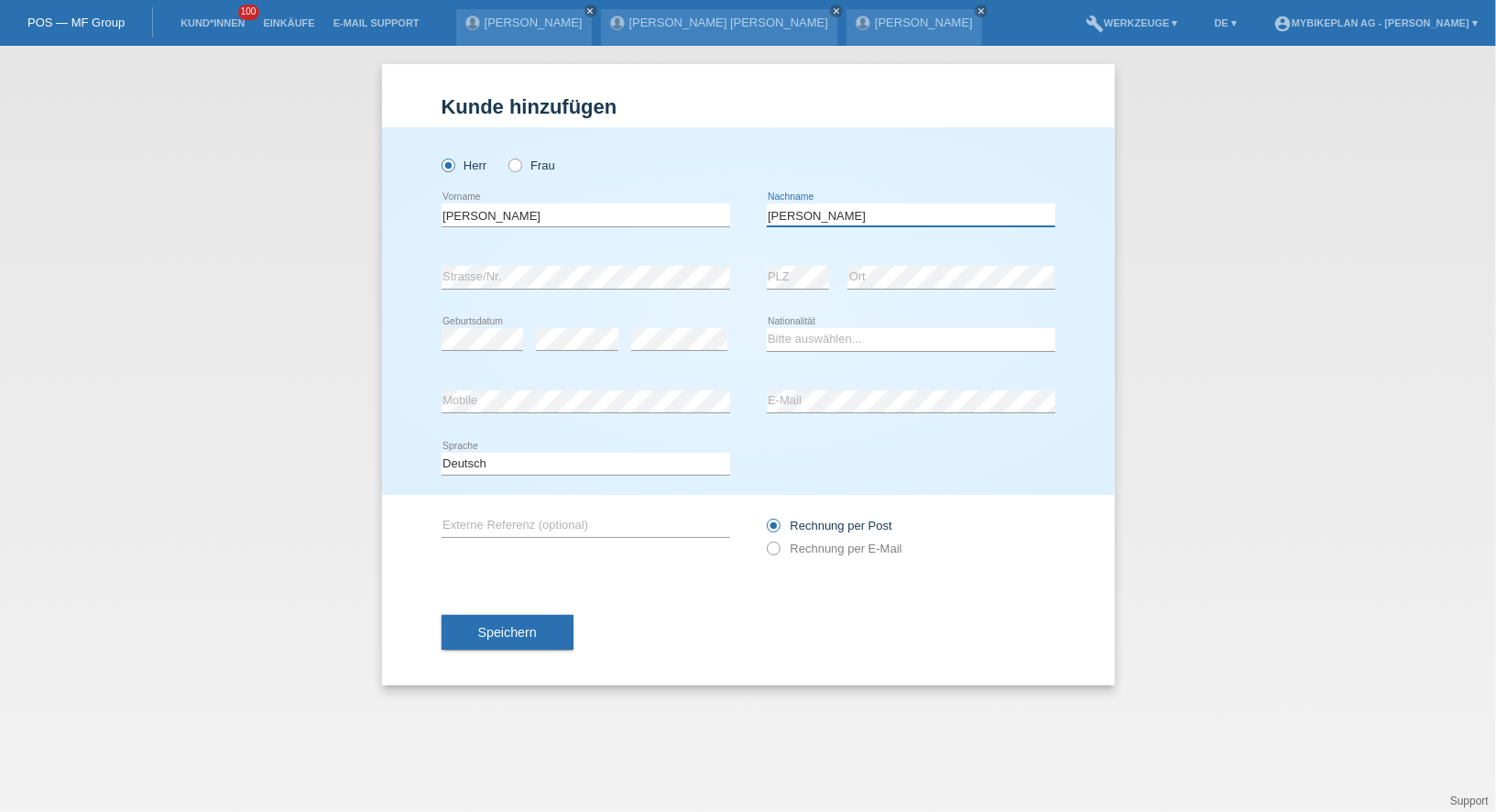
type input "Keller"
select select "CH"
click at [580, 459] on select "Deutsch Français Italiano English" at bounding box center [586, 463] width 289 height 22
click at [799, 549] on label "Rechnung per E-Mail" at bounding box center [835, 549] width 135 height 14
click at [779, 549] on input "Rechnung per E-Mail" at bounding box center [773, 552] width 12 height 23
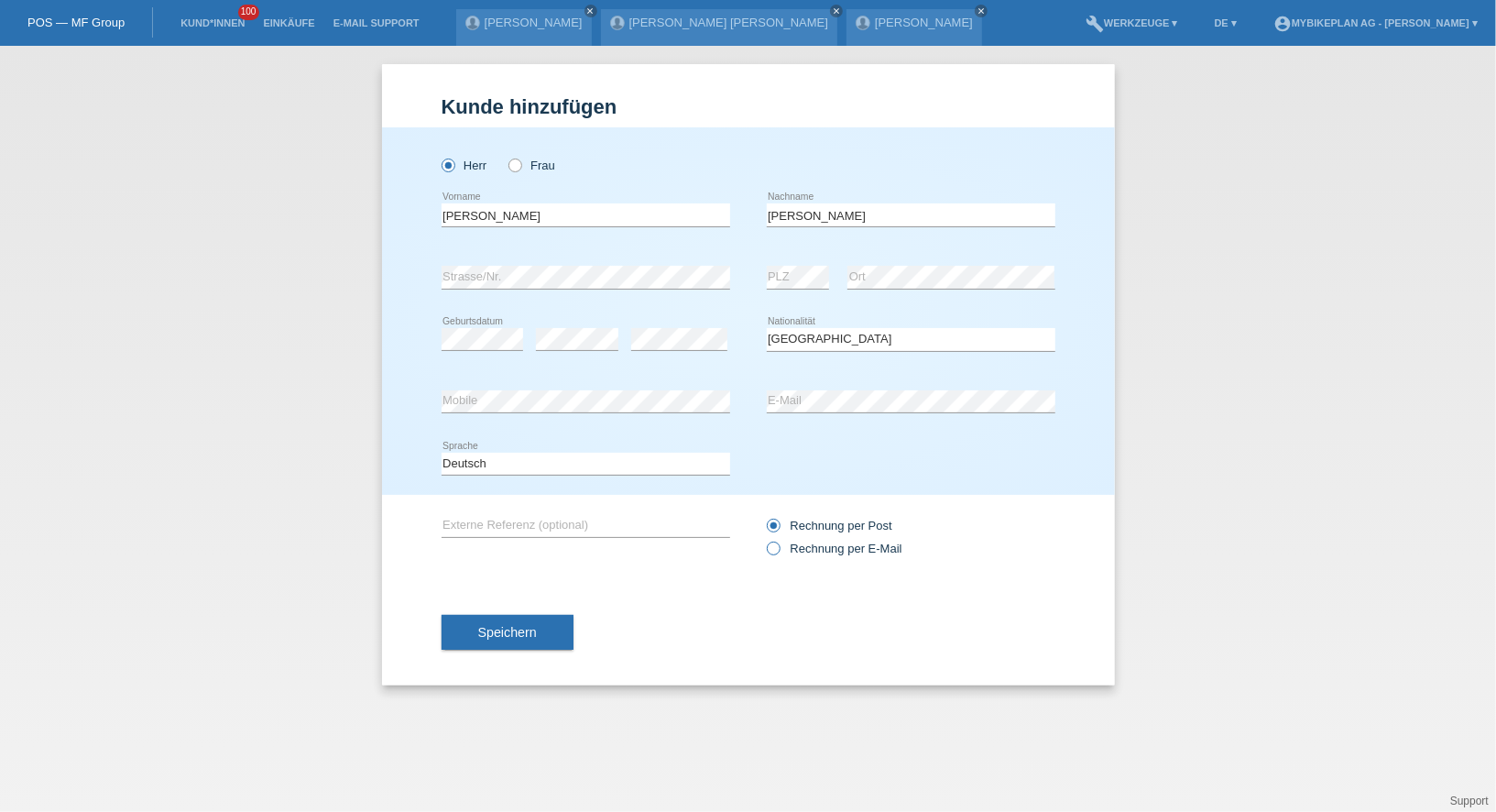
radio input "true"
click at [507, 643] on button "Speichern" at bounding box center [507, 633] width 132 height 35
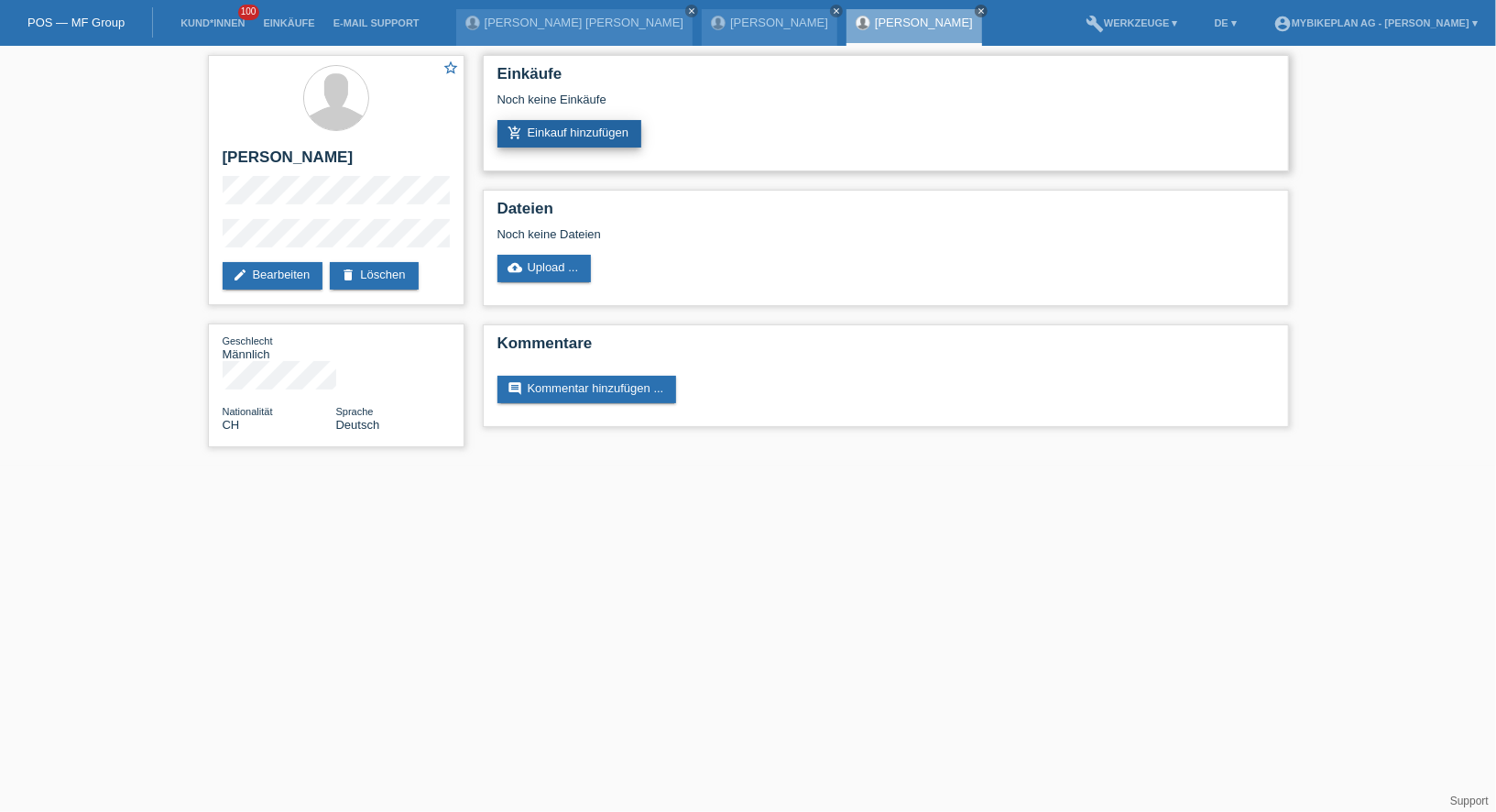
click at [585, 132] on link "add_shopping_cart Einkauf hinzufügen" at bounding box center [570, 134] width 145 height 27
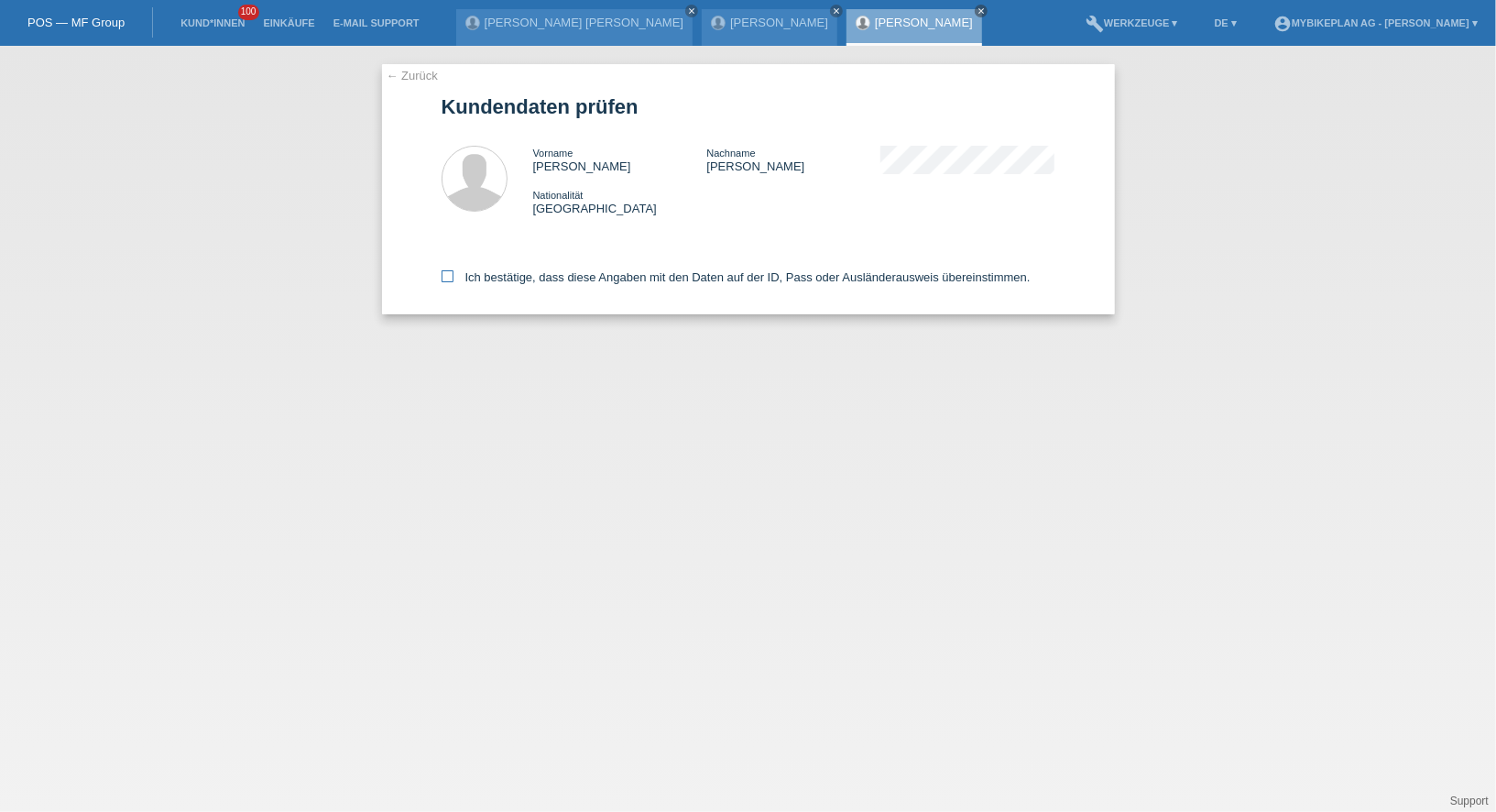
click at [574, 284] on label "Ich bestätige, dass diese Angaben mit den Daten auf der ID, Pass oder Ausländer…" at bounding box center [736, 277] width 589 height 14
click at [454, 282] on input "Ich bestätige, dass diese Angaben mit den Daten auf der ID, Pass oder Ausländer…" at bounding box center [448, 276] width 12 height 12
checkbox input "true"
click at [575, 277] on label "Ich bestätige, dass diese Angaben mit den Daten auf der ID, Pass oder Ausländer…" at bounding box center [736, 277] width 589 height 14
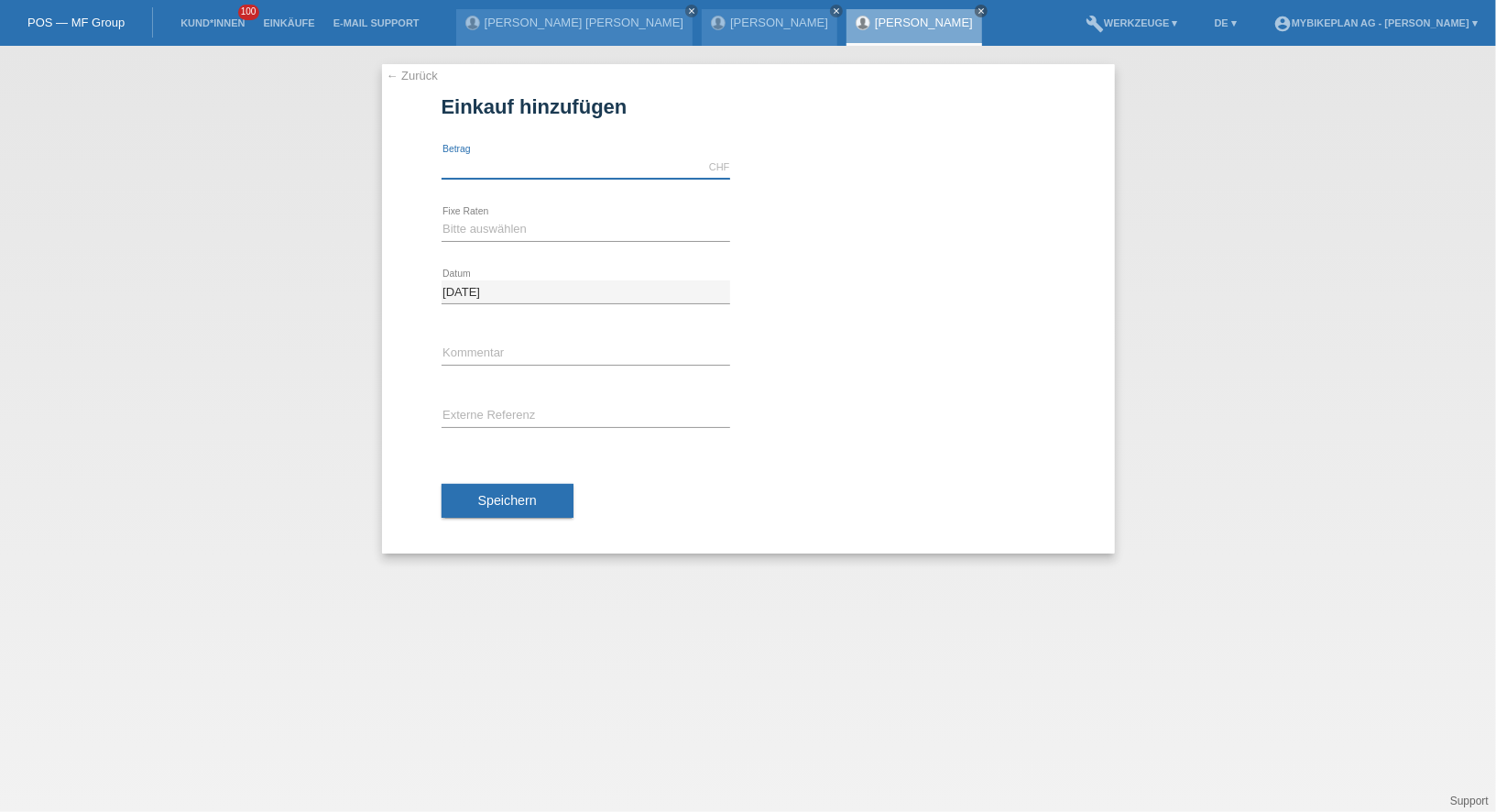
click at [551, 168] on input "text" at bounding box center [586, 167] width 289 height 23
type input "2999.00"
click at [458, 228] on select "Bitte auswählen 6 Raten 12 Raten 18 Raten 24 Raten 36 Raten 48 Raten" at bounding box center [586, 229] width 289 height 22
select select "487"
click at [481, 397] on div "error Externe Referenz" at bounding box center [586, 417] width 289 height 63
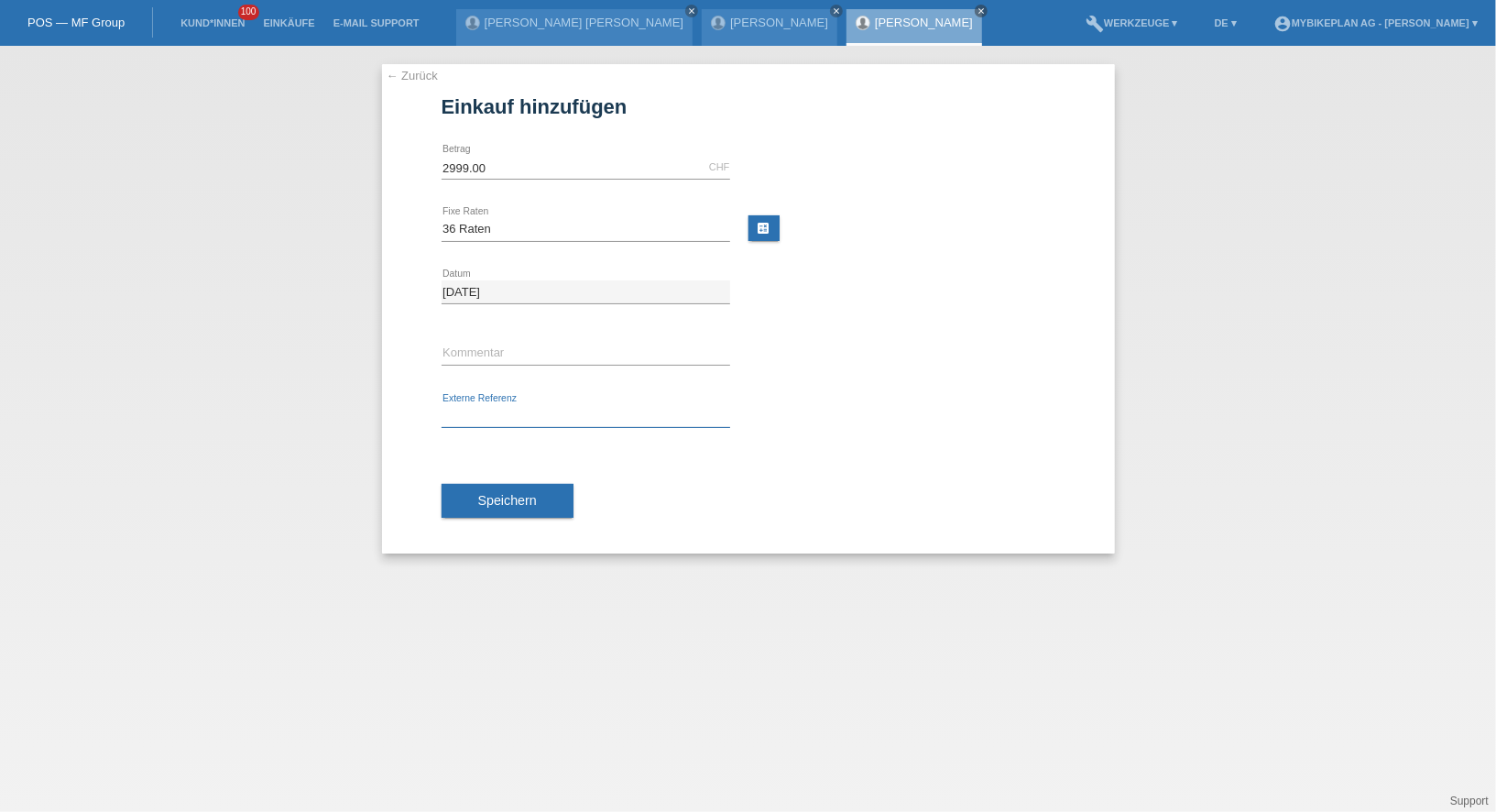
click at [481, 405] on input "text" at bounding box center [586, 415] width 289 height 23
paste input "43239324244"
type input "43239324244"
click at [489, 484] on button "Speichern" at bounding box center [507, 502] width 132 height 35
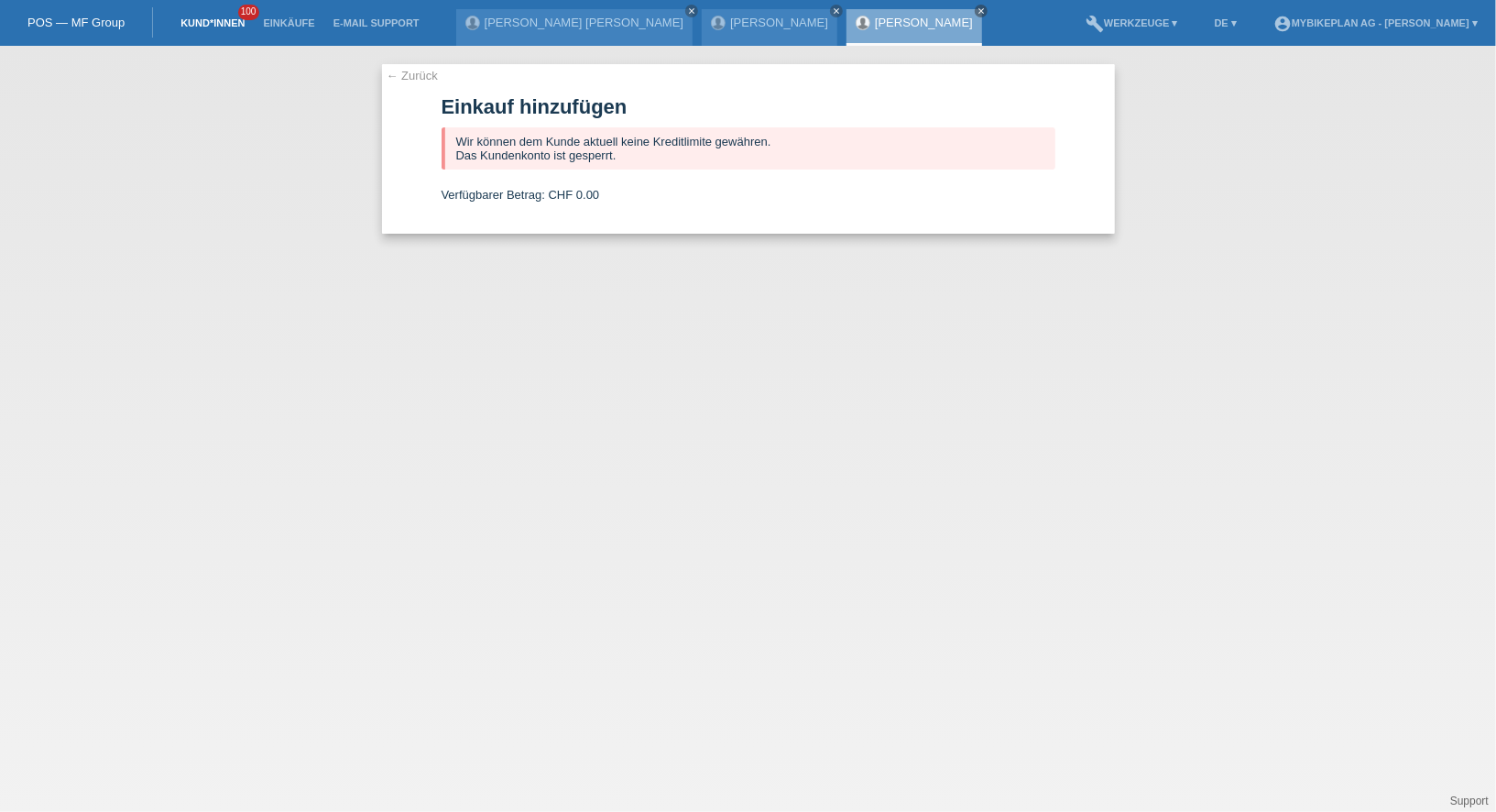
click at [212, 21] on link "Kund*innen" at bounding box center [213, 23] width 82 height 11
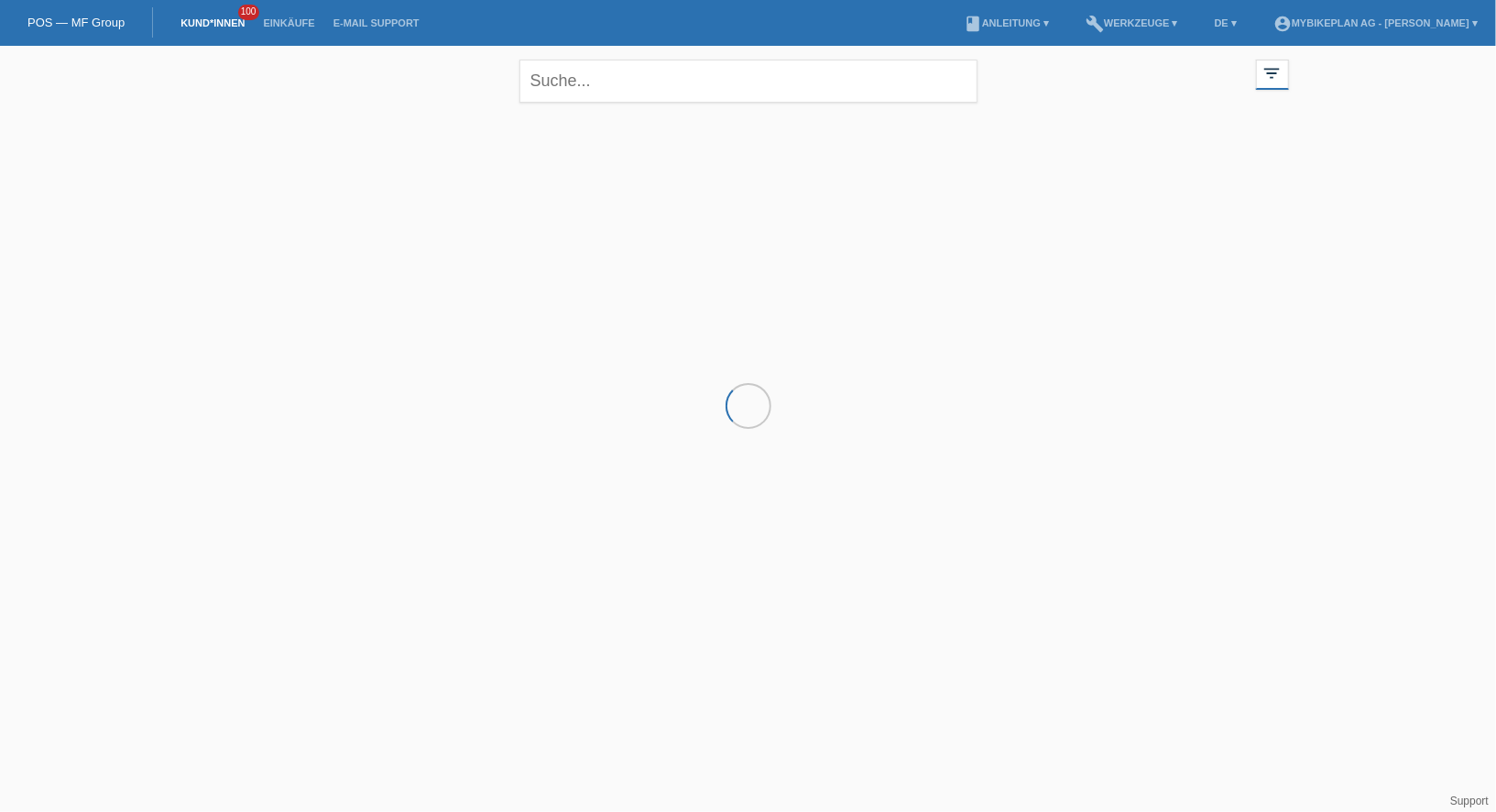
click at [684, 59] on div "close" at bounding box center [748, 78] width 458 height 66
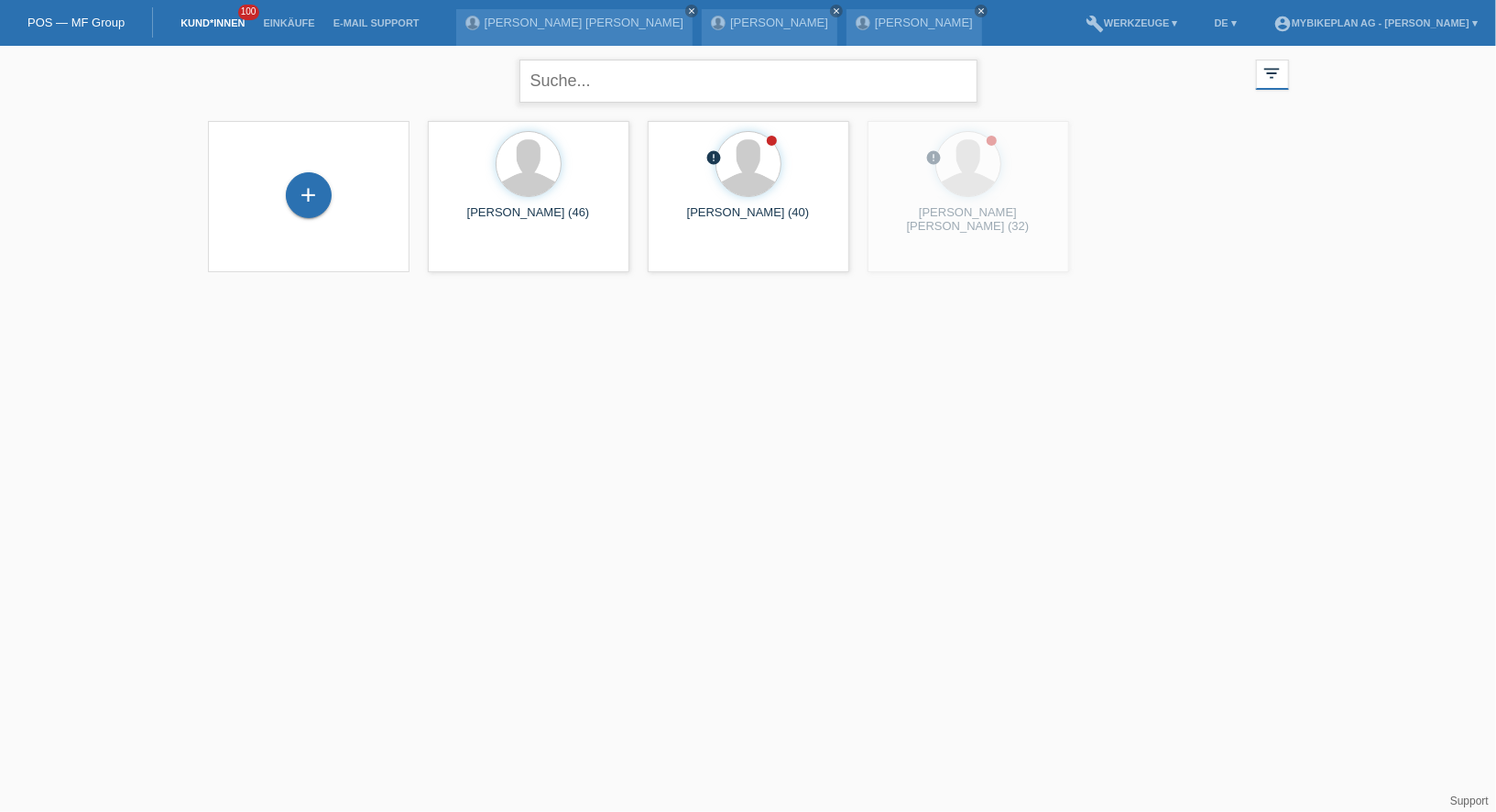
click at [673, 76] on input "text" at bounding box center [748, 81] width 458 height 43
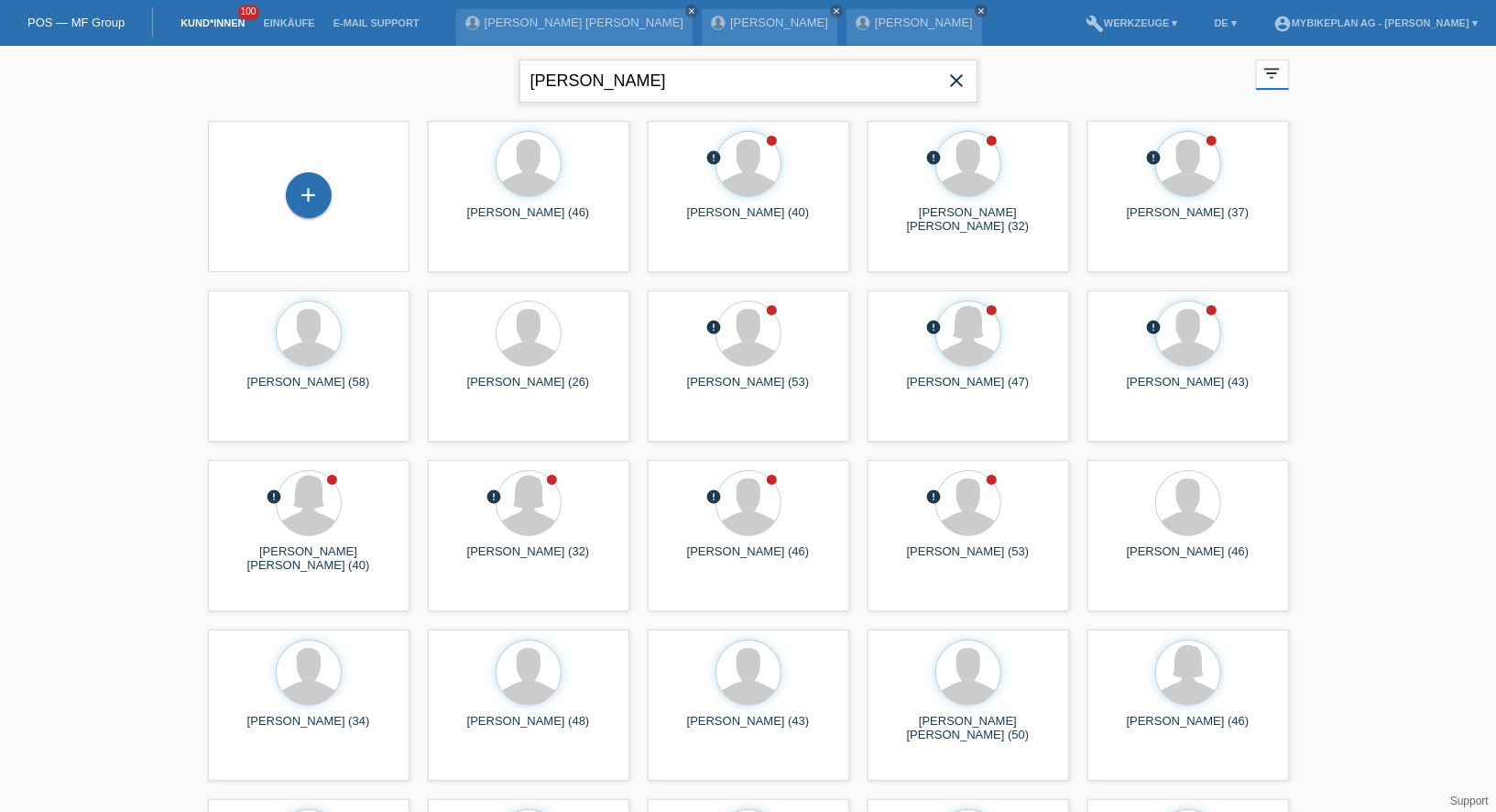
type input "fabrizio"
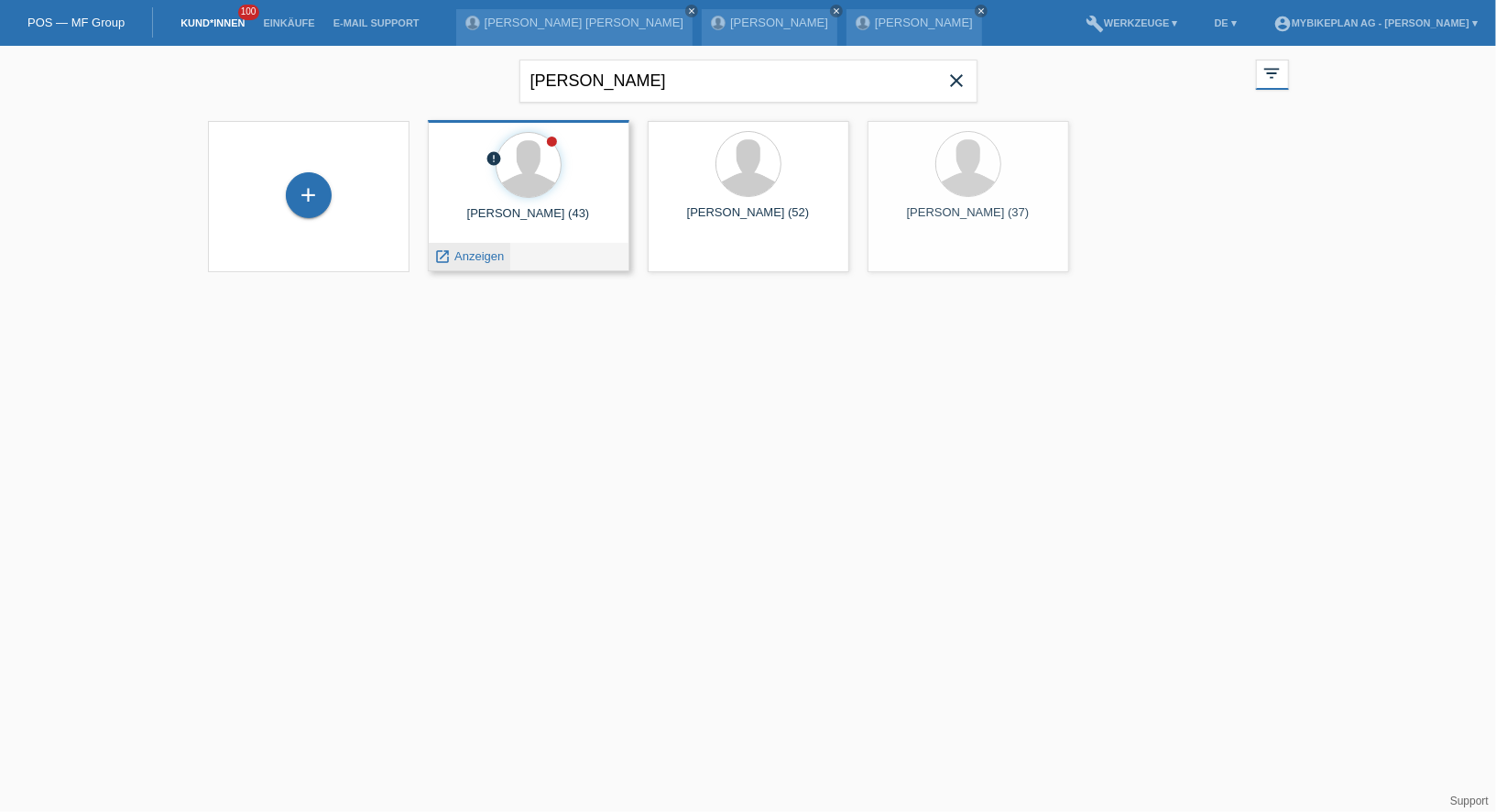
click at [470, 256] on span "Anzeigen" at bounding box center [479, 256] width 50 height 14
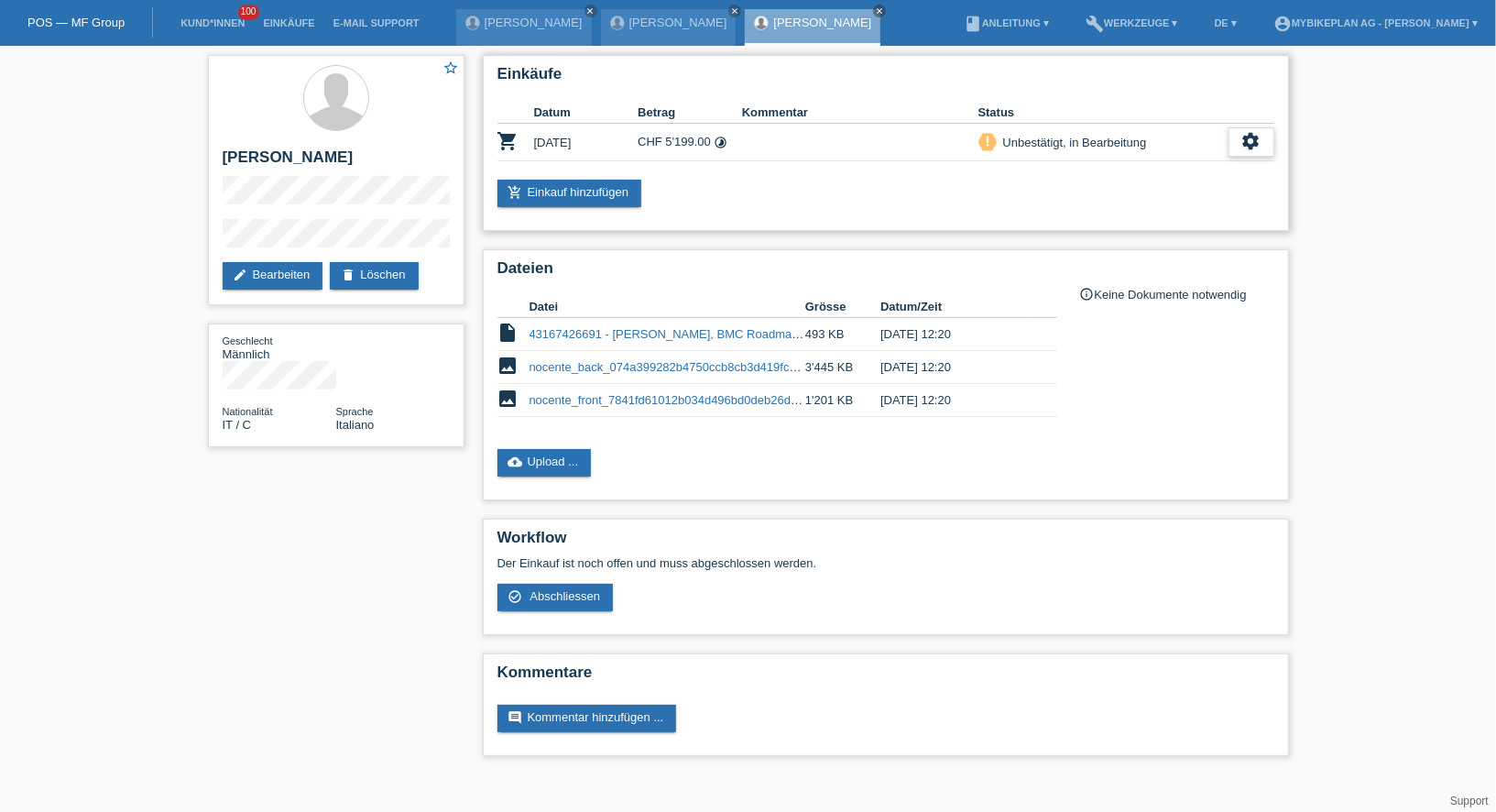
click at [1243, 147] on icon "settings" at bounding box center [1251, 141] width 21 height 21
click at [1141, 199] on span "AGB herunterladen" at bounding box center [1121, 197] width 107 height 22
click at [179, 24] on link "Kund*innen" at bounding box center [213, 23] width 82 height 11
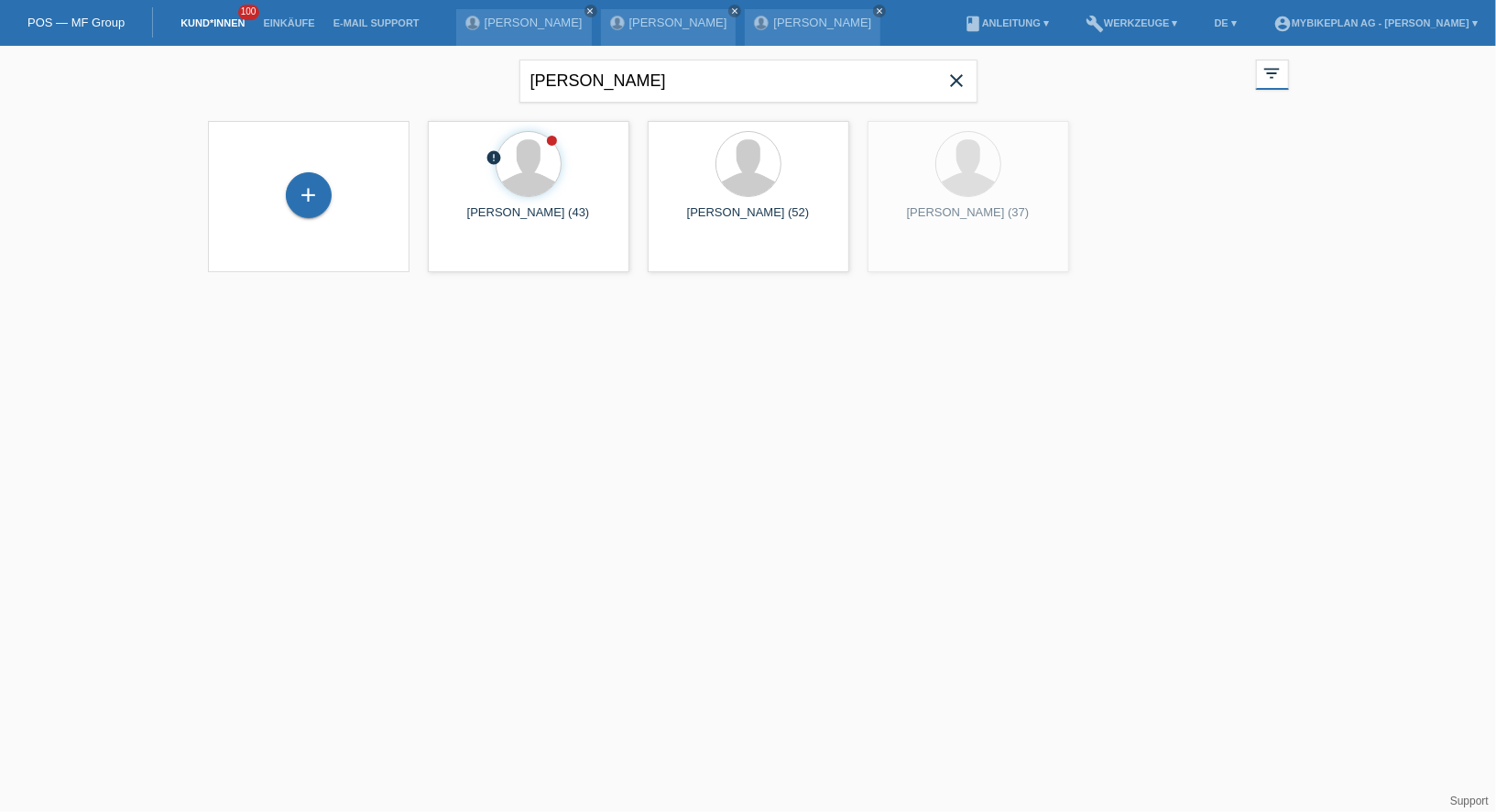
click at [963, 78] on icon "close" at bounding box center [957, 80] width 22 height 22
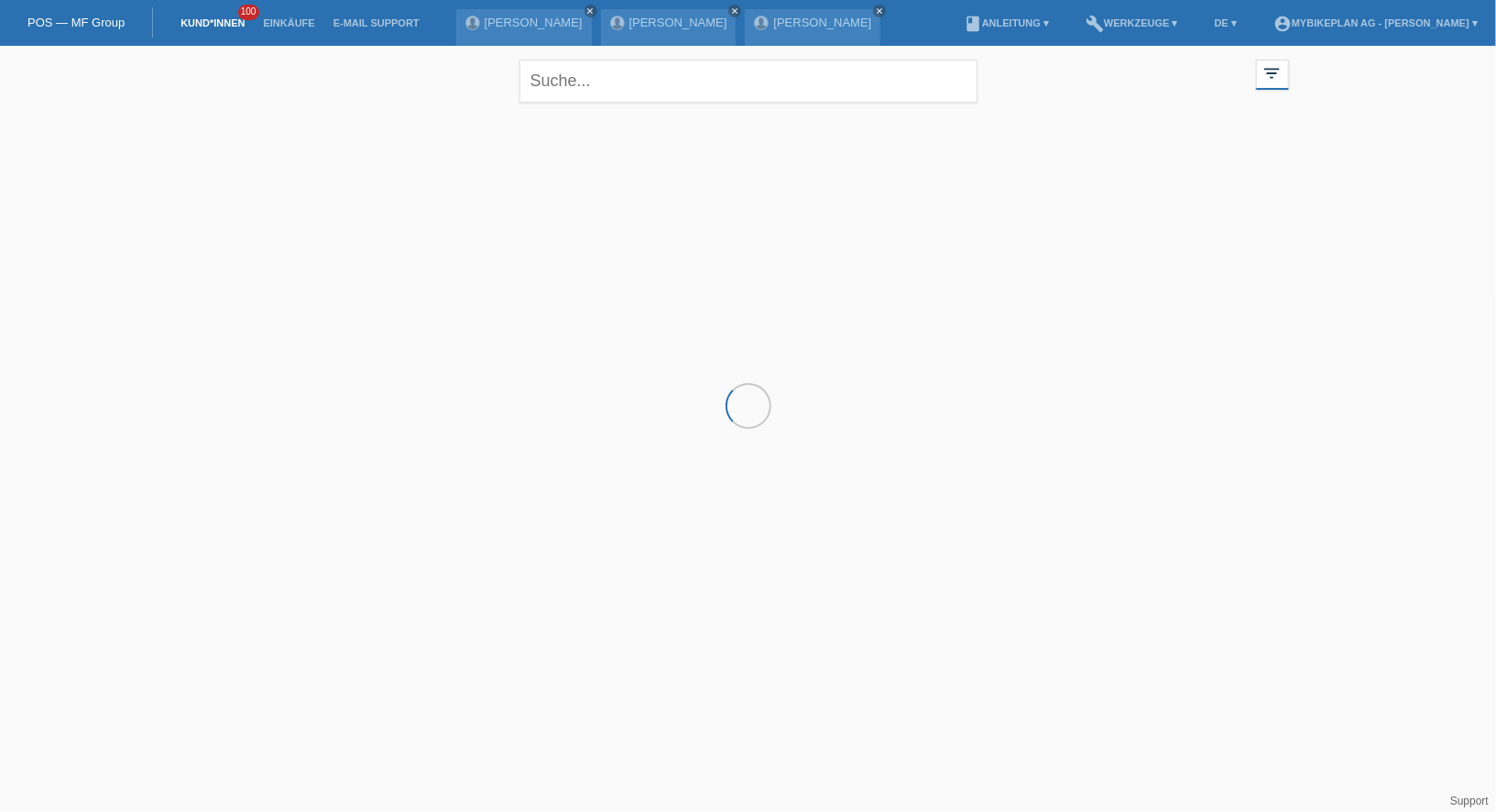
click at [303, 181] on div at bounding box center [748, 203] width 1099 height 183
click at [287, 189] on div "+" at bounding box center [309, 195] width 46 height 46
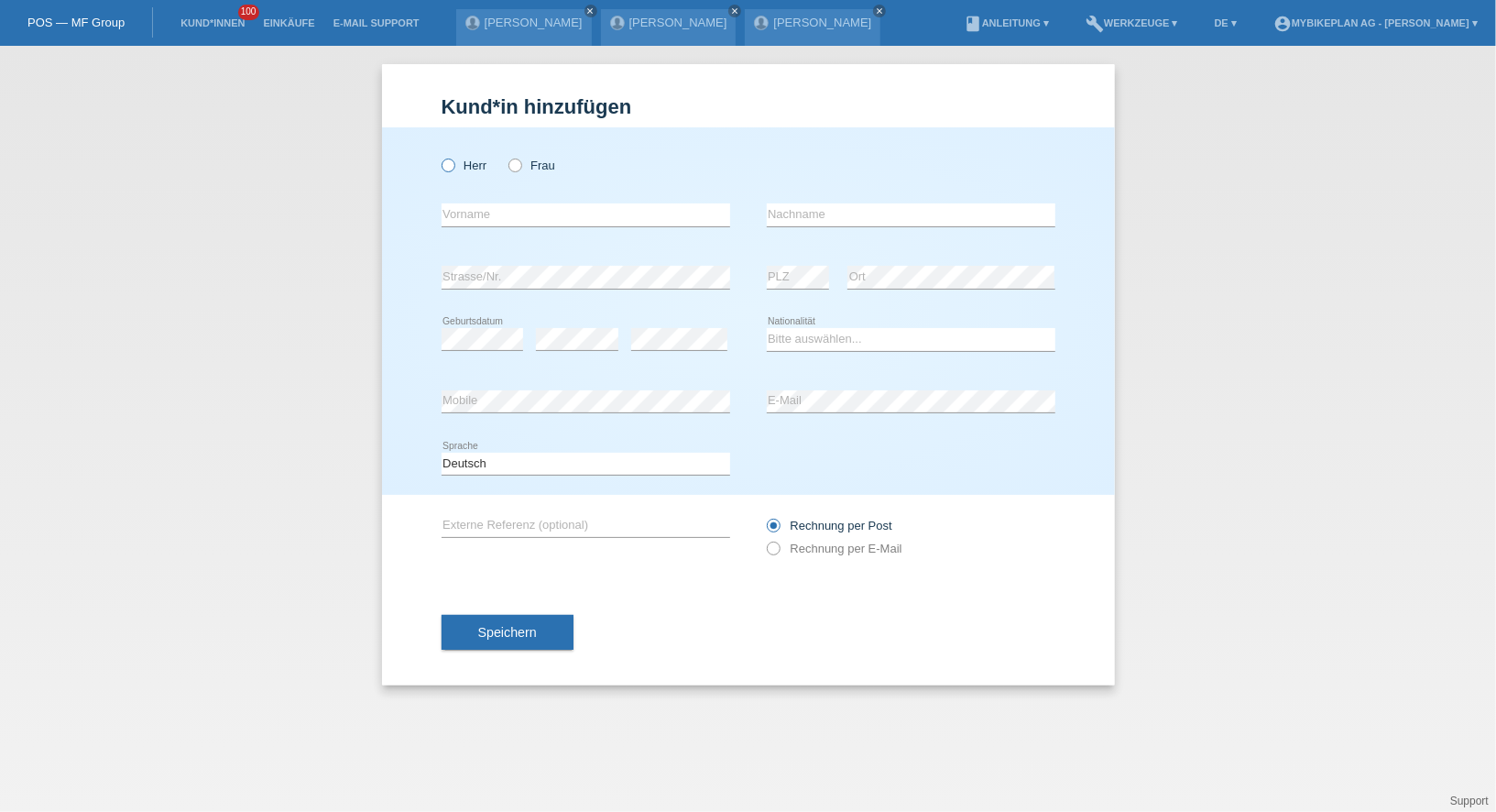
click at [438, 156] on icon at bounding box center [438, 156] width 0 height 0
click at [452, 165] on input "Herr" at bounding box center [448, 165] width 12 height 12
radio input "true"
click at [463, 222] on input "text" at bounding box center [586, 215] width 289 height 23
type input "Roger"
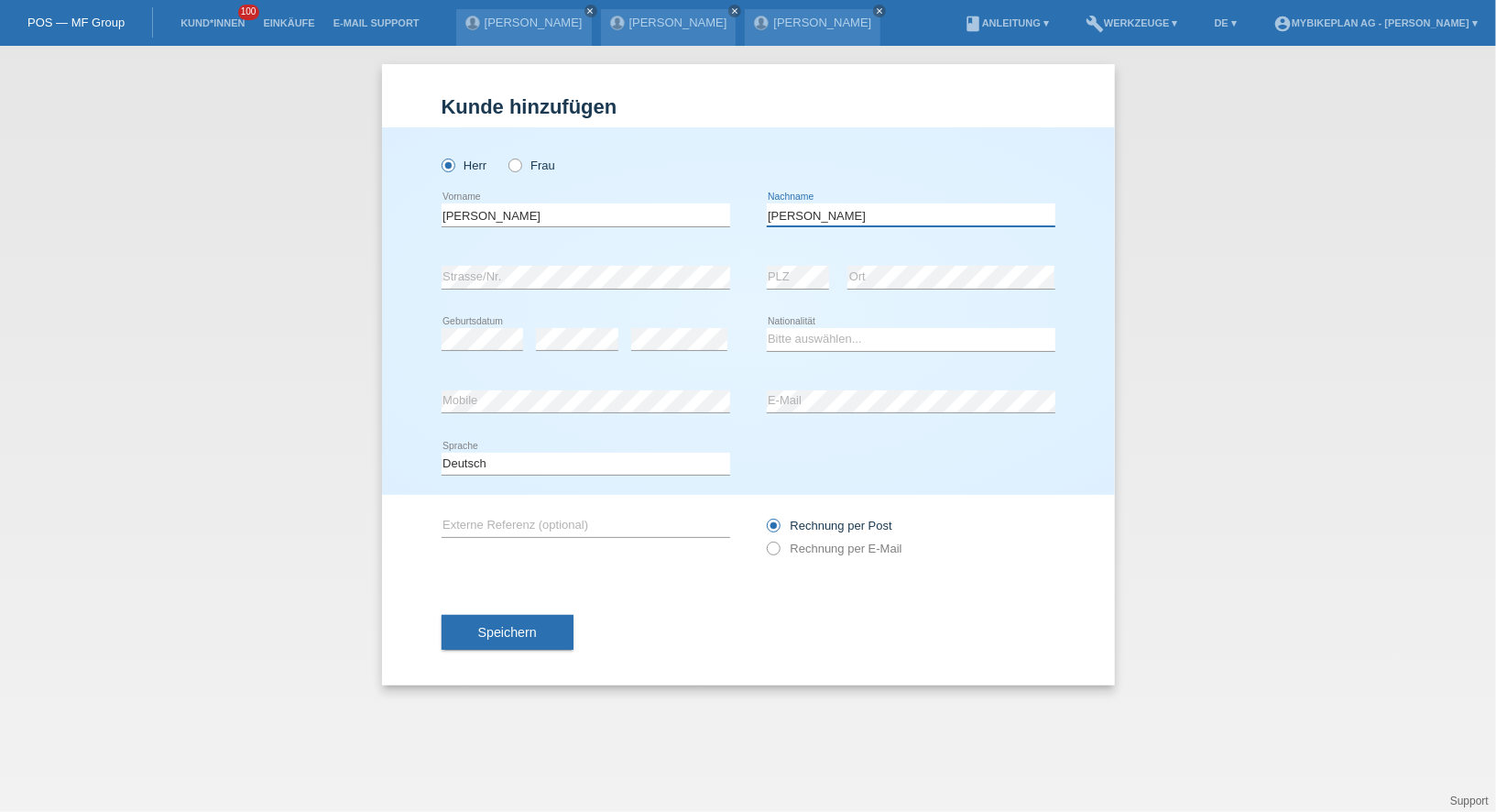
type input "Hagen"
click at [463, 222] on input "Roger" at bounding box center [586, 215] width 289 height 23
select select "CH"
click at [598, 212] on input "Roger" at bounding box center [586, 215] width 289 height 23
type input "Roger Daniel"
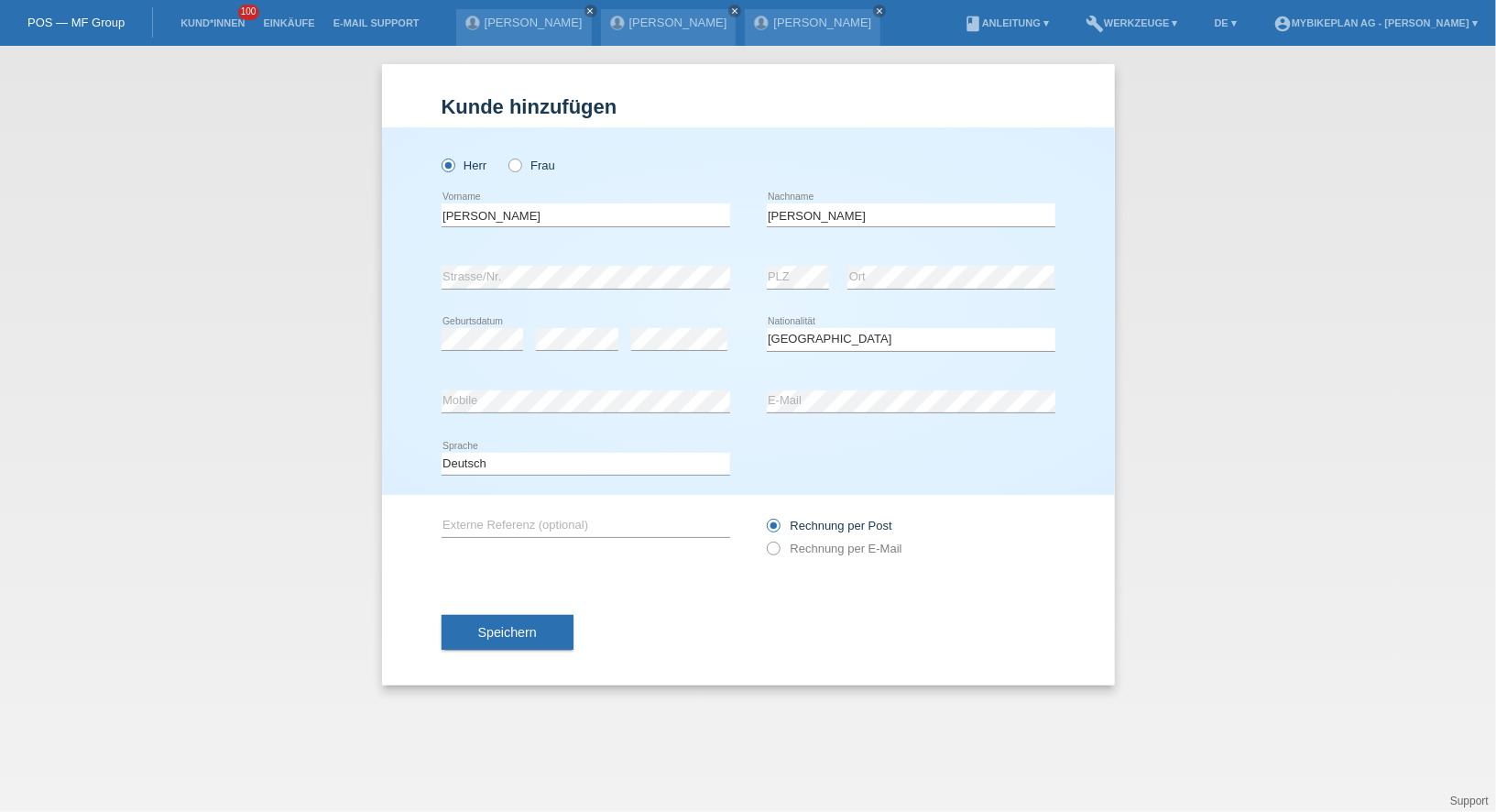
click at [563, 378] on div "error Mobile" at bounding box center [586, 403] width 289 height 63
click at [568, 465] on select "Deutsch Français Italiano English" at bounding box center [586, 463] width 289 height 22
click at [810, 563] on div "Rechnung per Post Rechnung per E-Mail" at bounding box center [911, 537] width 289 height 84
click at [816, 549] on label "Rechnung per E-Mail" at bounding box center [835, 549] width 135 height 14
click at [779, 549] on input "Rechnung per E-Mail" at bounding box center [773, 552] width 12 height 23
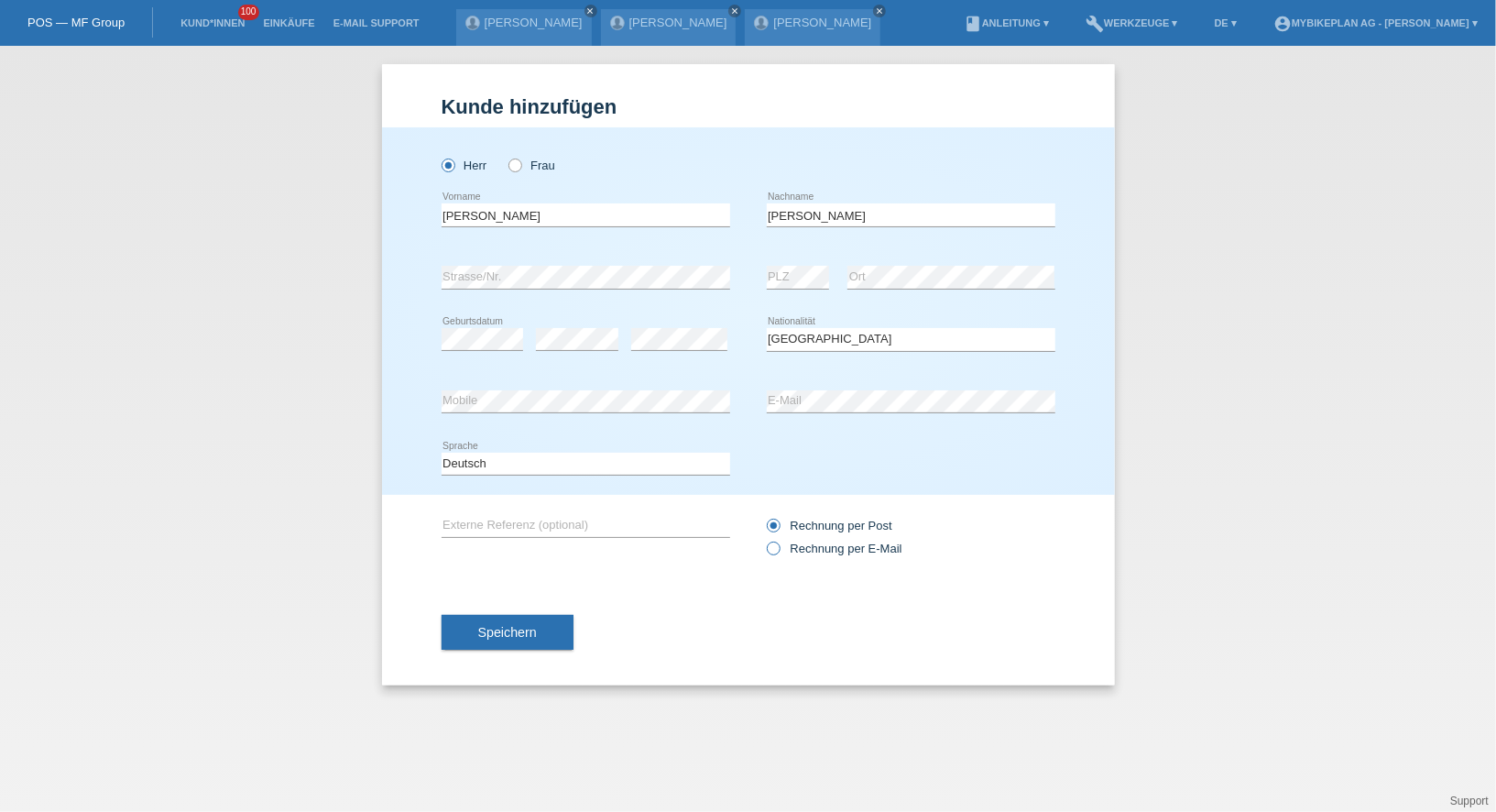
radio input "true"
click at [559, 645] on button "Speichern" at bounding box center [507, 633] width 132 height 35
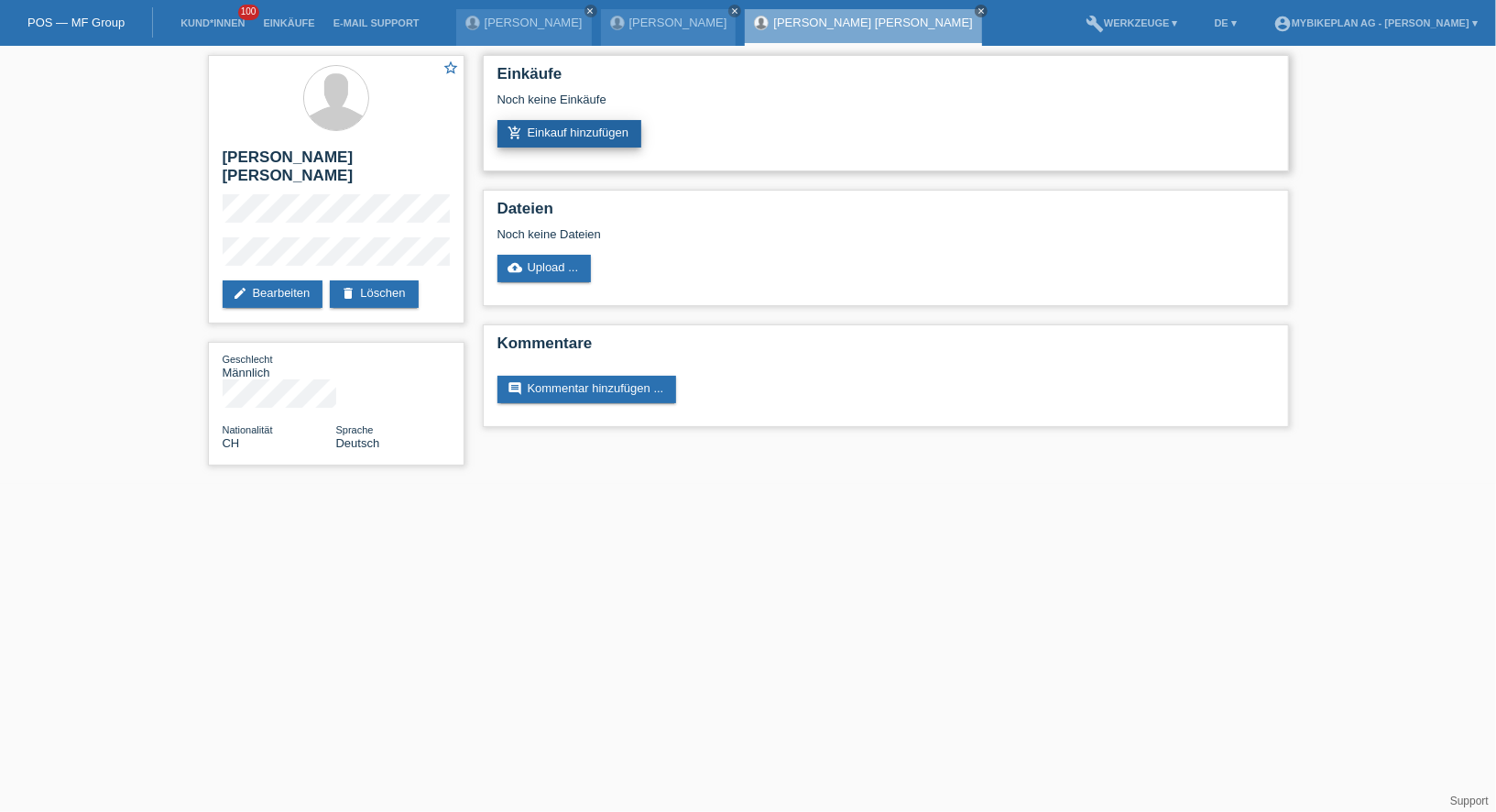
click at [587, 134] on link "add_shopping_cart Einkauf hinzufügen" at bounding box center [570, 134] width 145 height 27
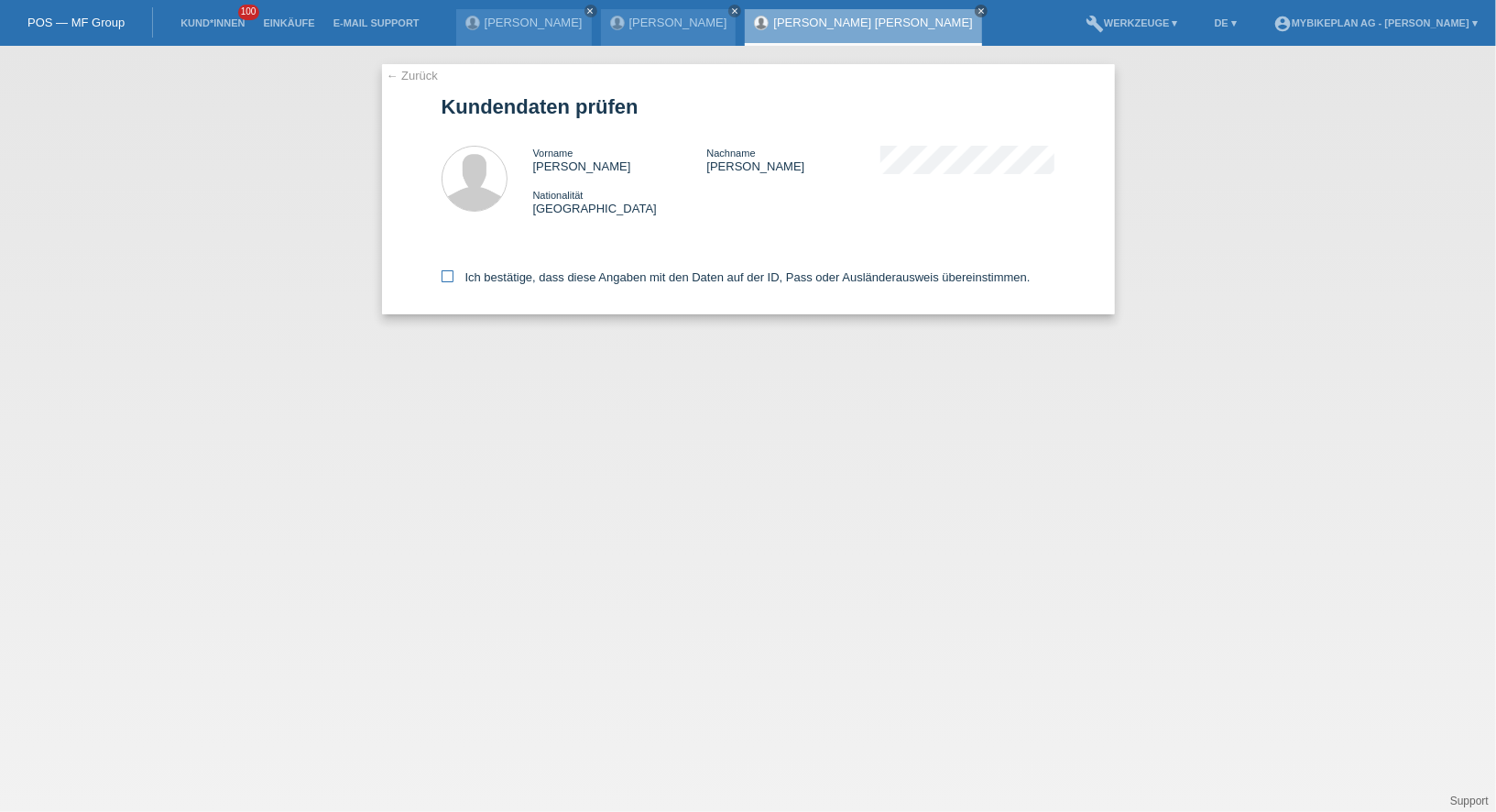
click at [571, 281] on label "Ich bestätige, dass diese Angaben mit den Daten auf der ID, Pass oder Ausländer…" at bounding box center [736, 277] width 589 height 14
click at [454, 281] on input "Ich bestätige, dass diese Angaben mit den Daten auf der ID, Pass oder Ausländer…" at bounding box center [448, 276] width 12 height 12
checkbox input "true"
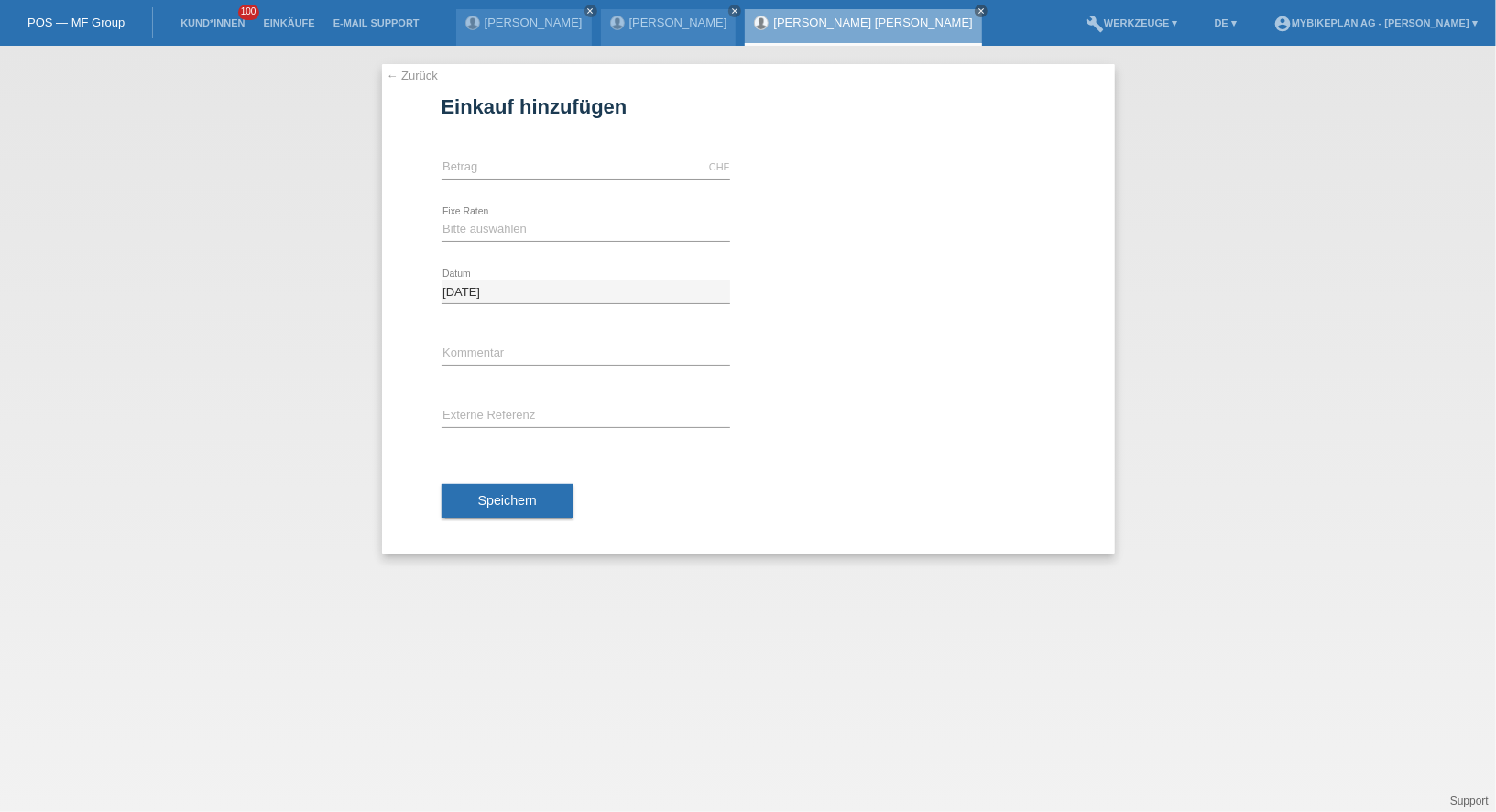
click at [517, 178] on div "CHF error [GEOGRAPHIC_DATA]" at bounding box center [586, 167] width 289 height 63
click at [502, 167] on input "text" at bounding box center [586, 167] width 289 height 23
type input "4490.00"
click at [463, 232] on select "Bitte auswählen 6 Raten 12 Raten 18 Raten 24 Raten 36 Raten 48 Raten" at bounding box center [586, 229] width 289 height 22
select select "488"
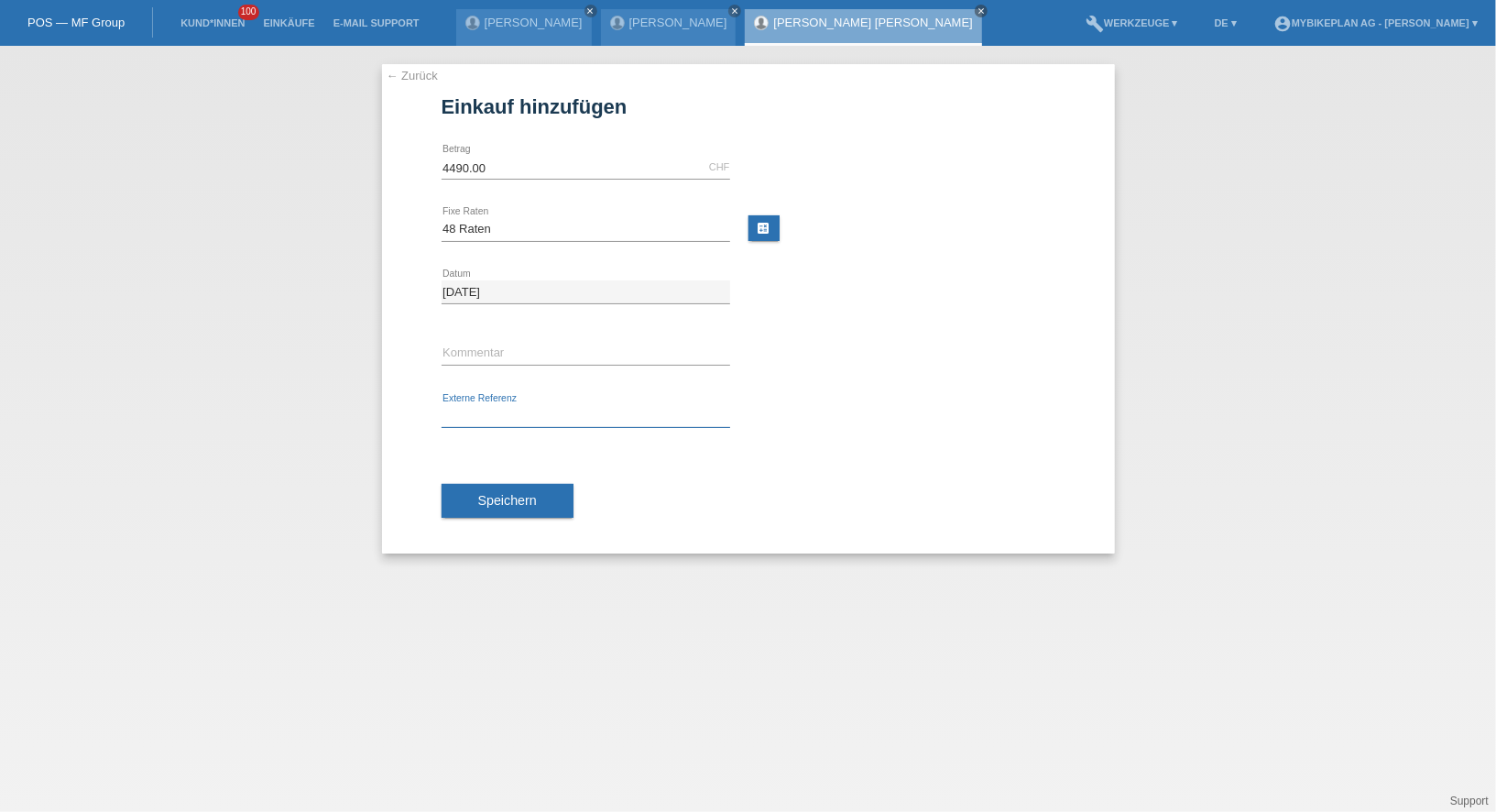
click at [475, 420] on input "text" at bounding box center [586, 415] width 289 height 23
paste input "43193120550"
type input "43193120550"
click at [484, 500] on span "Speichern" at bounding box center [507, 500] width 59 height 15
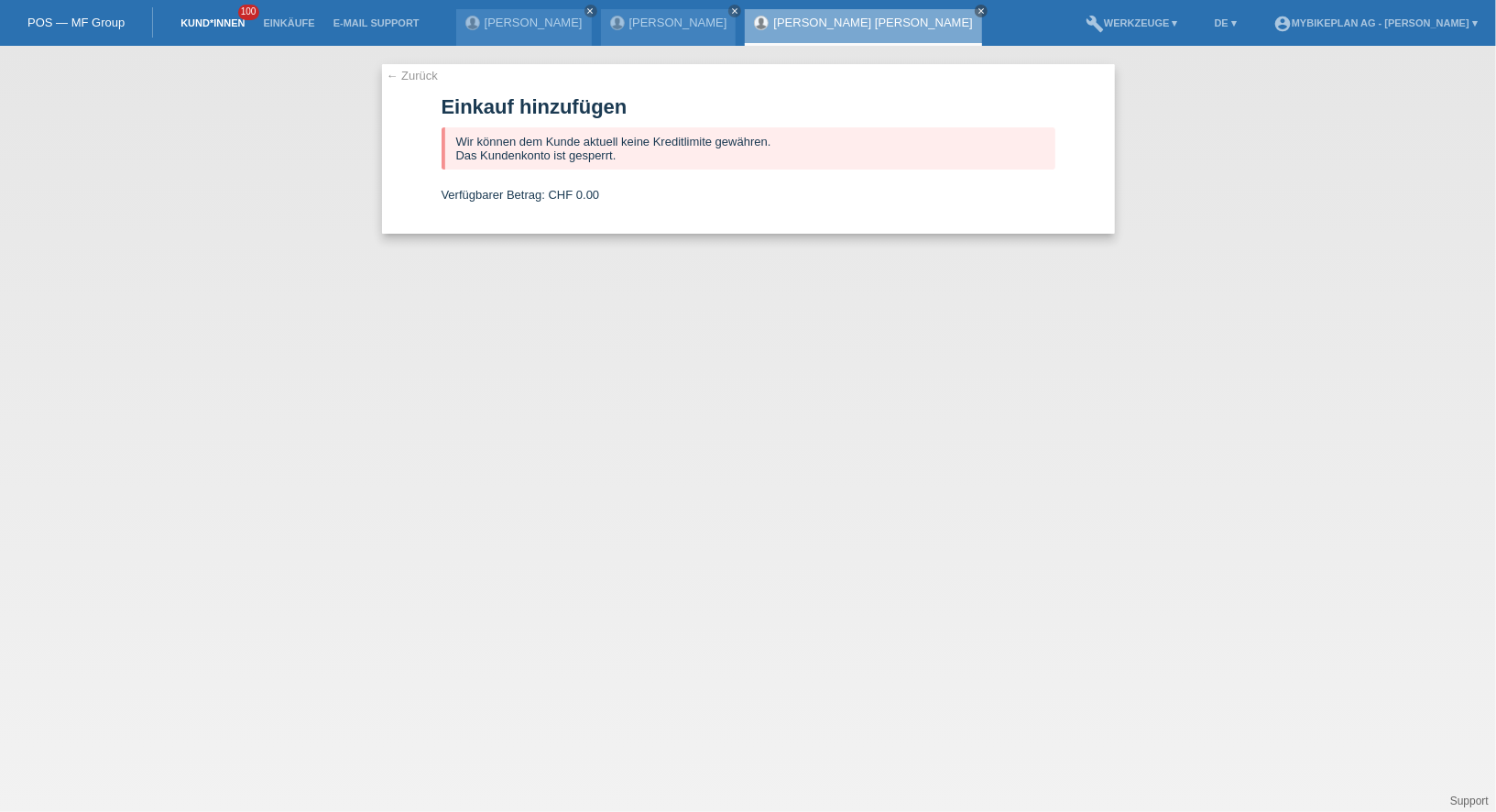
click at [188, 28] on link "Kund*innen" at bounding box center [213, 23] width 82 height 11
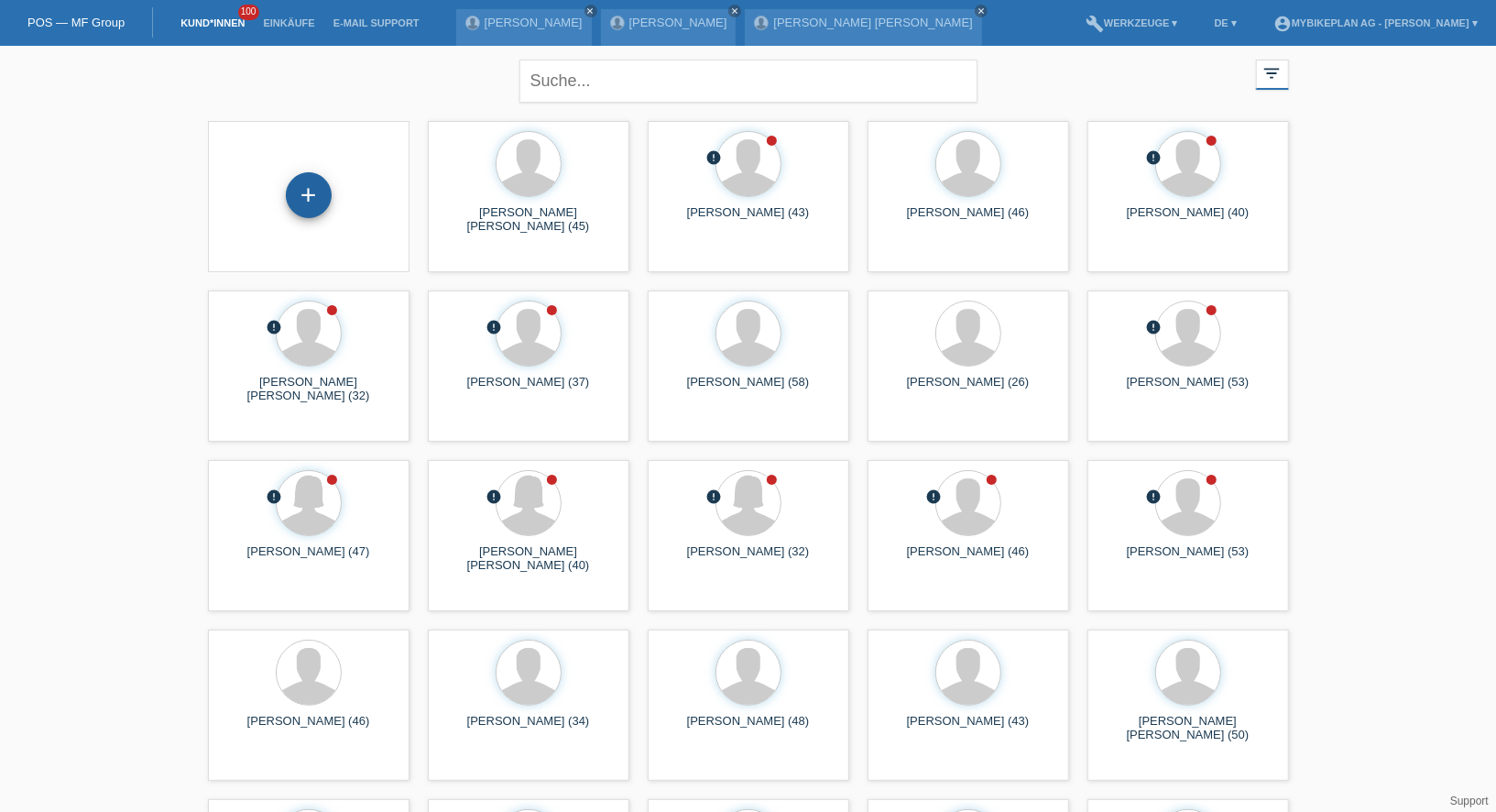
click at [317, 185] on div "+" at bounding box center [309, 195] width 46 height 46
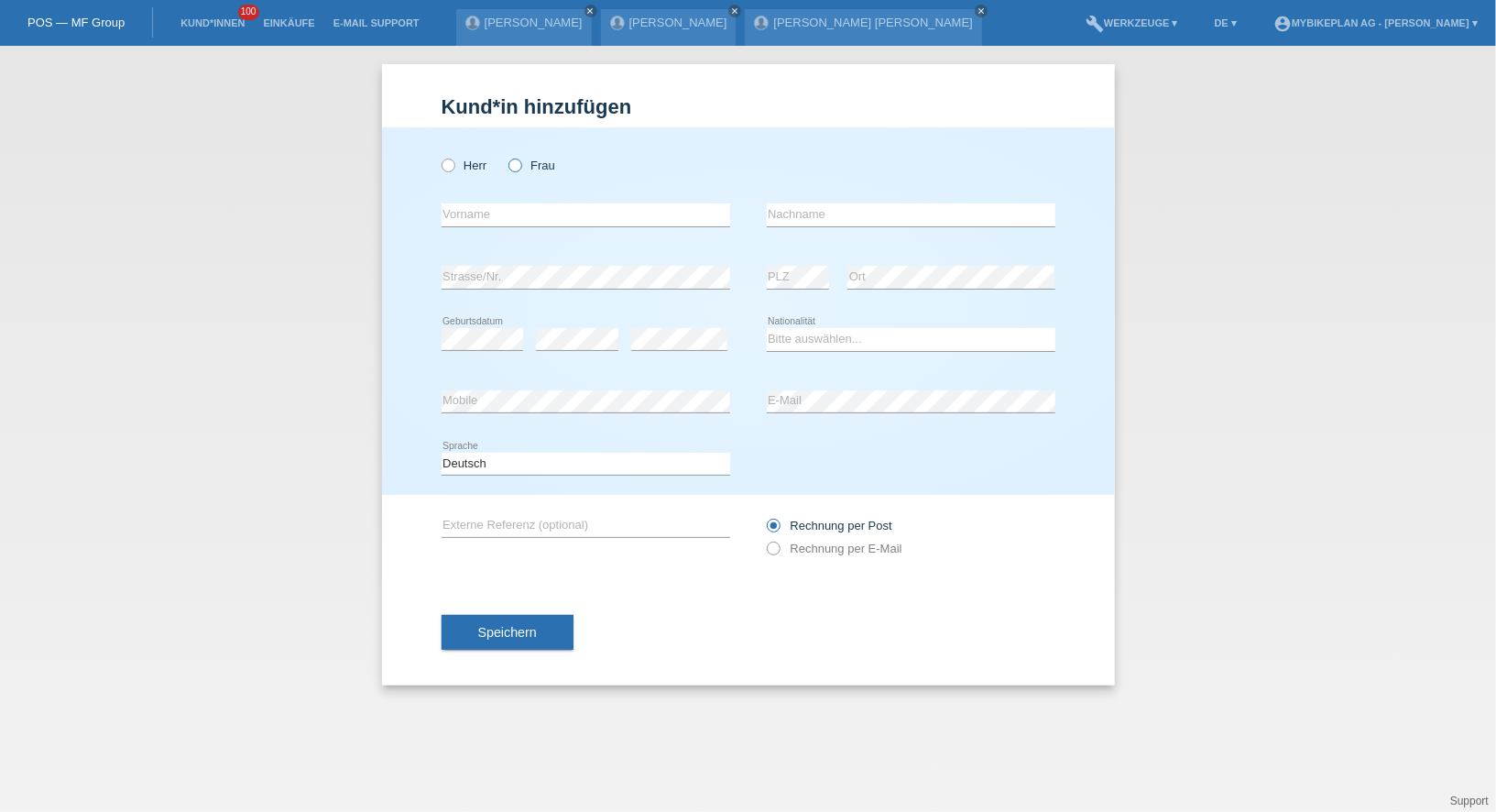
click at [506, 156] on icon at bounding box center [506, 156] width 0 height 0
click at [513, 166] on input "Frau" at bounding box center [514, 165] width 12 height 12
radio input "true"
click at [518, 213] on input "text" at bounding box center [586, 215] width 289 height 23
type input "[PERSON_NAME]"
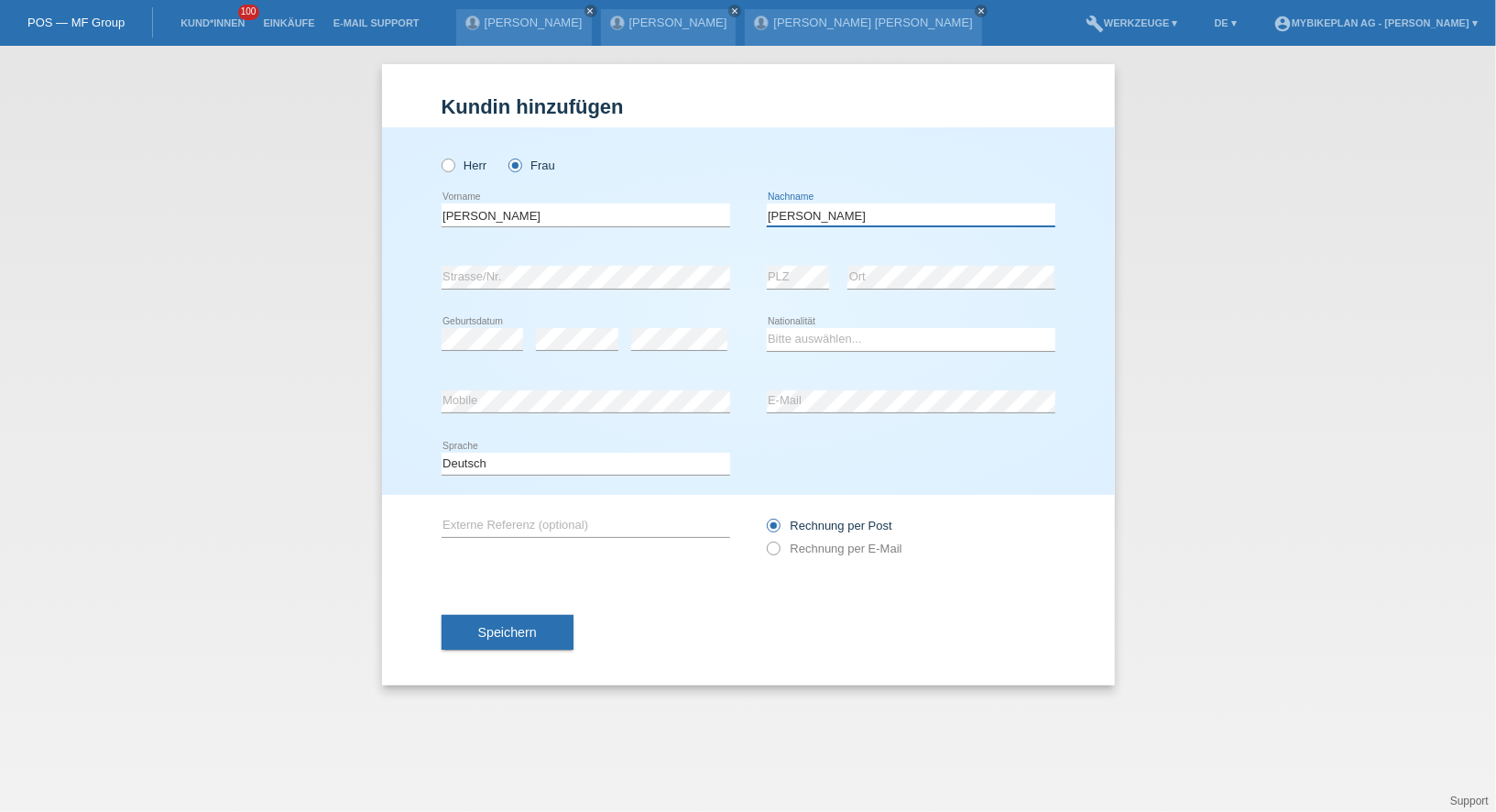
type input "[PERSON_NAME]"
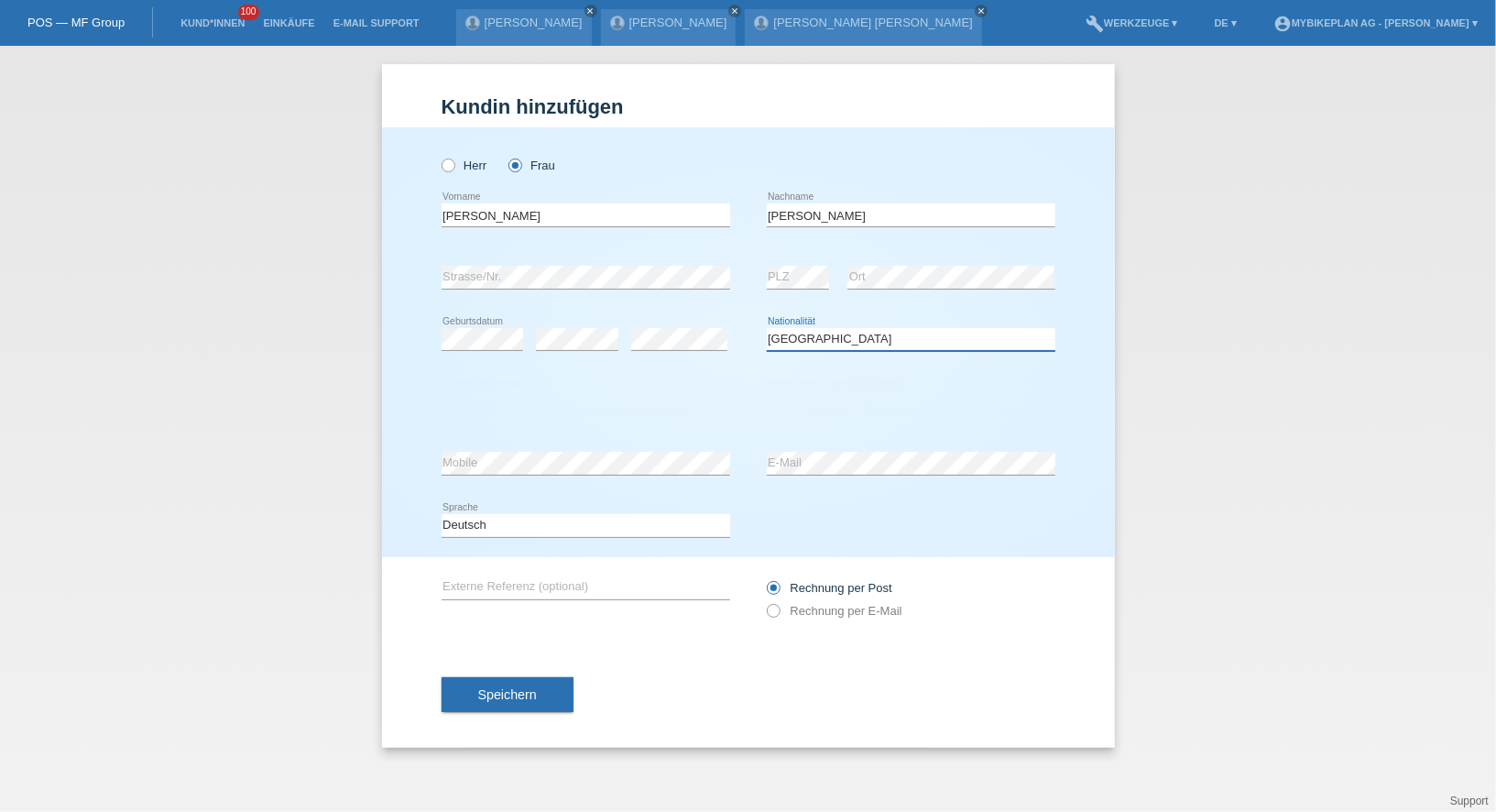
select select "IT"
select select "B"
select select "24"
select select "05"
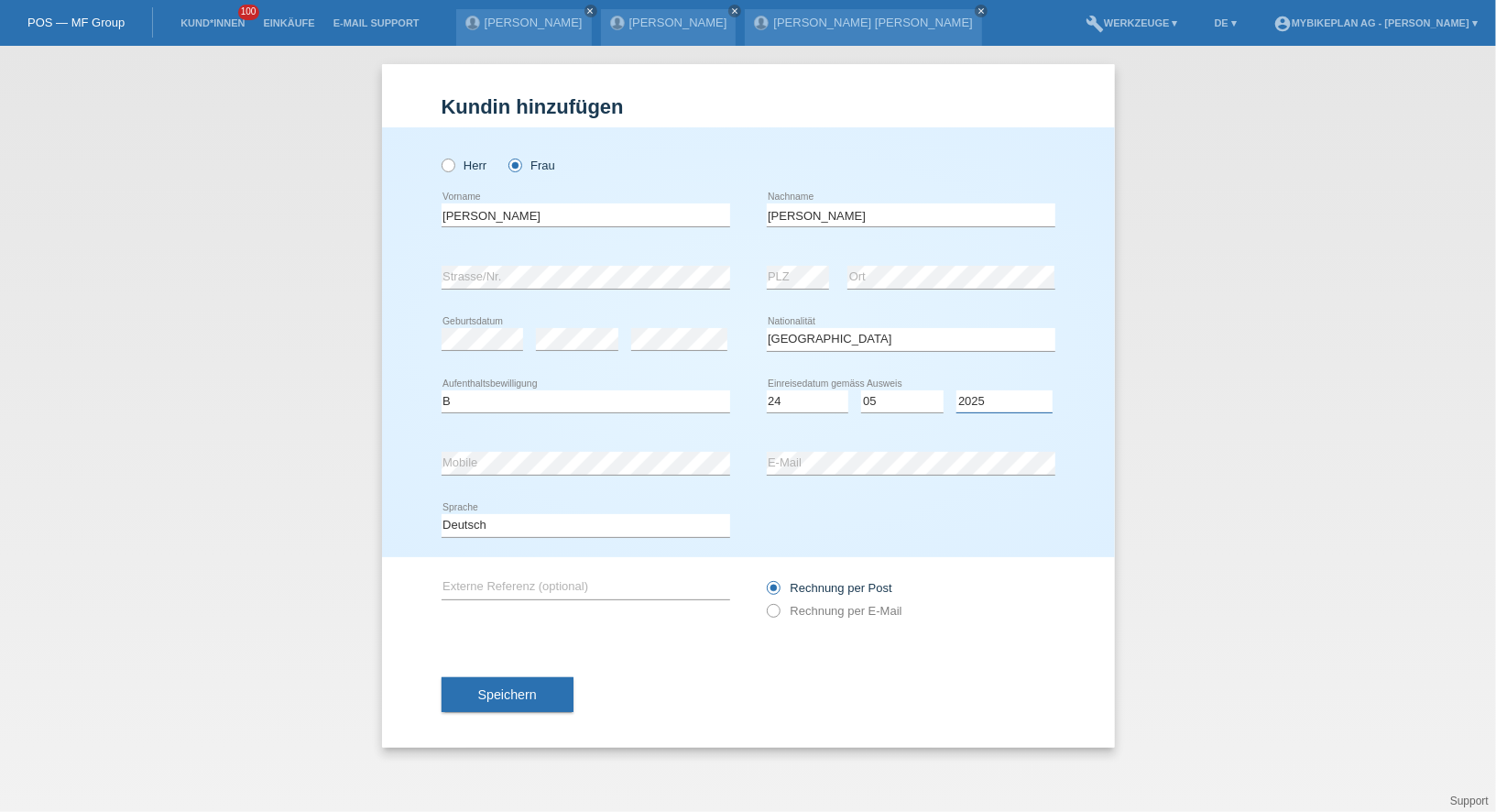
select select "2023"
click at [820, 611] on label "Rechnung per E-Mail" at bounding box center [835, 610] width 135 height 14
click at [779, 611] on input "Rechnung per E-Mail" at bounding box center [773, 614] width 12 height 23
radio input "true"
click at [527, 679] on button "Speichern" at bounding box center [507, 694] width 132 height 35
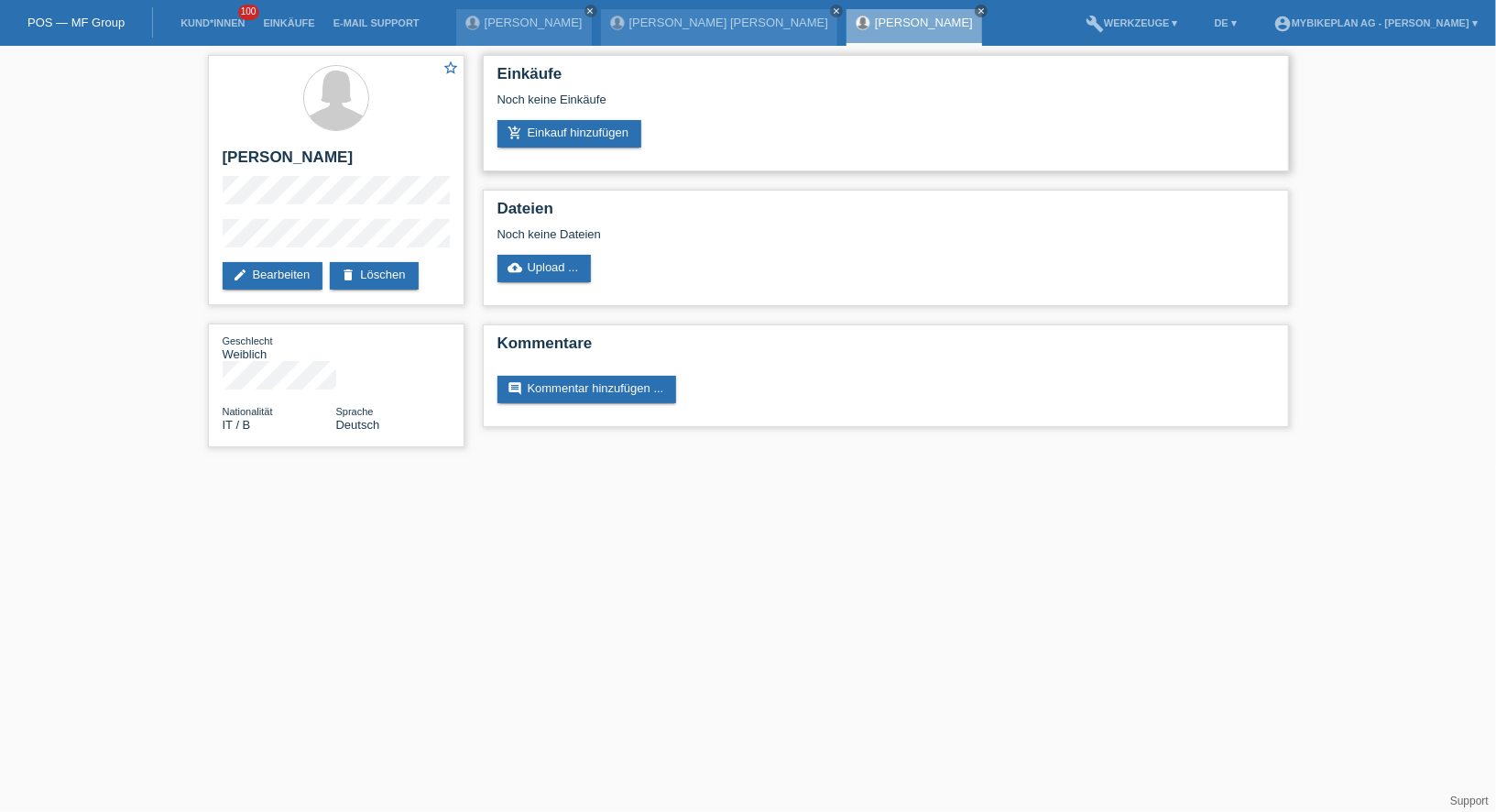
click at [563, 118] on div "Noch keine Einkäufe" at bounding box center [886, 106] width 777 height 27
click at [565, 130] on link "add_shopping_cart Einkauf hinzufügen" at bounding box center [570, 134] width 145 height 27
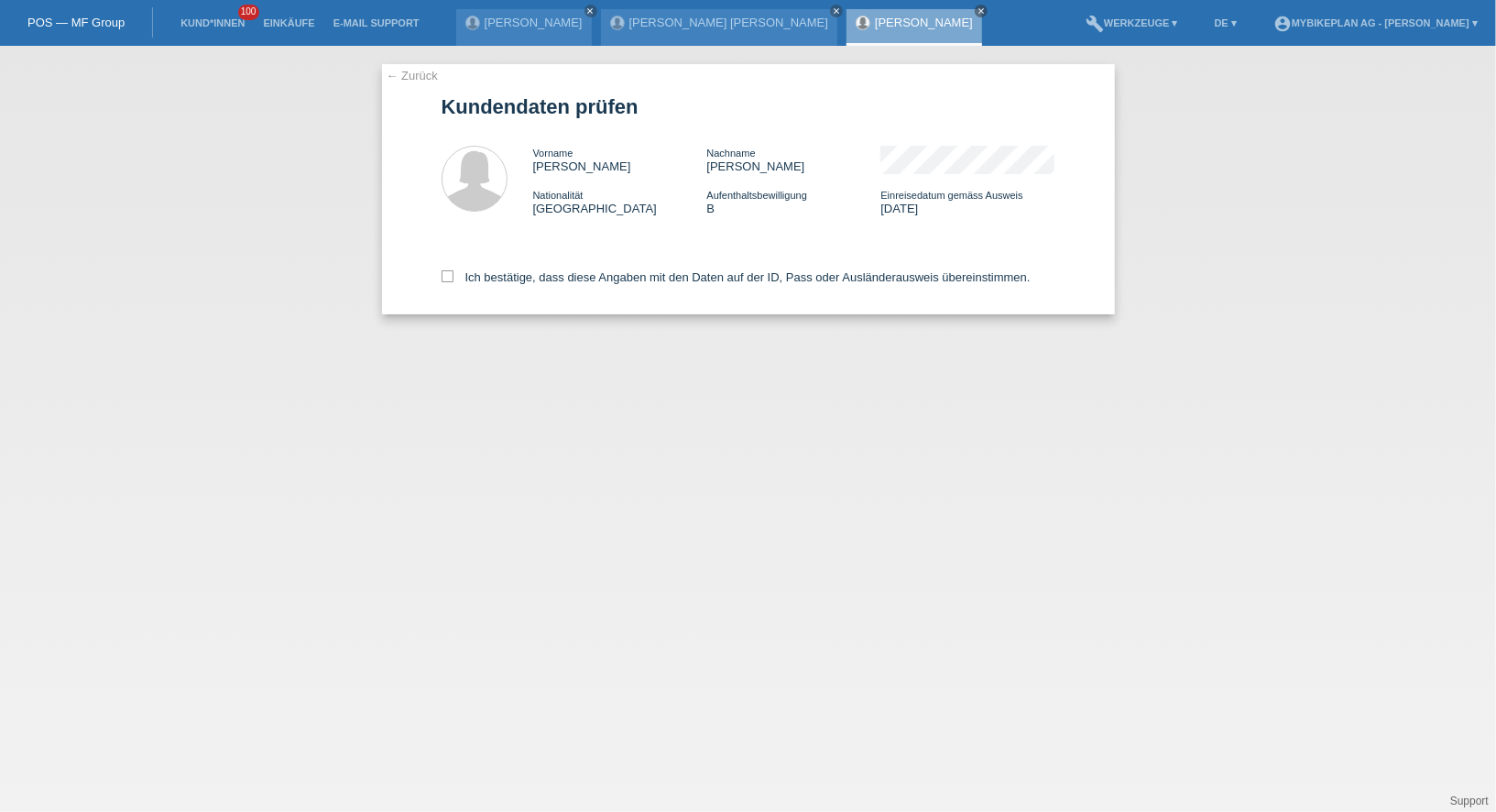
click at [508, 297] on div "Ich bestätige, dass diese Angaben mit den Daten auf der ID, Pass oder Ausländer…" at bounding box center [748, 273] width 614 height 80
click at [518, 279] on label "Ich bestätige, dass diese Angaben mit den Daten auf der ID, Pass oder Ausländer…" at bounding box center [736, 277] width 589 height 14
click at [454, 279] on input "Ich bestätige, dass diese Angaben mit den Daten auf der ID, Pass oder Ausländer…" at bounding box center [448, 276] width 12 height 12
checkbox input "true"
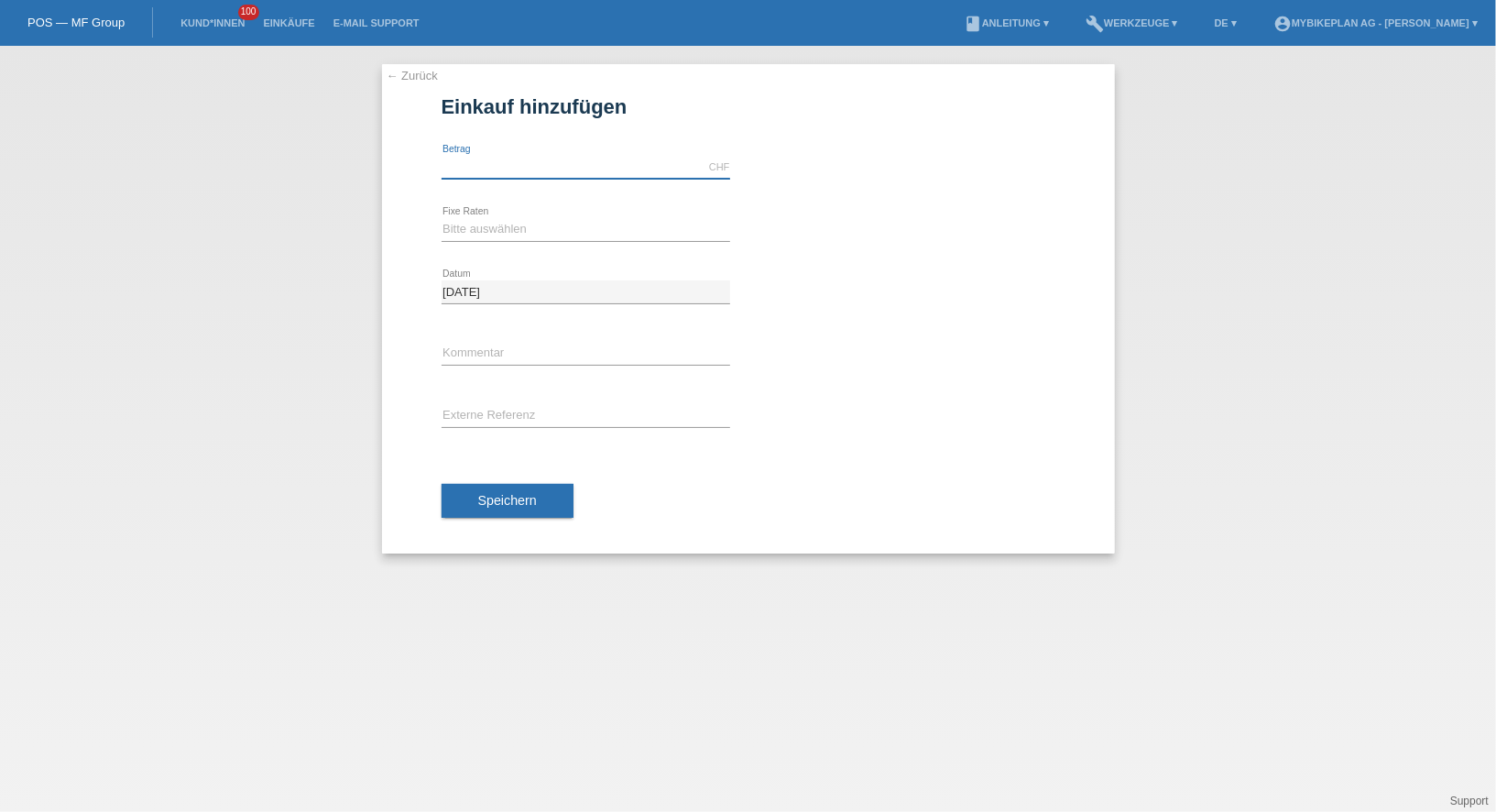
click at [496, 161] on input "text" at bounding box center [586, 167] width 289 height 23
type input "2"
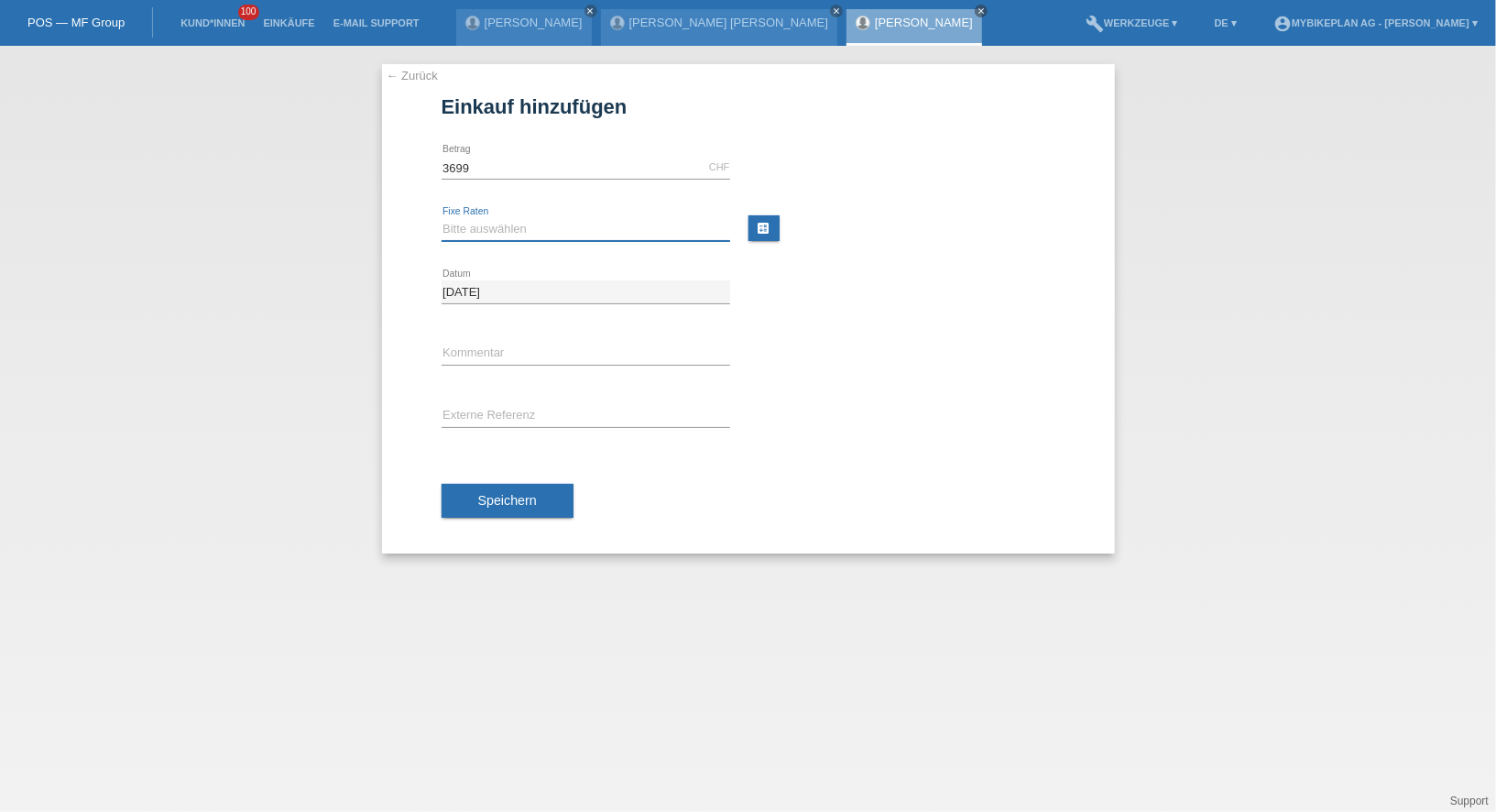
type input "3699.00"
click at [446, 234] on select "Bitte auswählen 6 Raten 12 Raten 18 Raten 24 Raten 36 Raten 48 Raten" at bounding box center [586, 229] width 289 height 22
select select "486"
click at [486, 416] on input "text" at bounding box center [586, 415] width 289 height 23
paste input "43234469730"
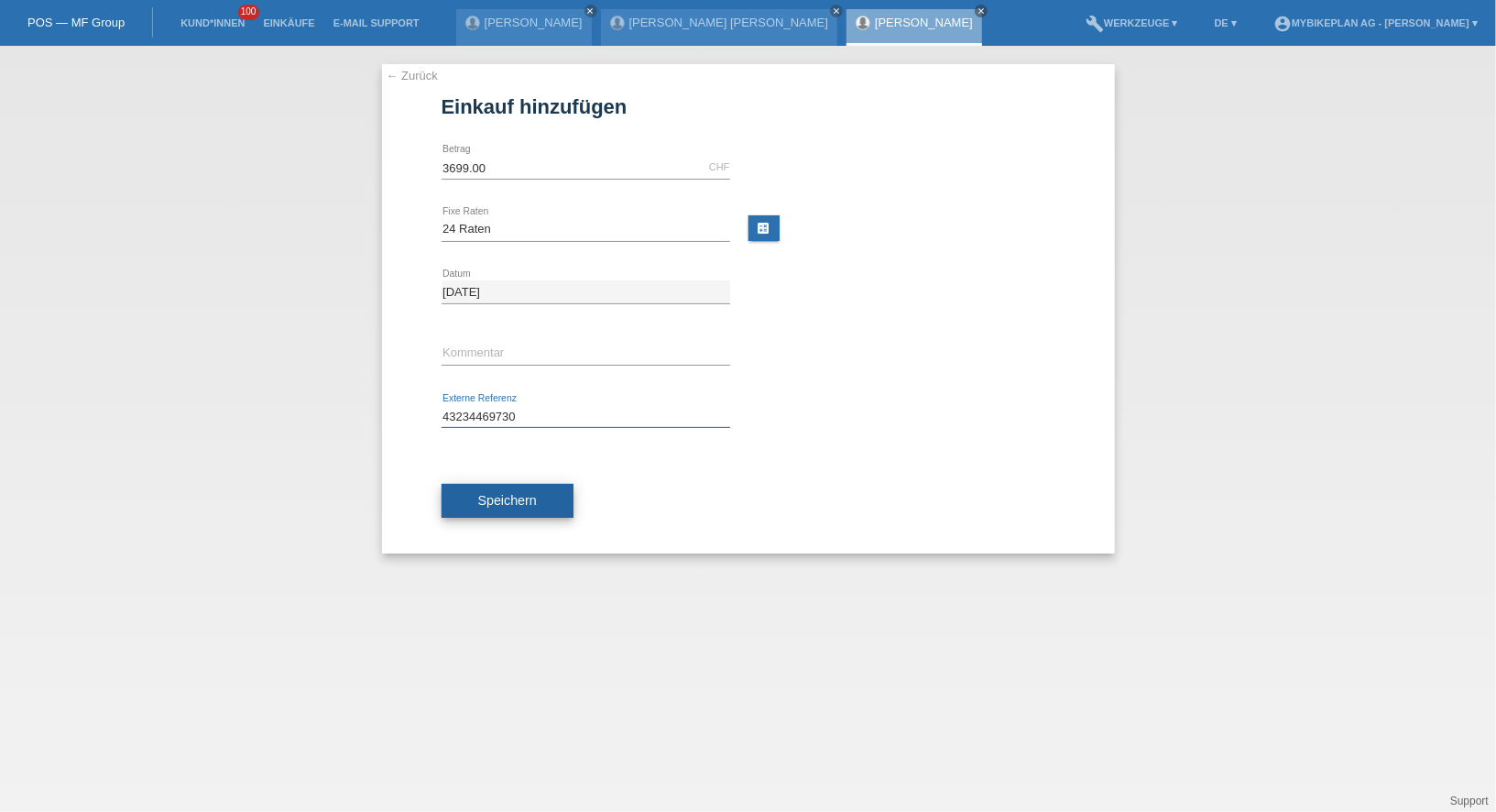
type input "43234469730"
click at [478, 484] on button "Speichern" at bounding box center [507, 502] width 132 height 35
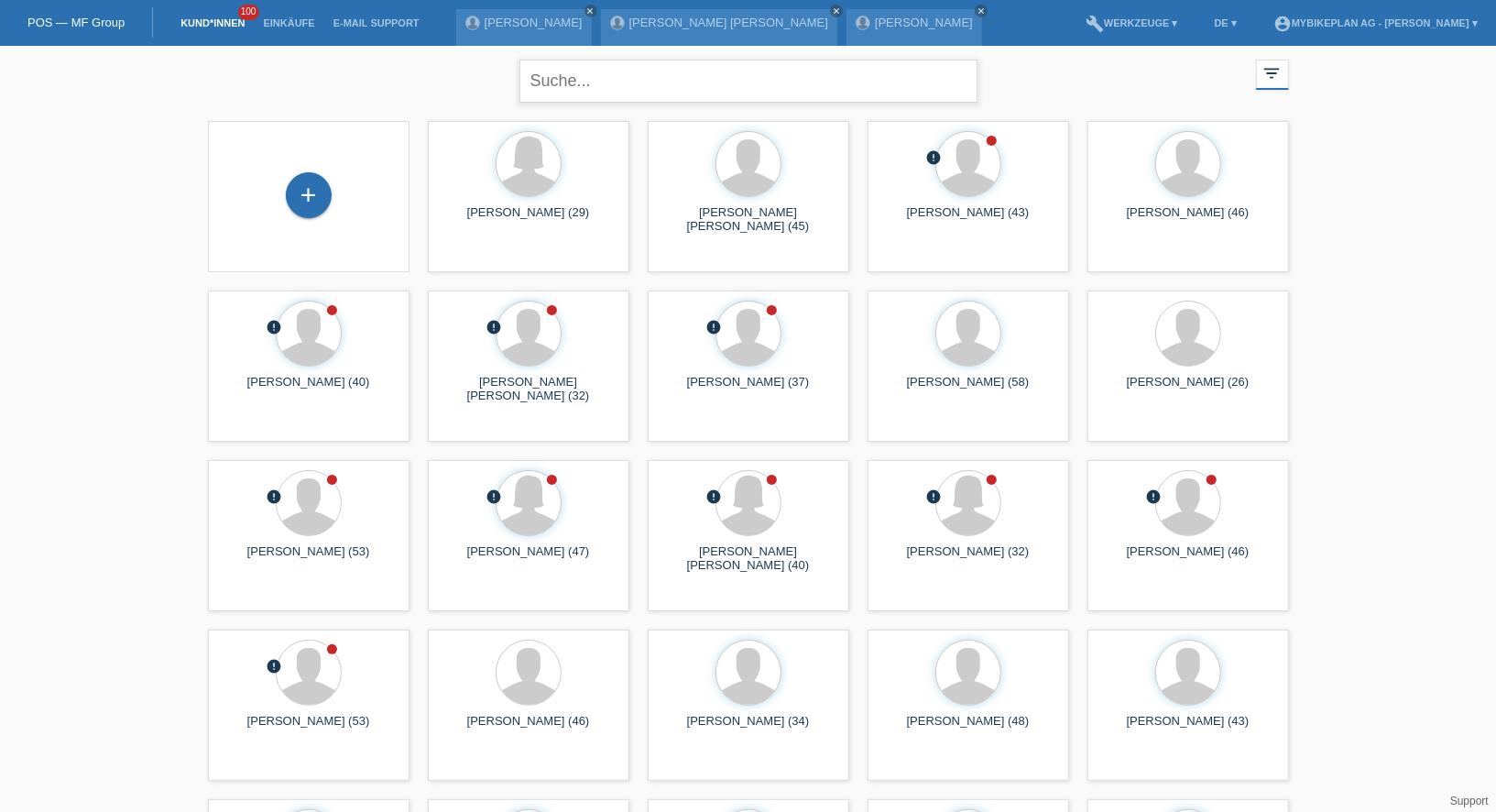
click at [545, 80] on input "text" at bounding box center [748, 81] width 458 height 43
type input "gees"
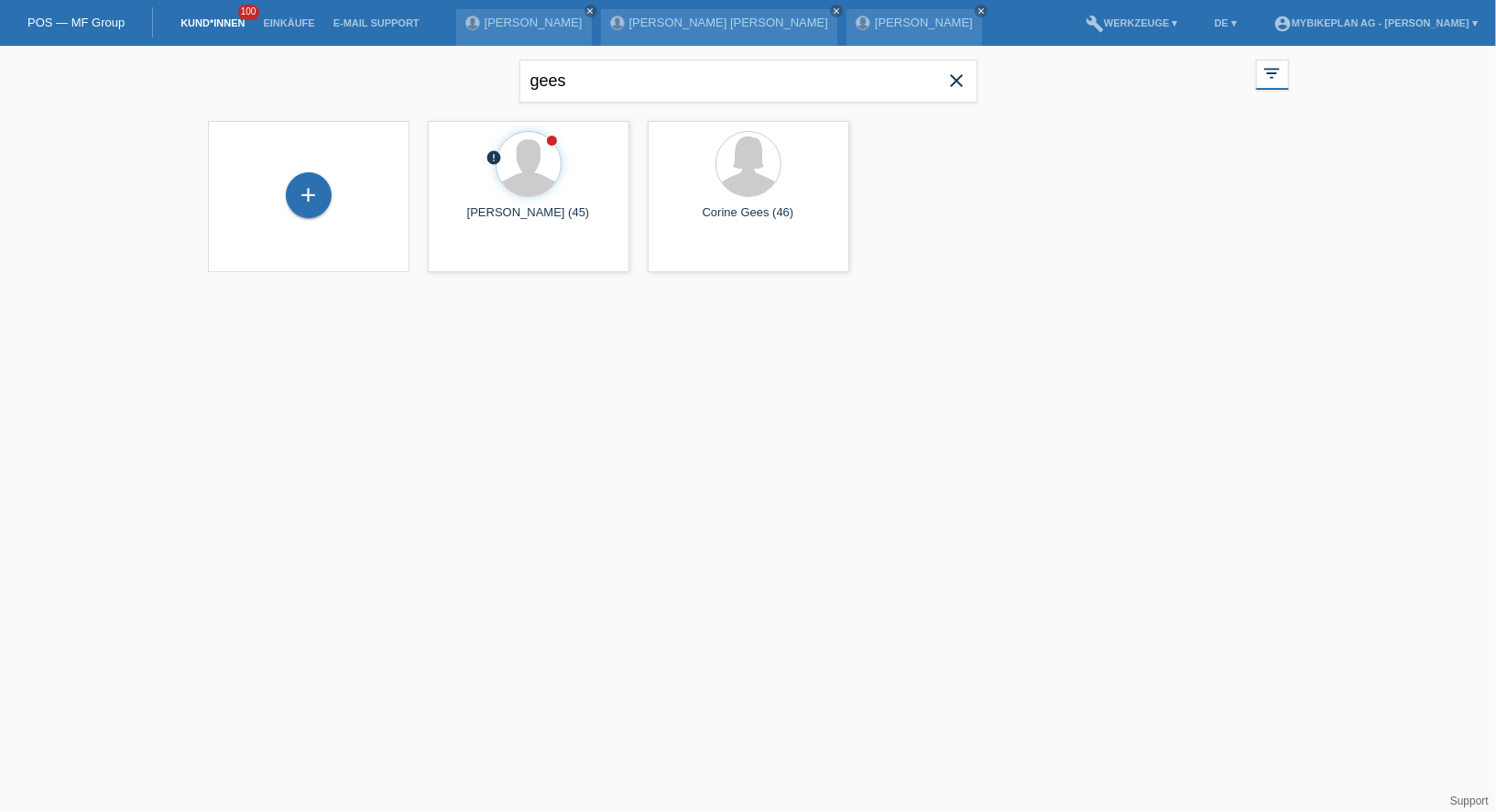
click at [478, 270] on div "+ error [PERSON_NAME] (45) launch Anzeigen launch" at bounding box center [748, 196] width 1099 height 169
click at [464, 256] on span "Anzeigen" at bounding box center [479, 256] width 50 height 14
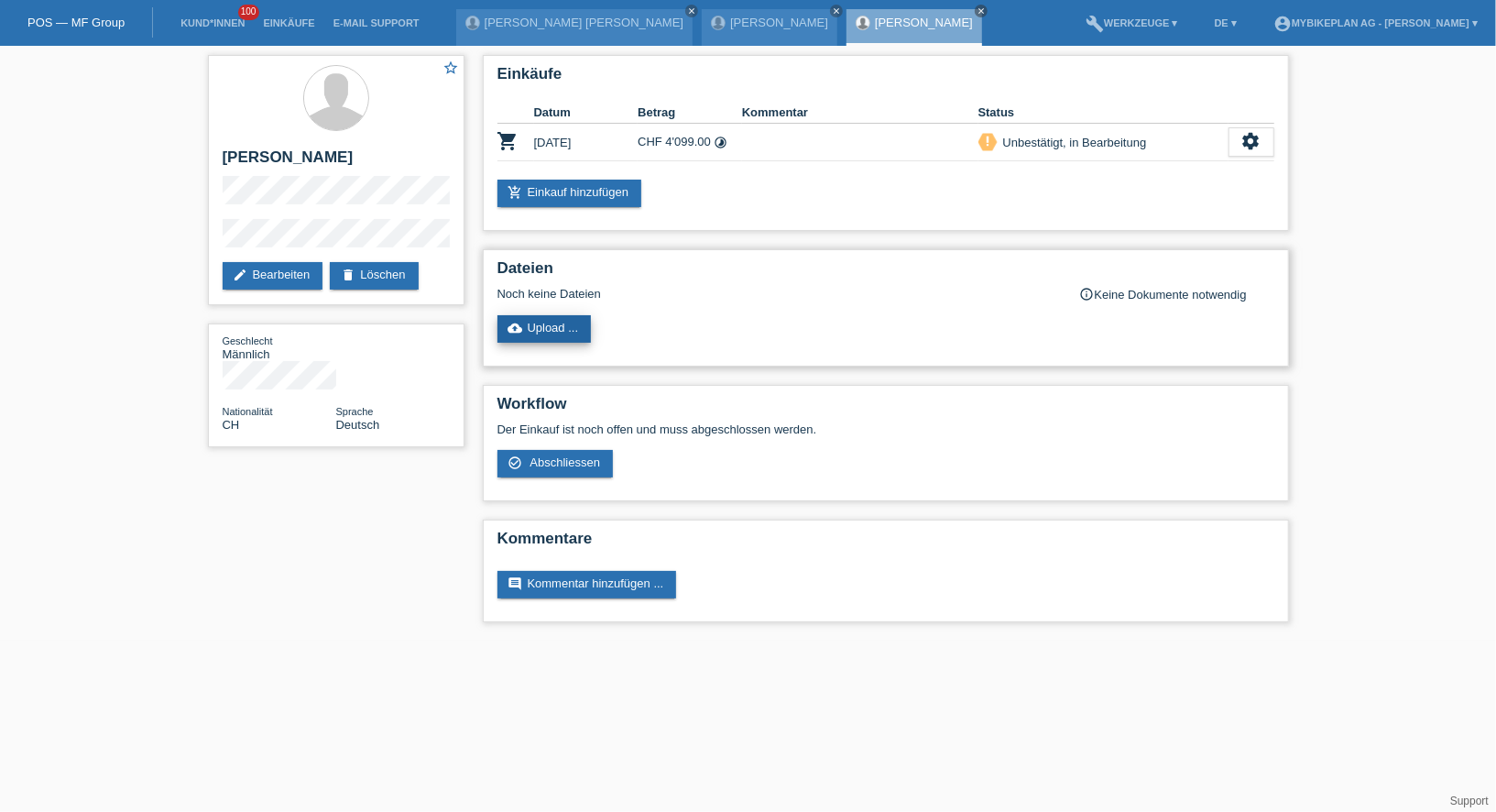
click at [571, 333] on link "cloud_upload Upload ..." at bounding box center [545, 329] width 94 height 27
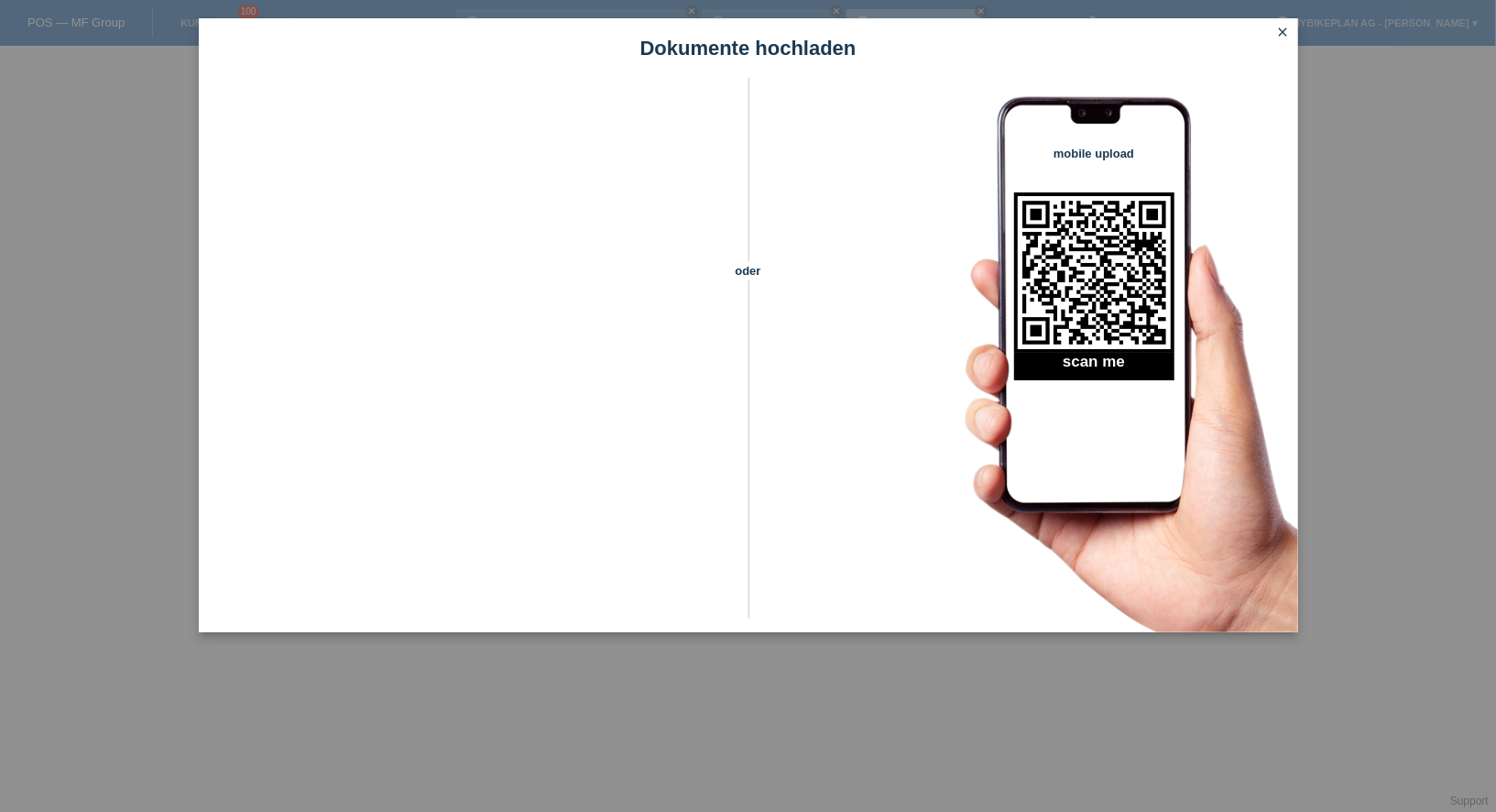
click at [1273, 35] on link "close" at bounding box center [1283, 33] width 24 height 22
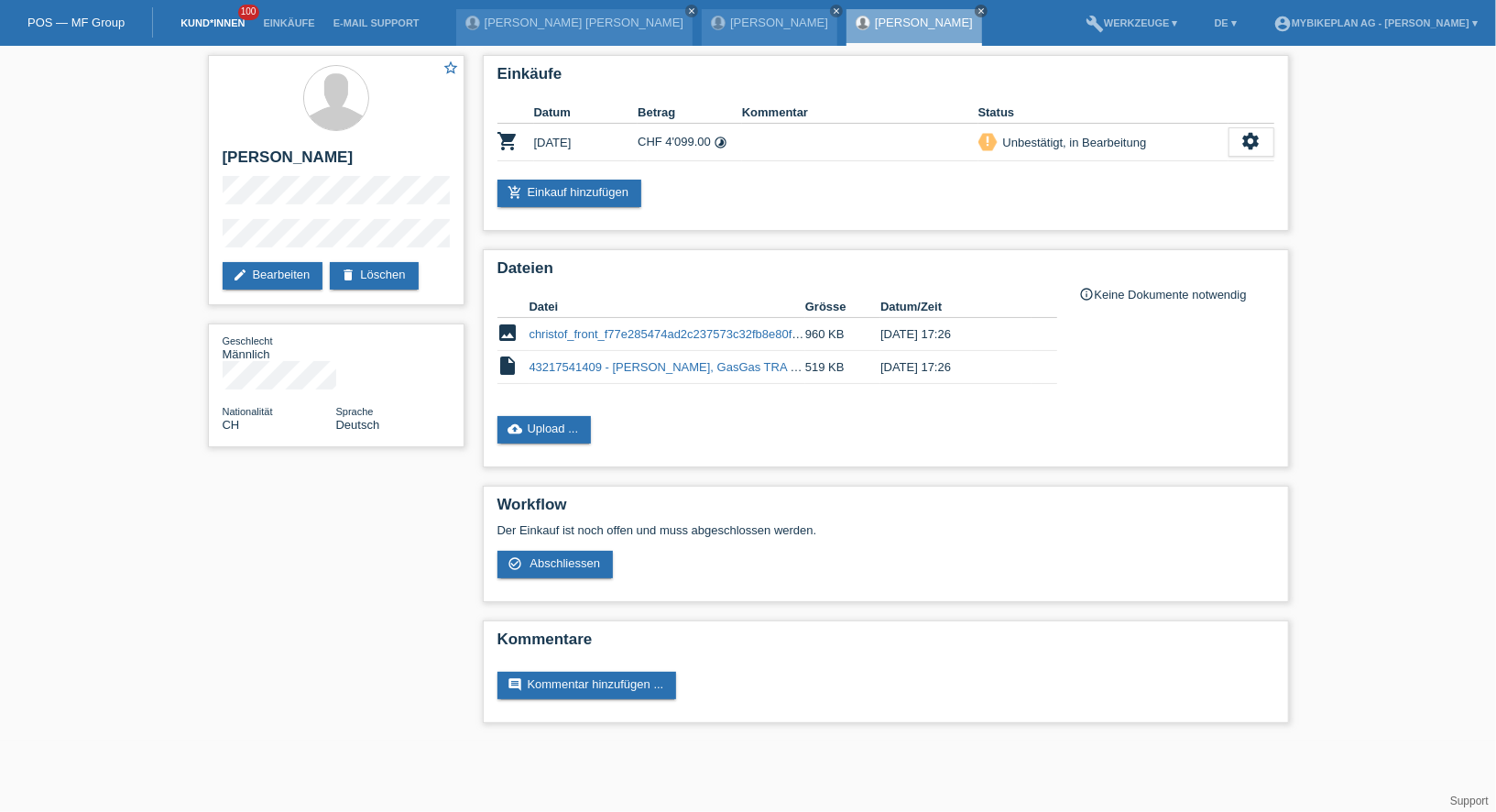
click at [217, 25] on link "Kund*innen" at bounding box center [213, 23] width 82 height 11
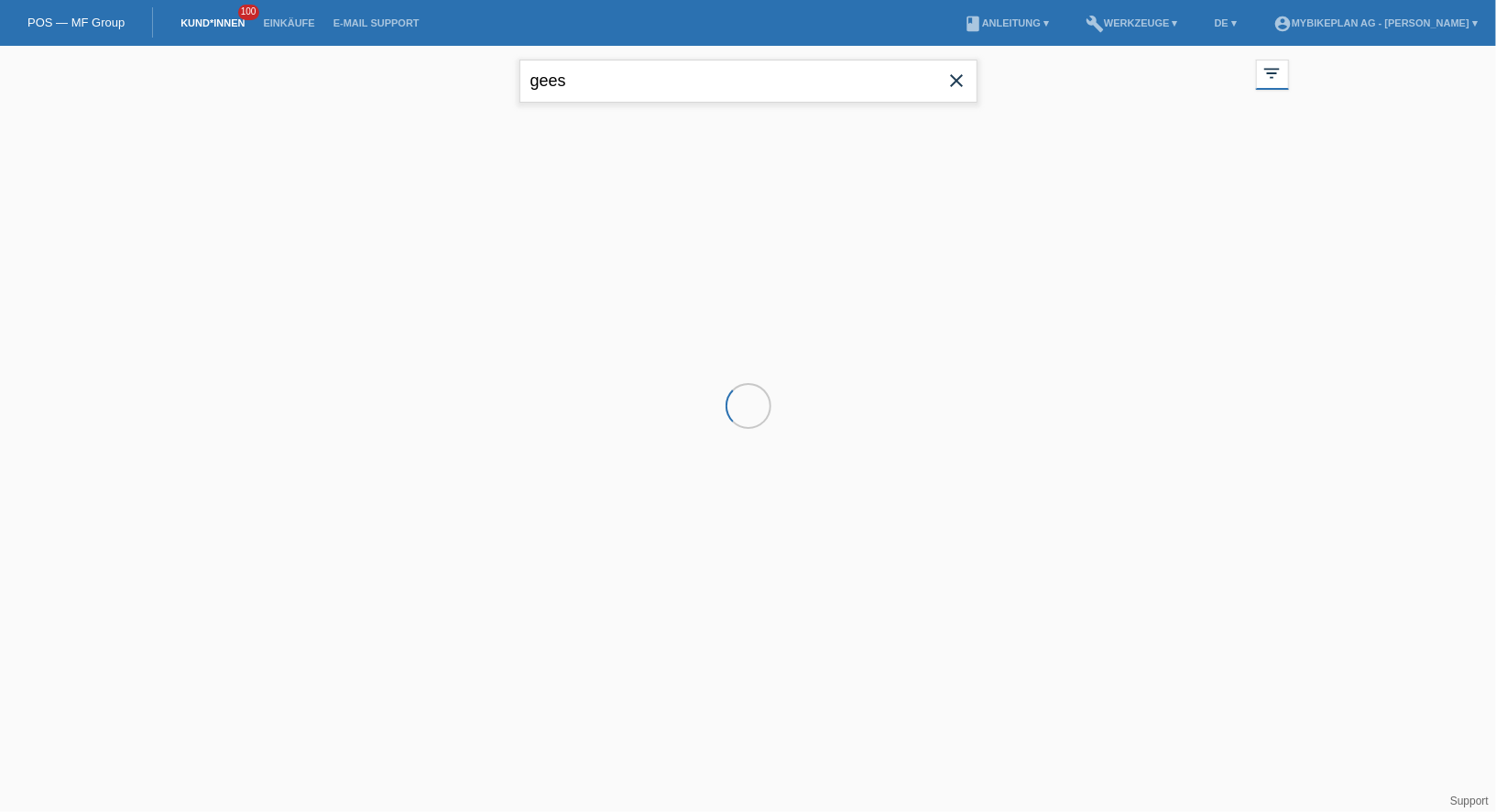
click at [720, 97] on input "gees" at bounding box center [748, 81] width 458 height 43
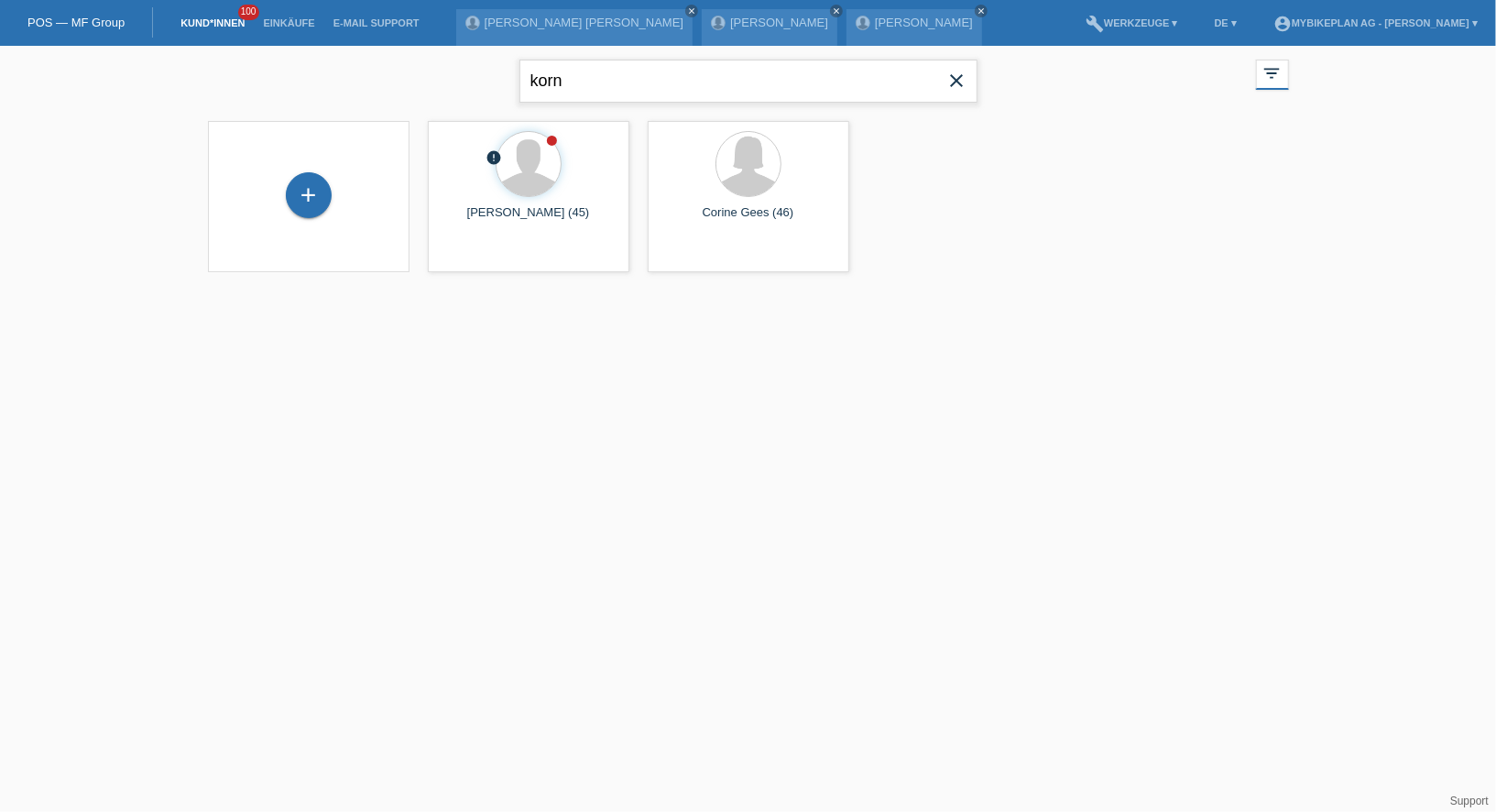
type input "korn"
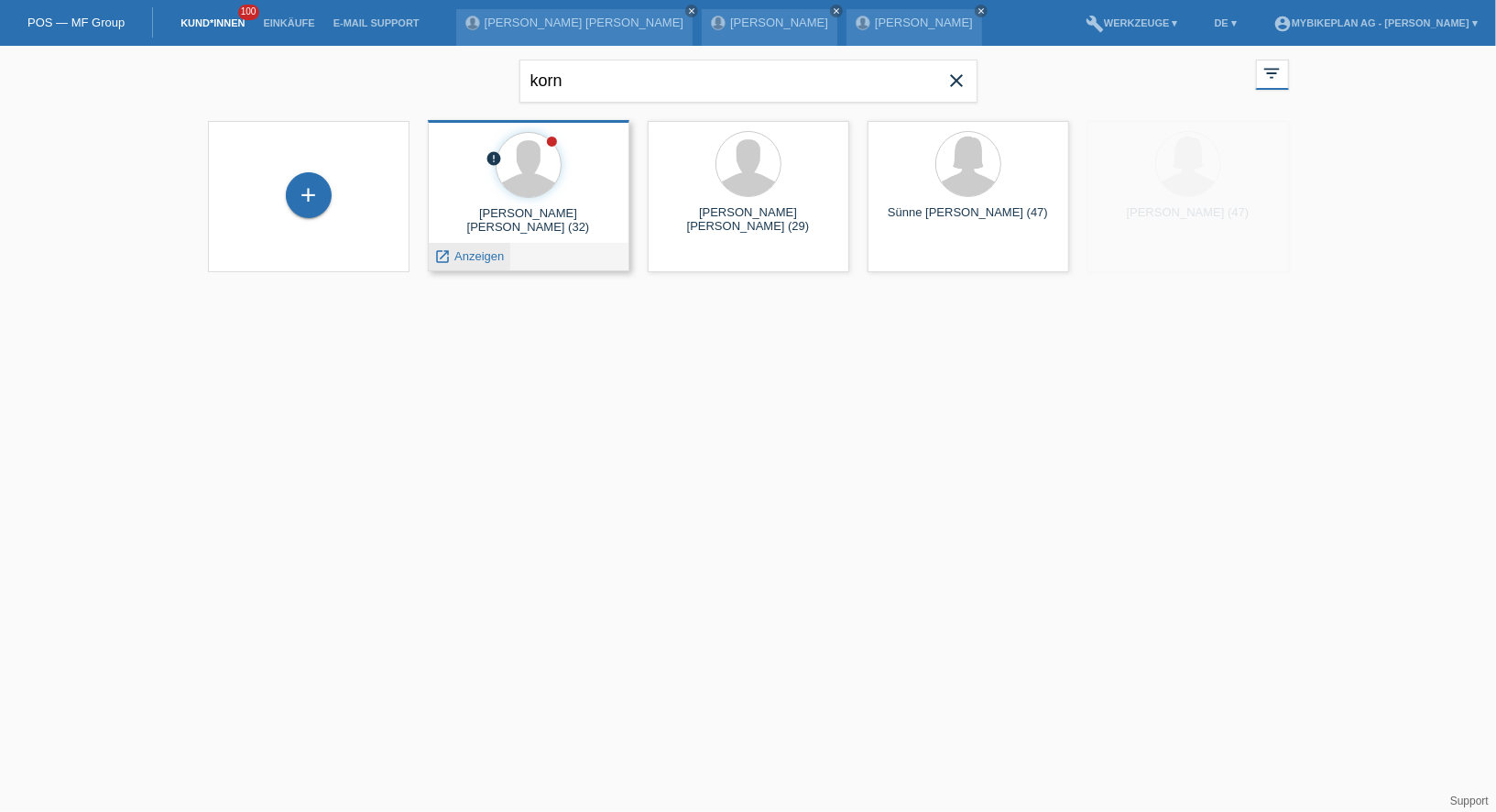
click at [486, 256] on span "Anzeigen" at bounding box center [479, 256] width 50 height 14
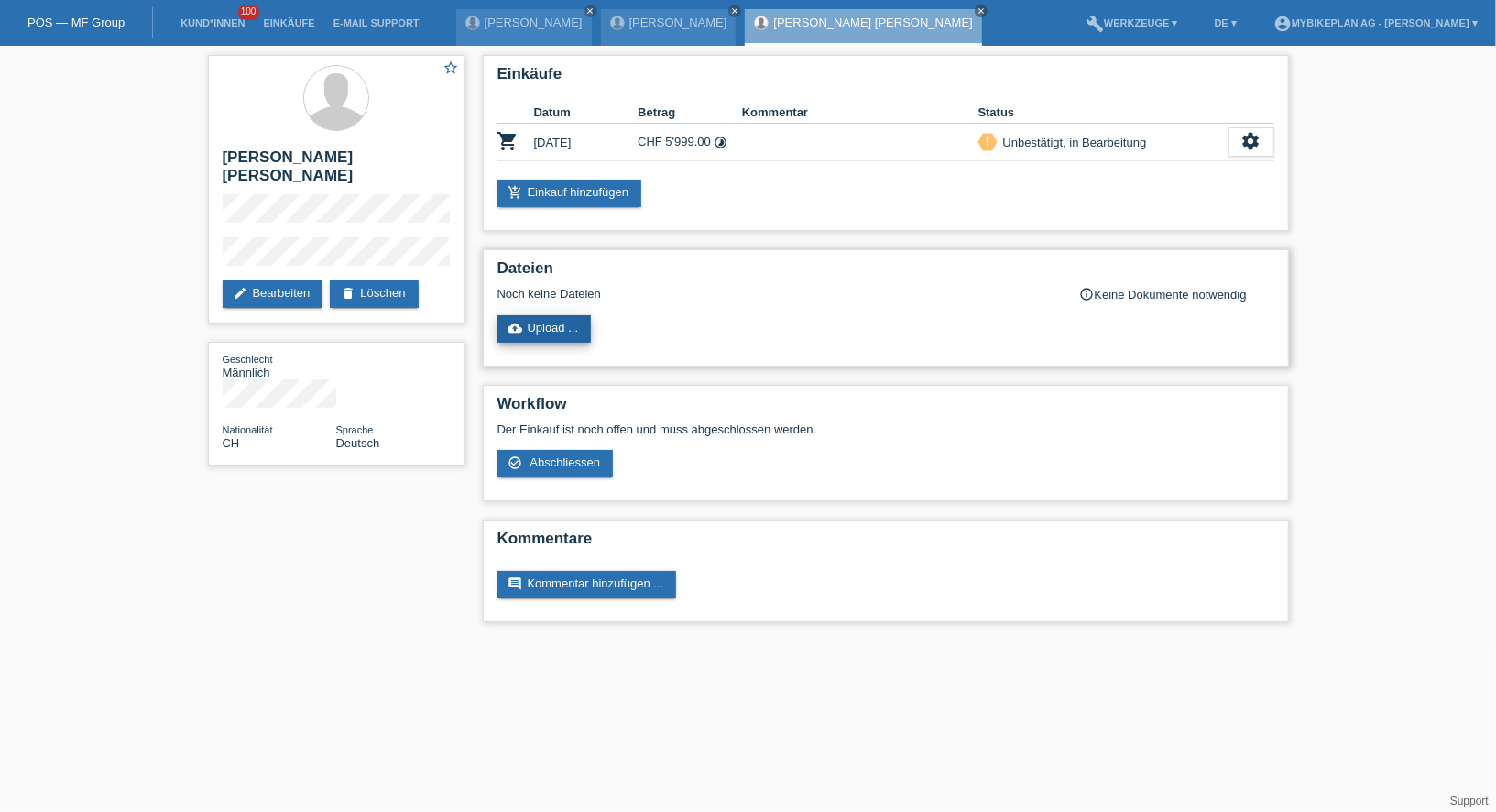
click at [561, 329] on link "cloud_upload Upload ..." at bounding box center [545, 329] width 94 height 27
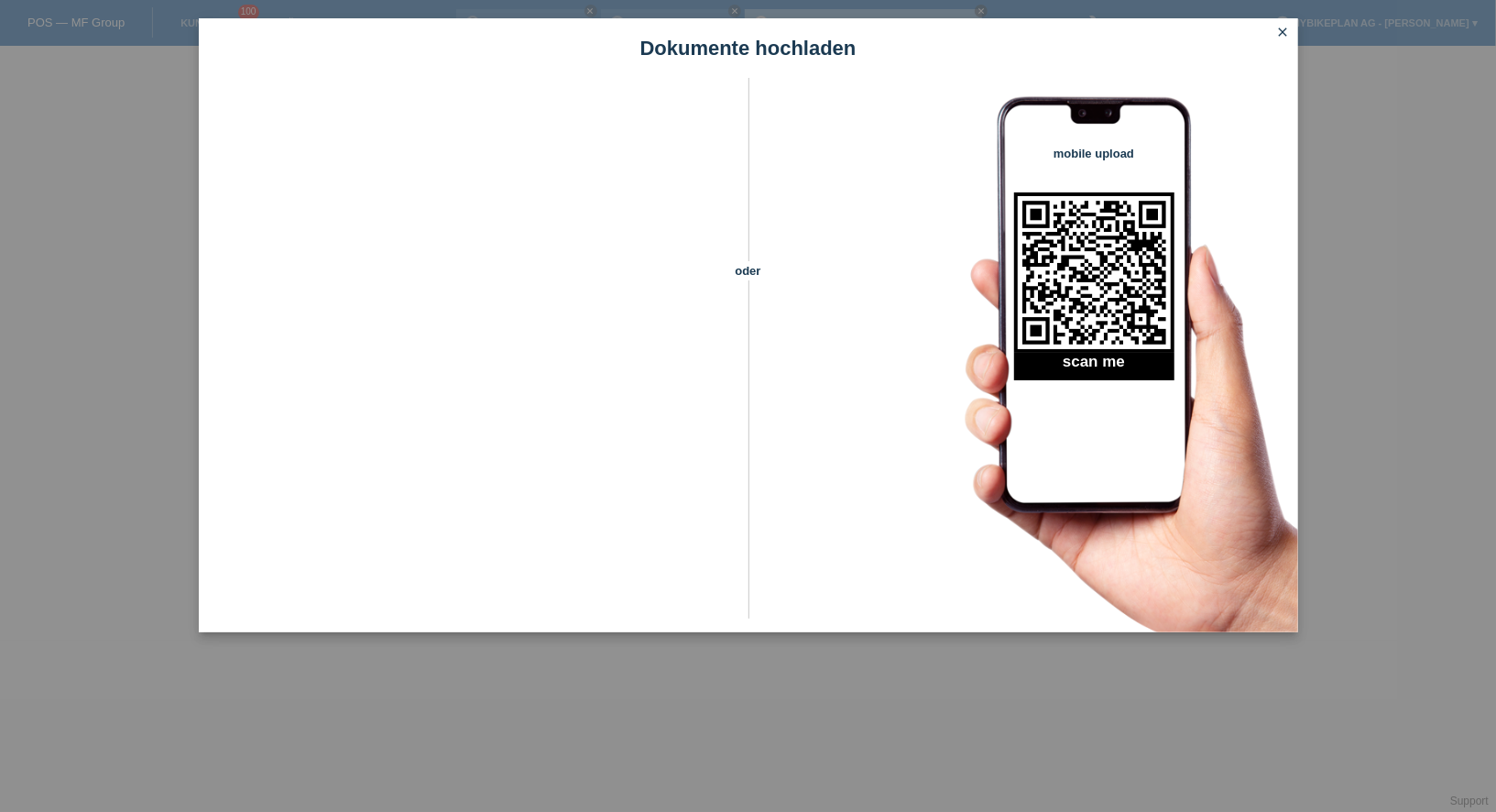
click at [1281, 27] on icon "close" at bounding box center [1283, 31] width 15 height 15
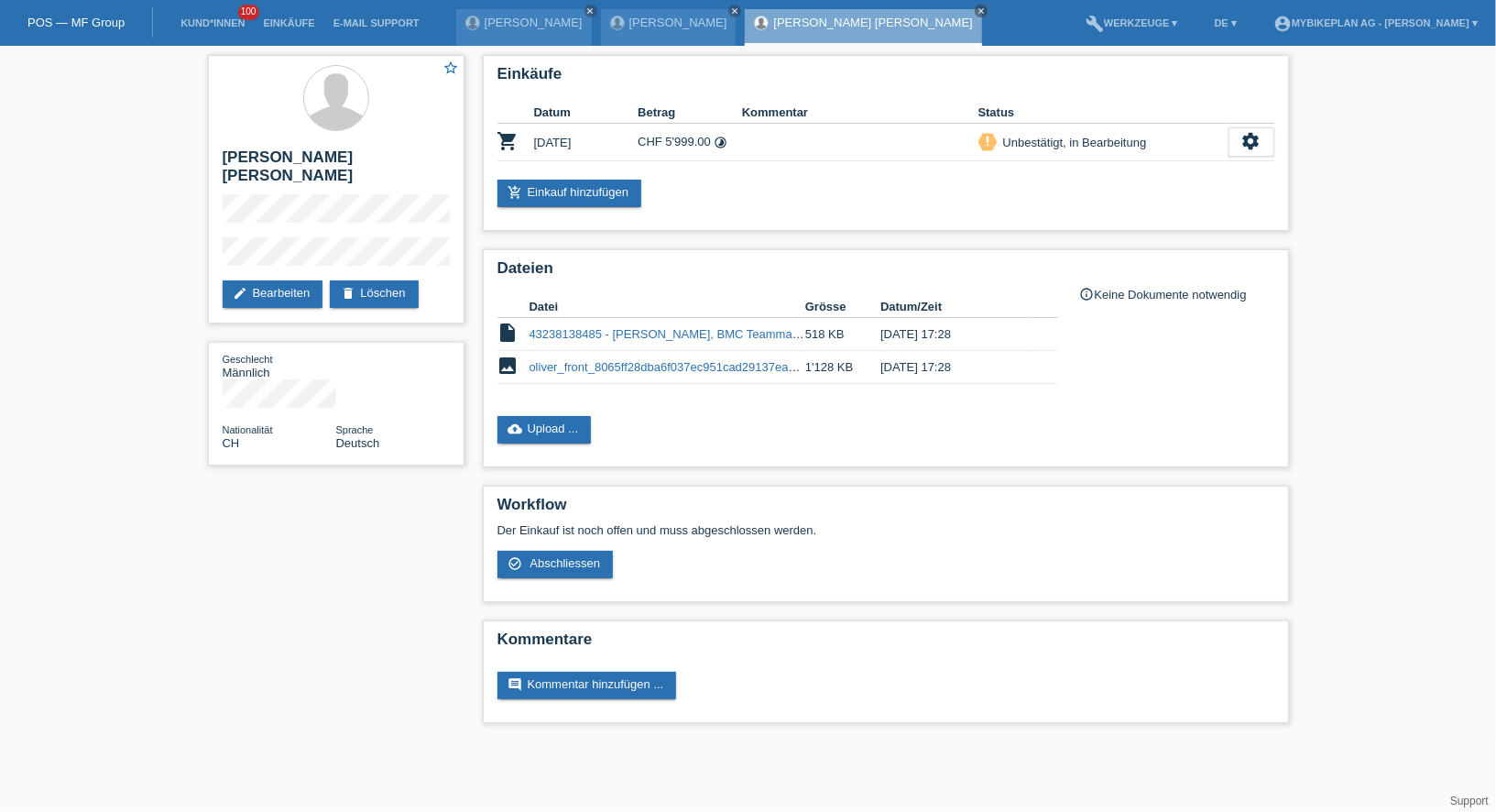
click at [206, 16] on li "Kund*innen 100" at bounding box center [213, 24] width 82 height 47
click at [207, 23] on link "Kund*innen" at bounding box center [213, 23] width 82 height 11
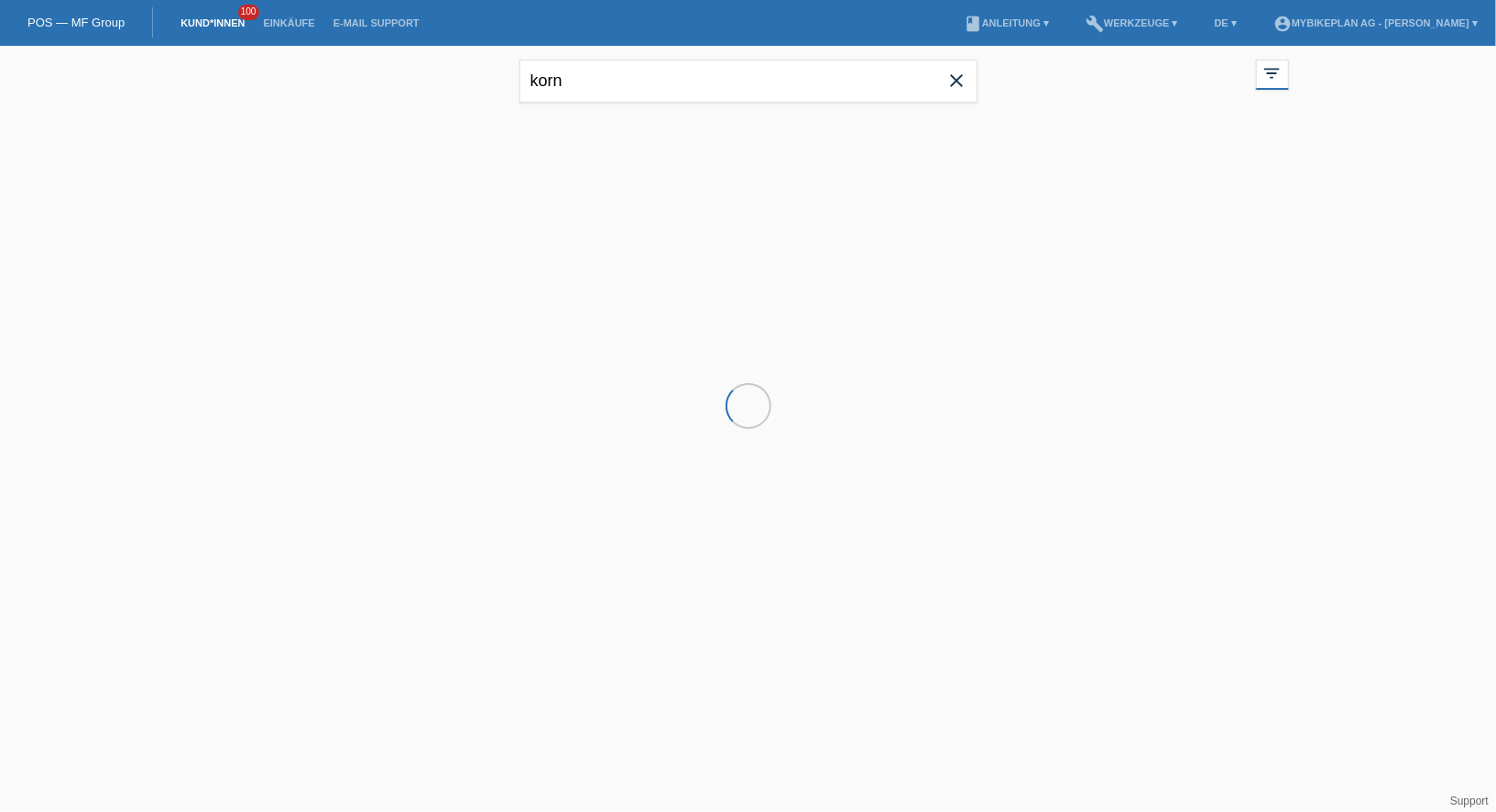
click at [956, 83] on icon "close" at bounding box center [957, 80] width 22 height 22
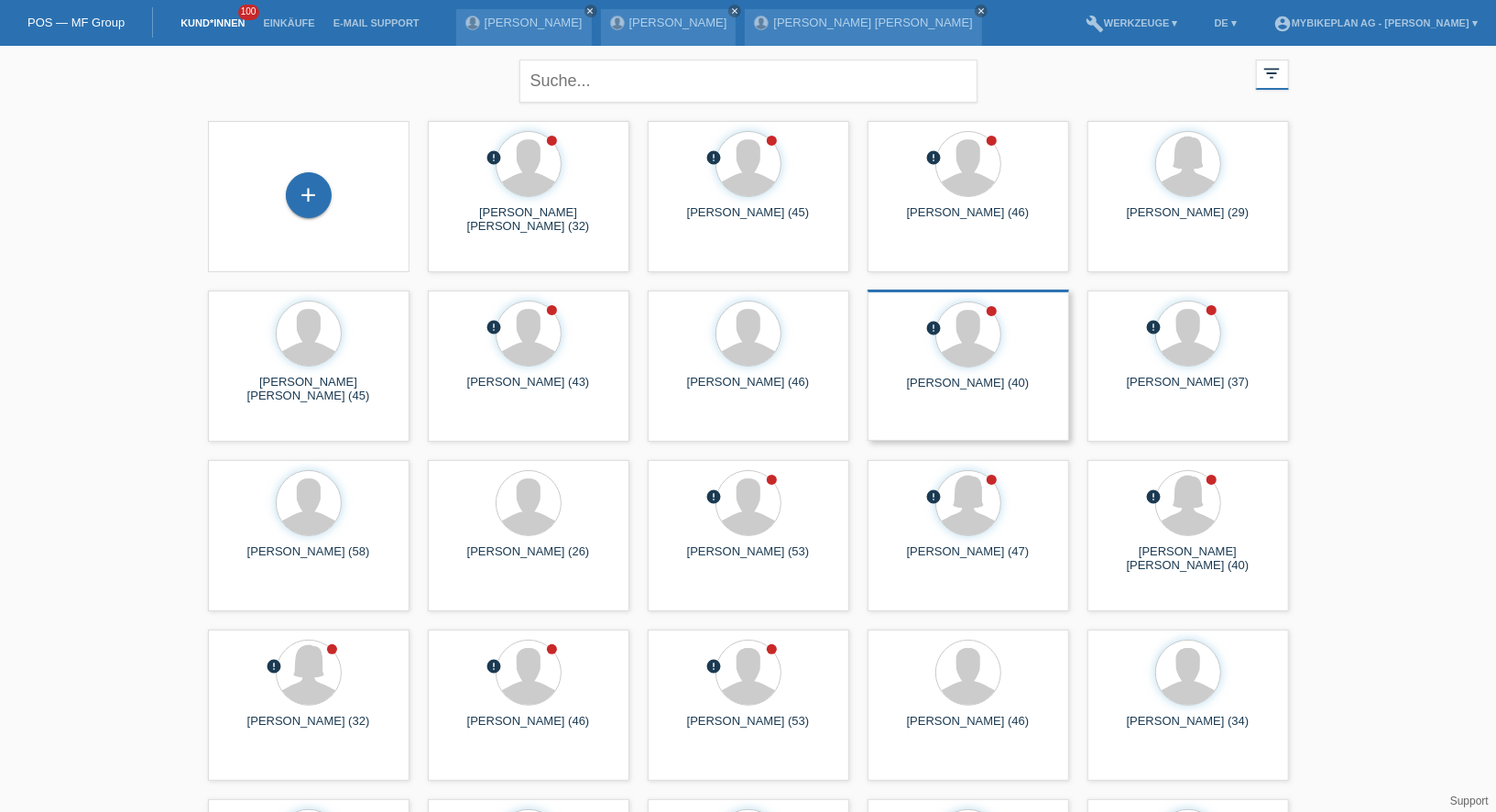
click at [916, 446] on span "Anzeigen" at bounding box center [919, 453] width 50 height 14
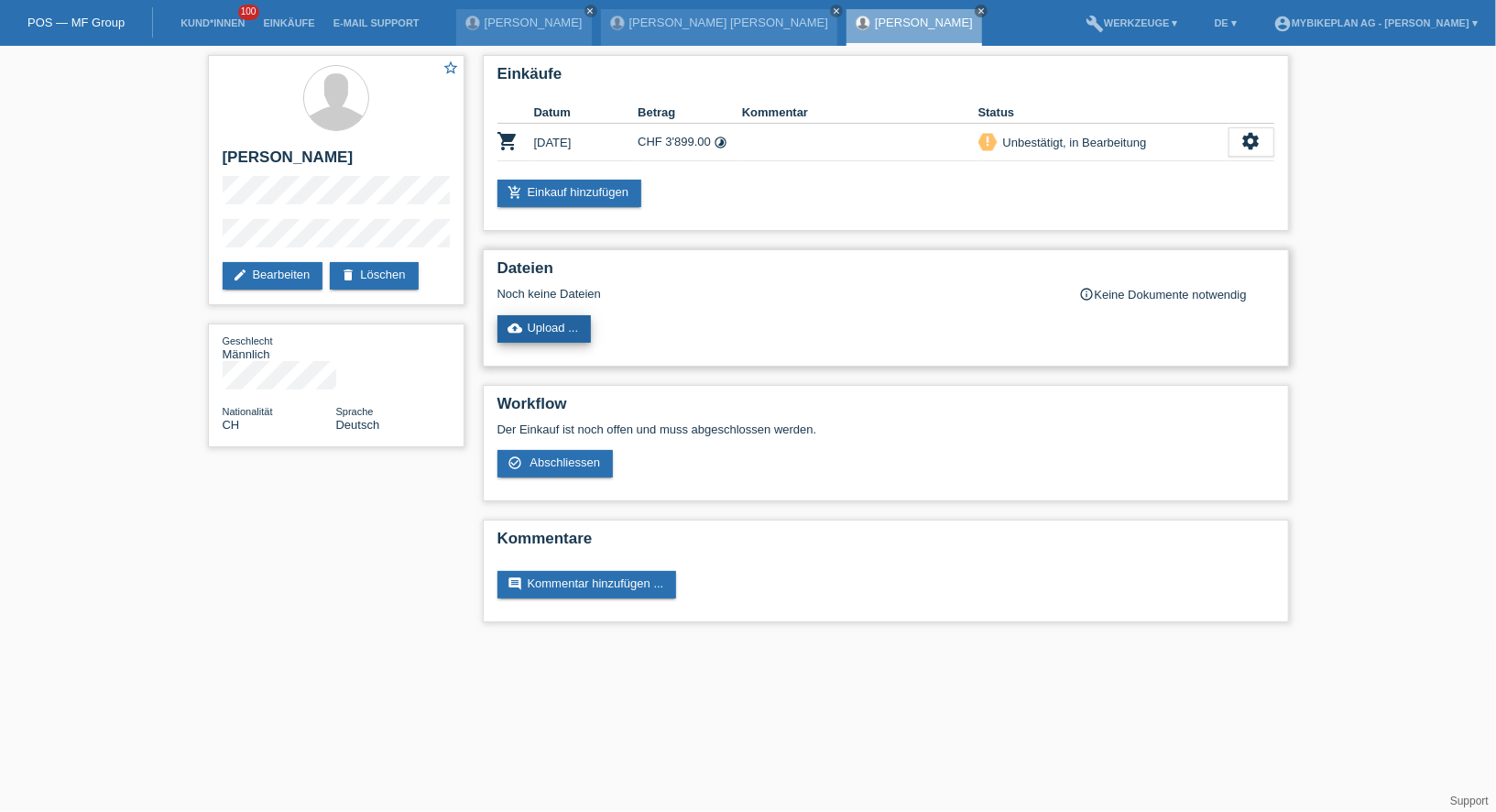
click at [557, 315] on link "cloud_upload Upload ..." at bounding box center [545, 329] width 94 height 27
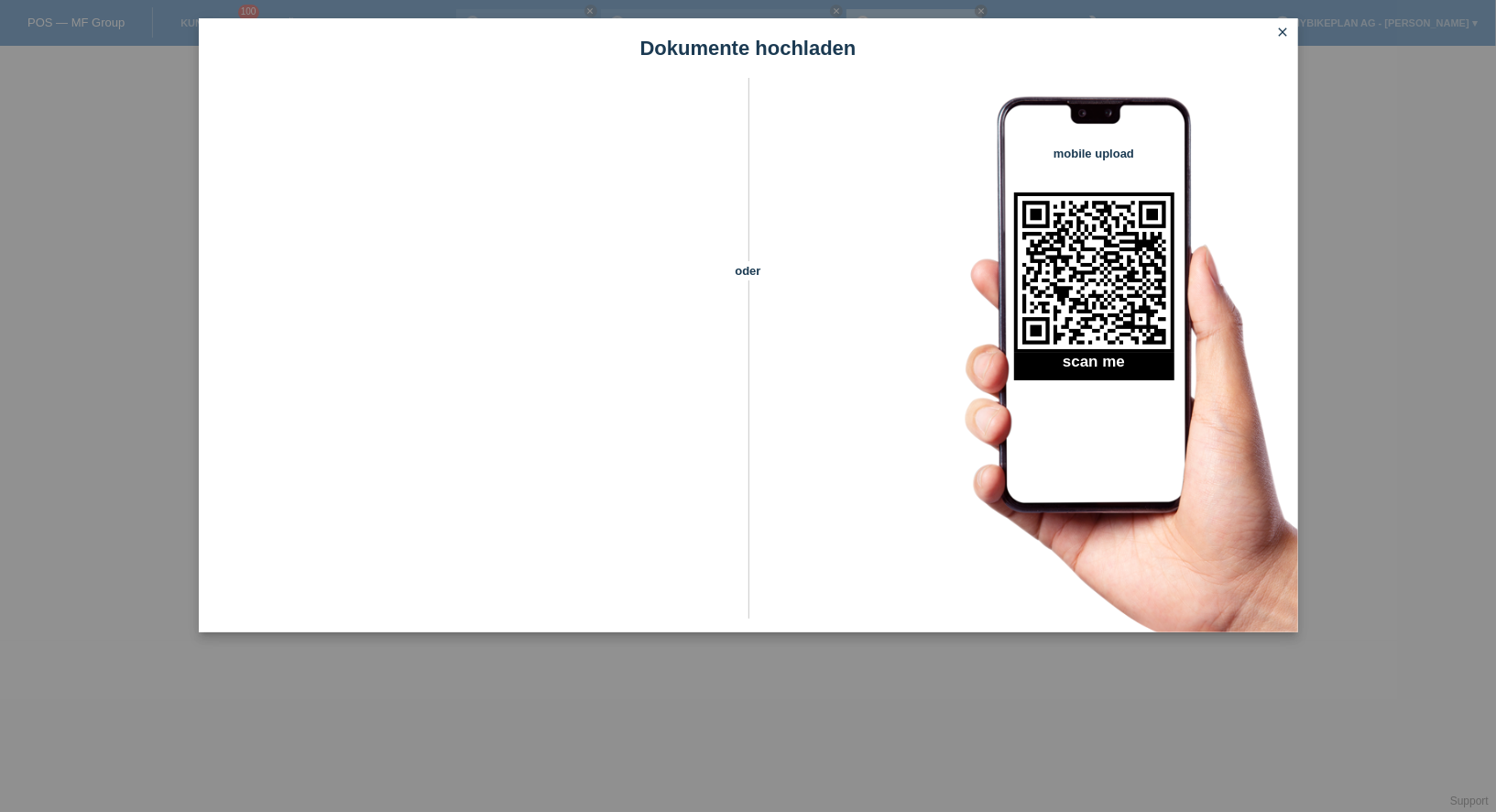
click at [1279, 33] on icon "close" at bounding box center [1283, 31] width 15 height 15
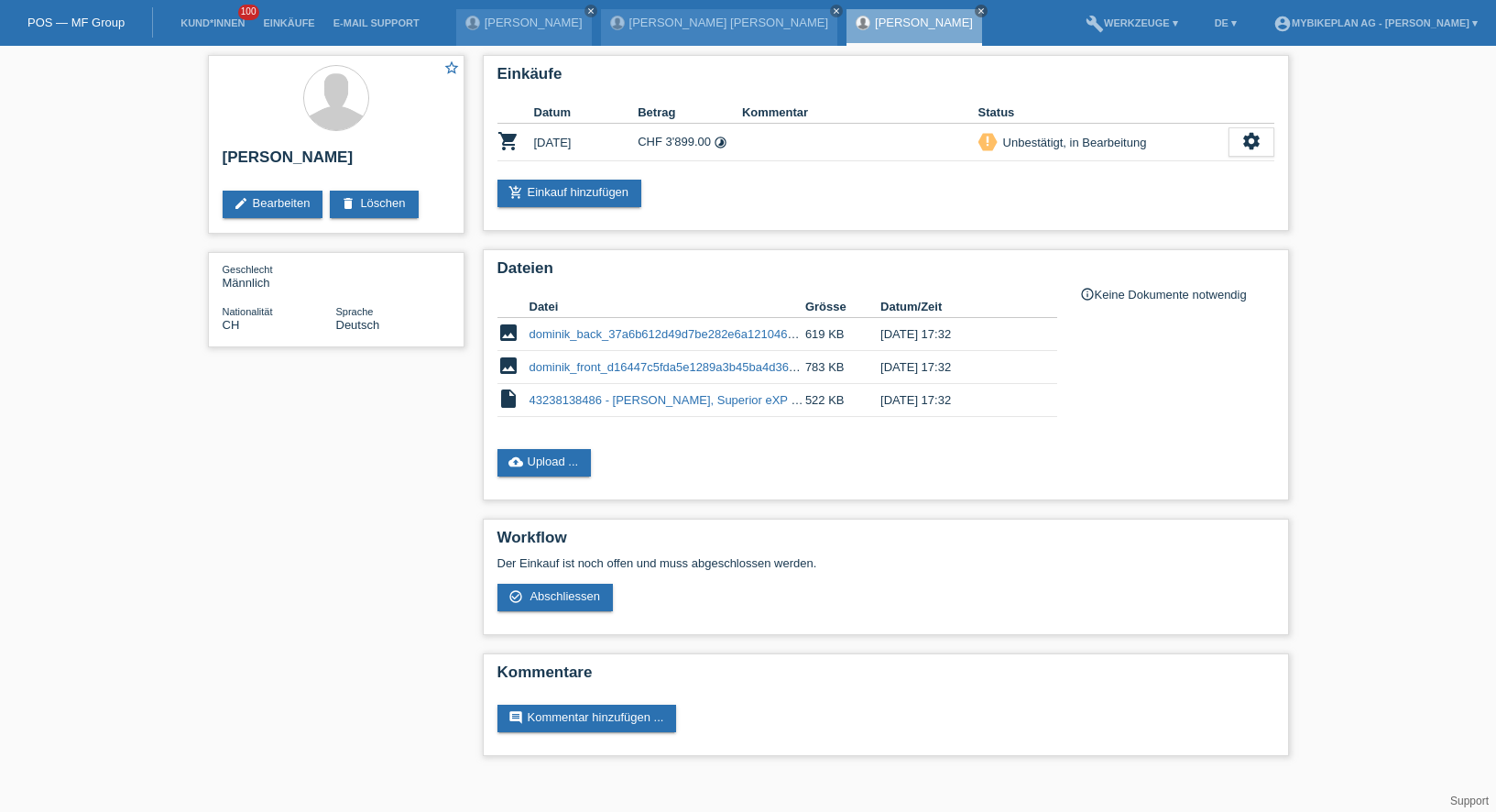
click at [86, 36] on div "POS — MF Group" at bounding box center [76, 22] width 153 height 30
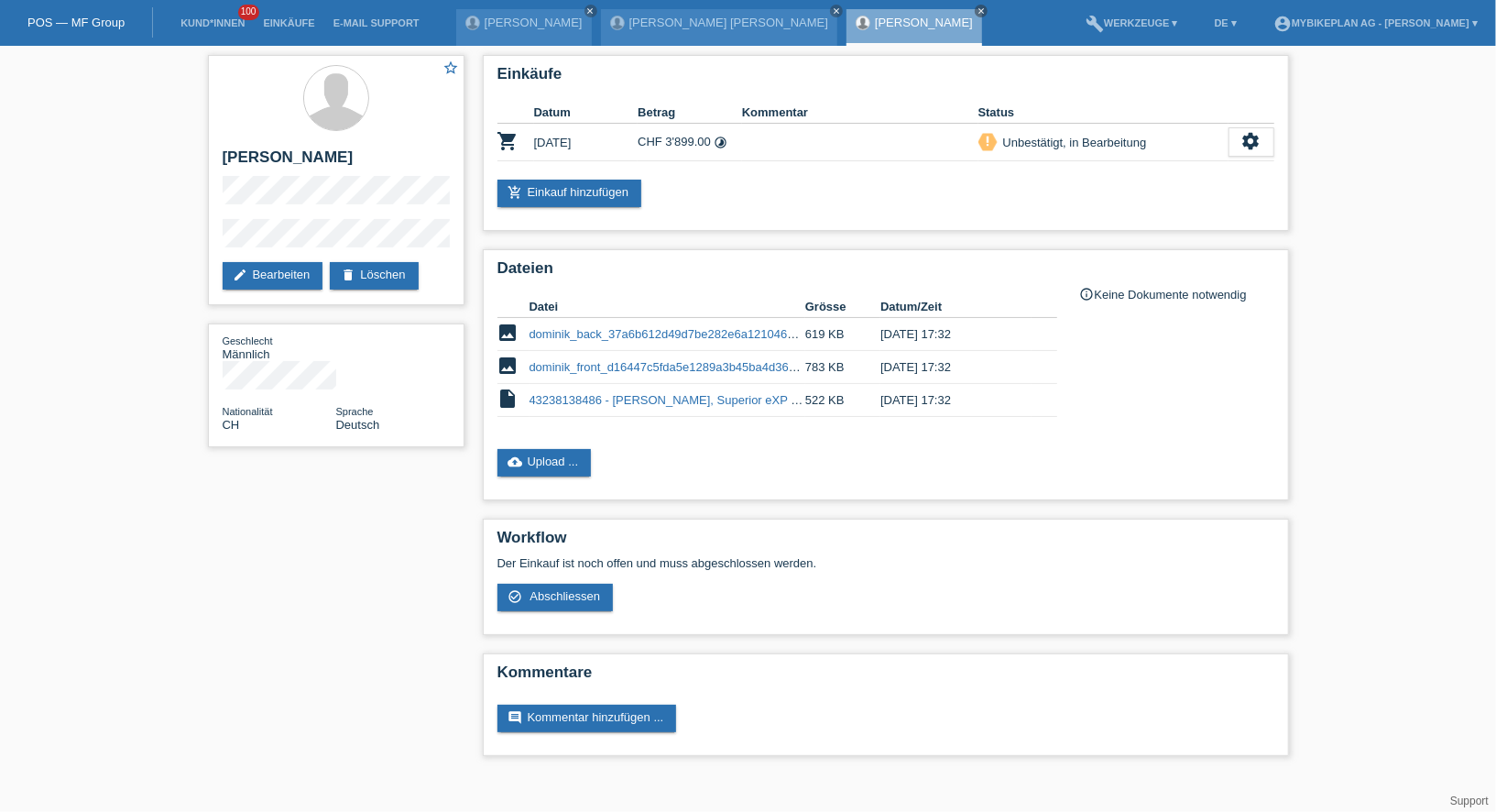
click at [88, 26] on link "POS — MF Group" at bounding box center [75, 23] width 97 height 14
